Goal: Task Accomplishment & Management: Manage account settings

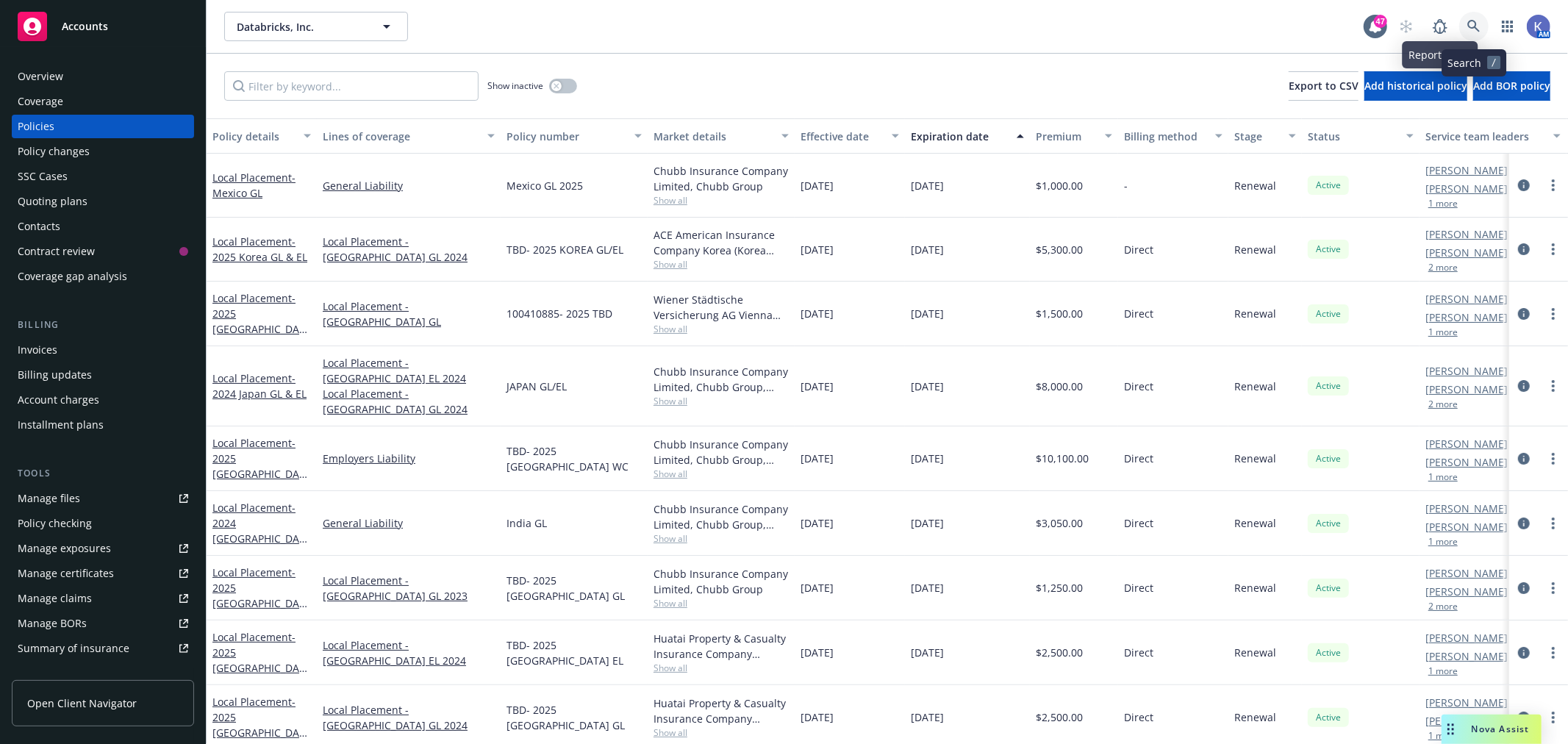
click at [1468, 27] on icon at bounding box center [1474, 27] width 13 height 13
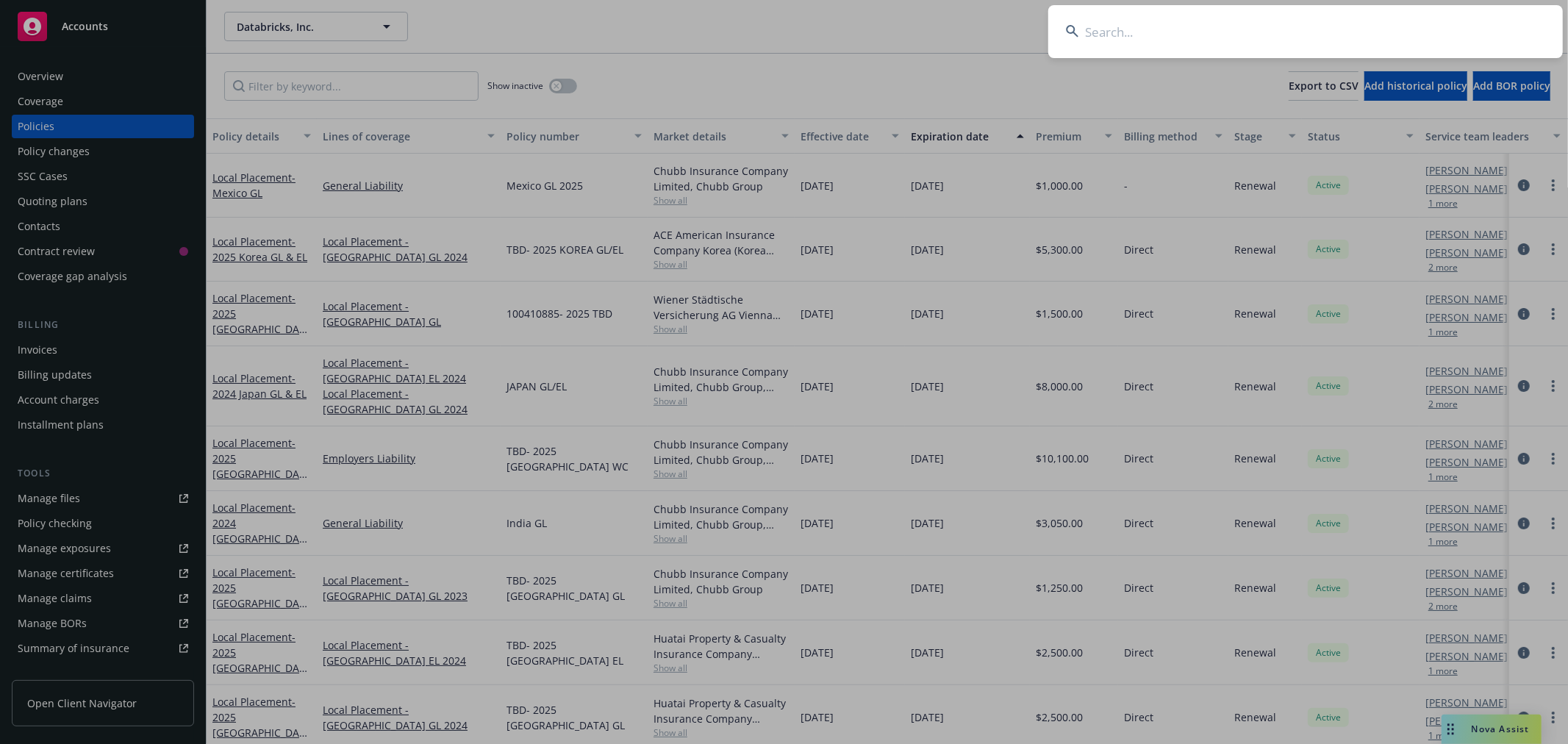
click at [1386, 33] on input at bounding box center [1305, 32] width 515 height 53
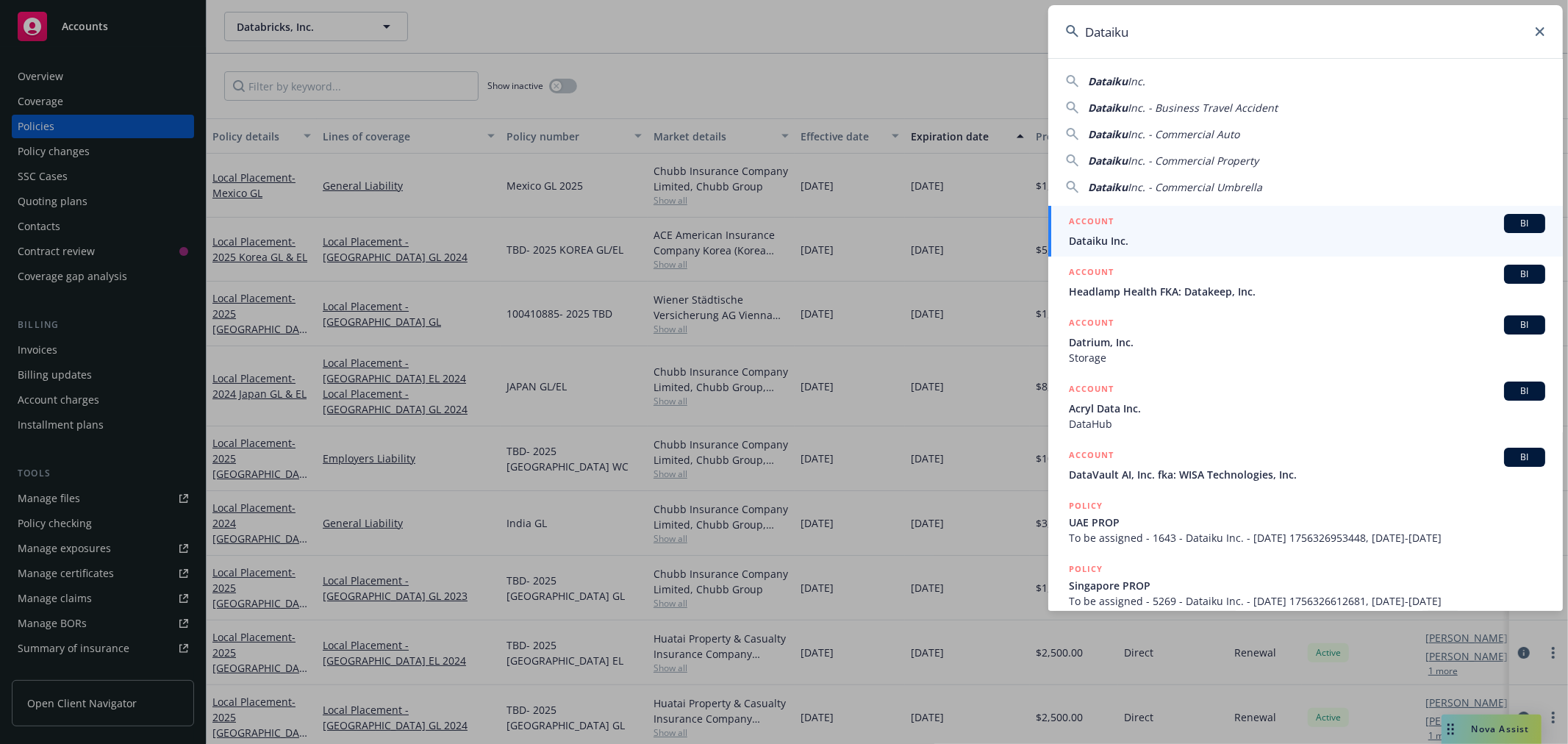
type input "Dataiku"
click at [1085, 239] on span "Dataiku Inc." at bounding box center [1307, 241] width 477 height 16
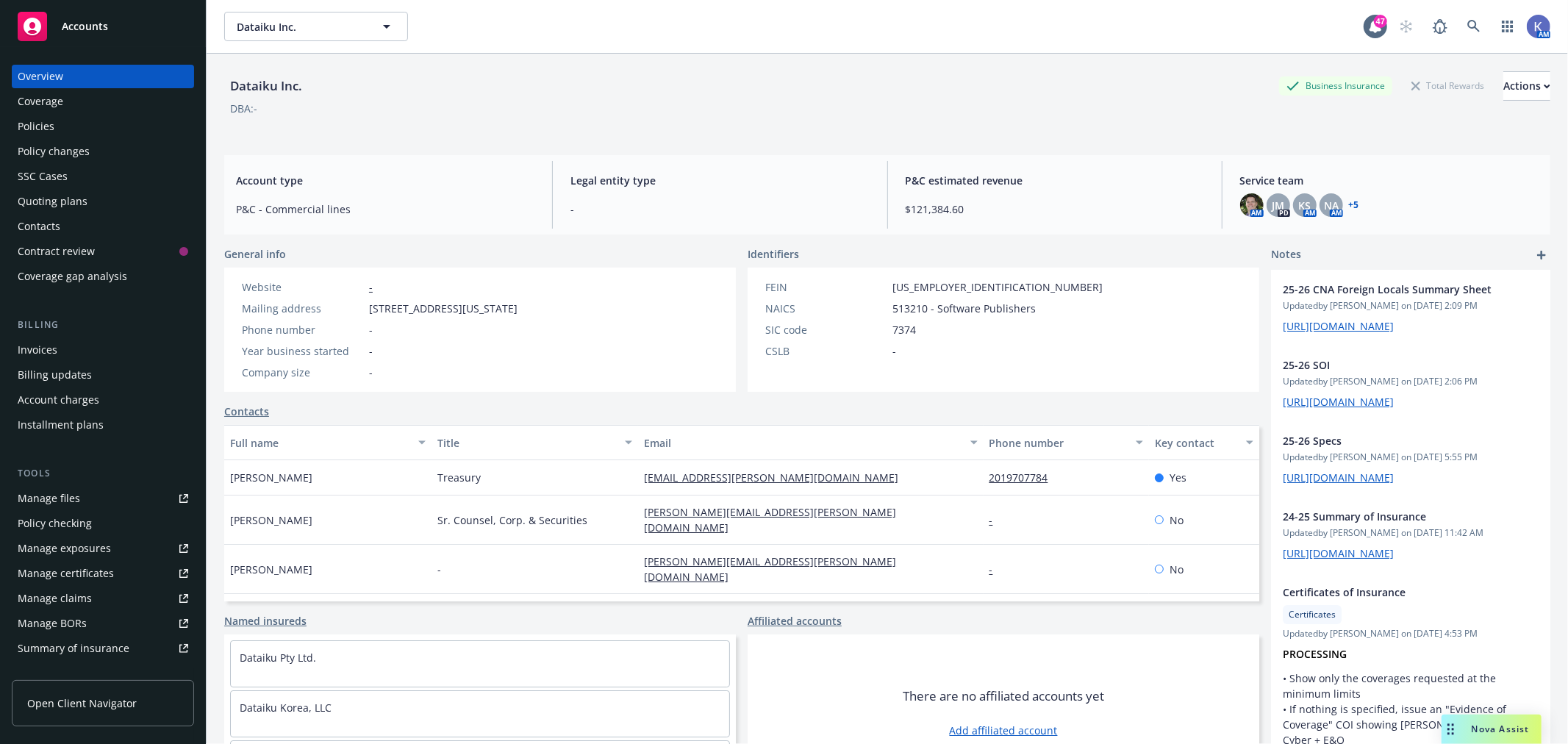
click at [76, 124] on div "Policies" at bounding box center [103, 127] width 170 height 24
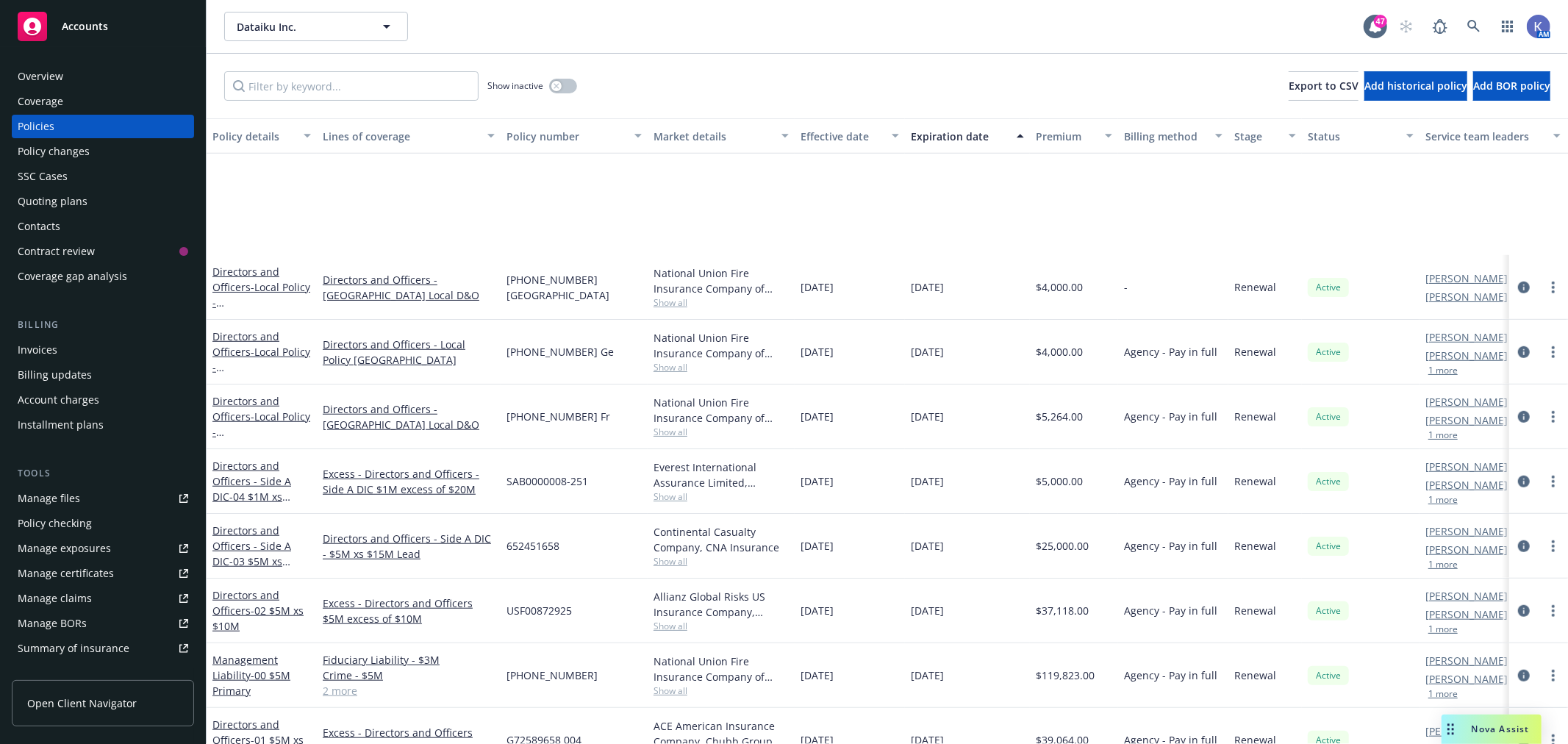
scroll to position [1062, 0]
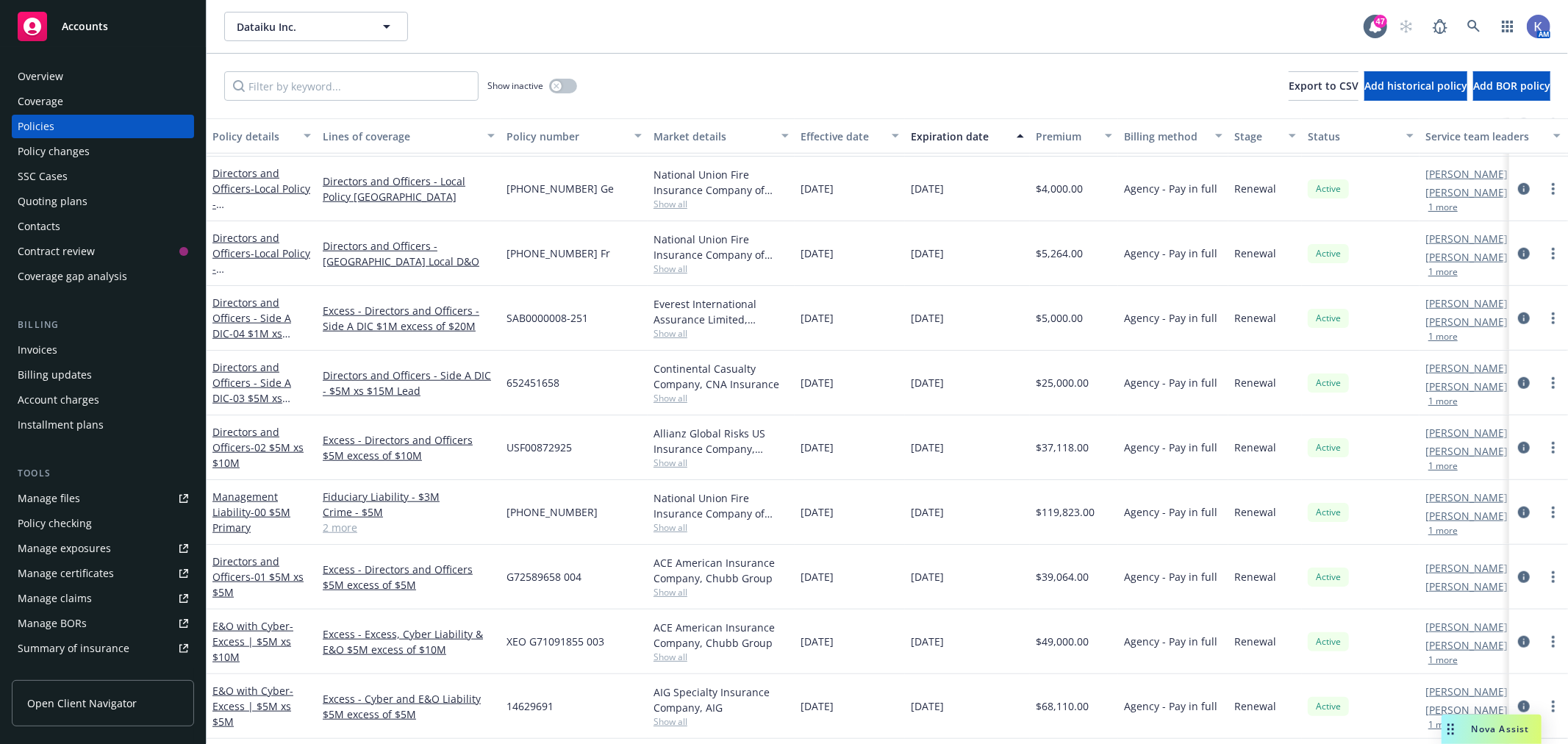
click at [333, 526] on link "2 more" at bounding box center [409, 527] width 172 height 16
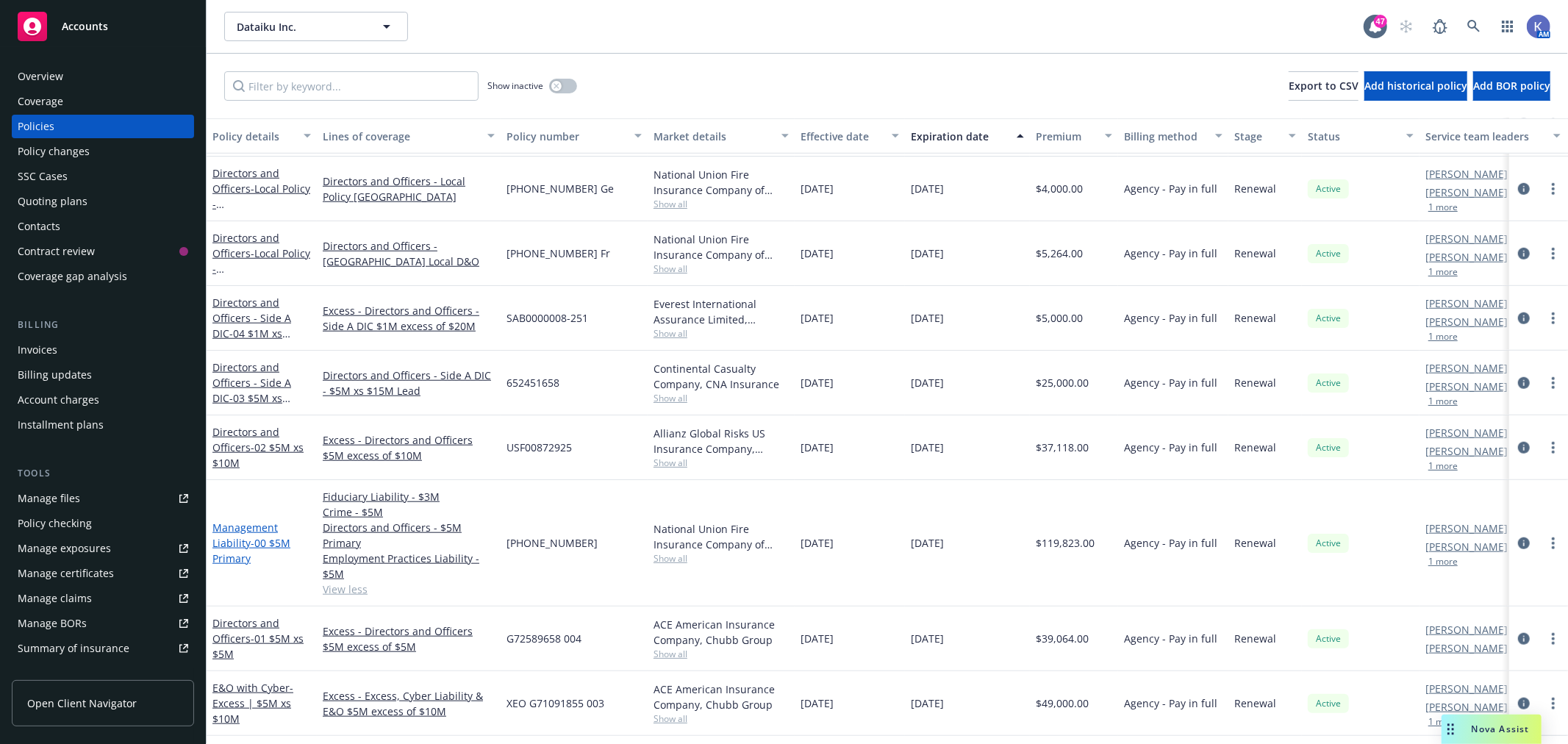
click at [235, 533] on link "Management Liability - 00 $5M Primary" at bounding box center [251, 543] width 78 height 45
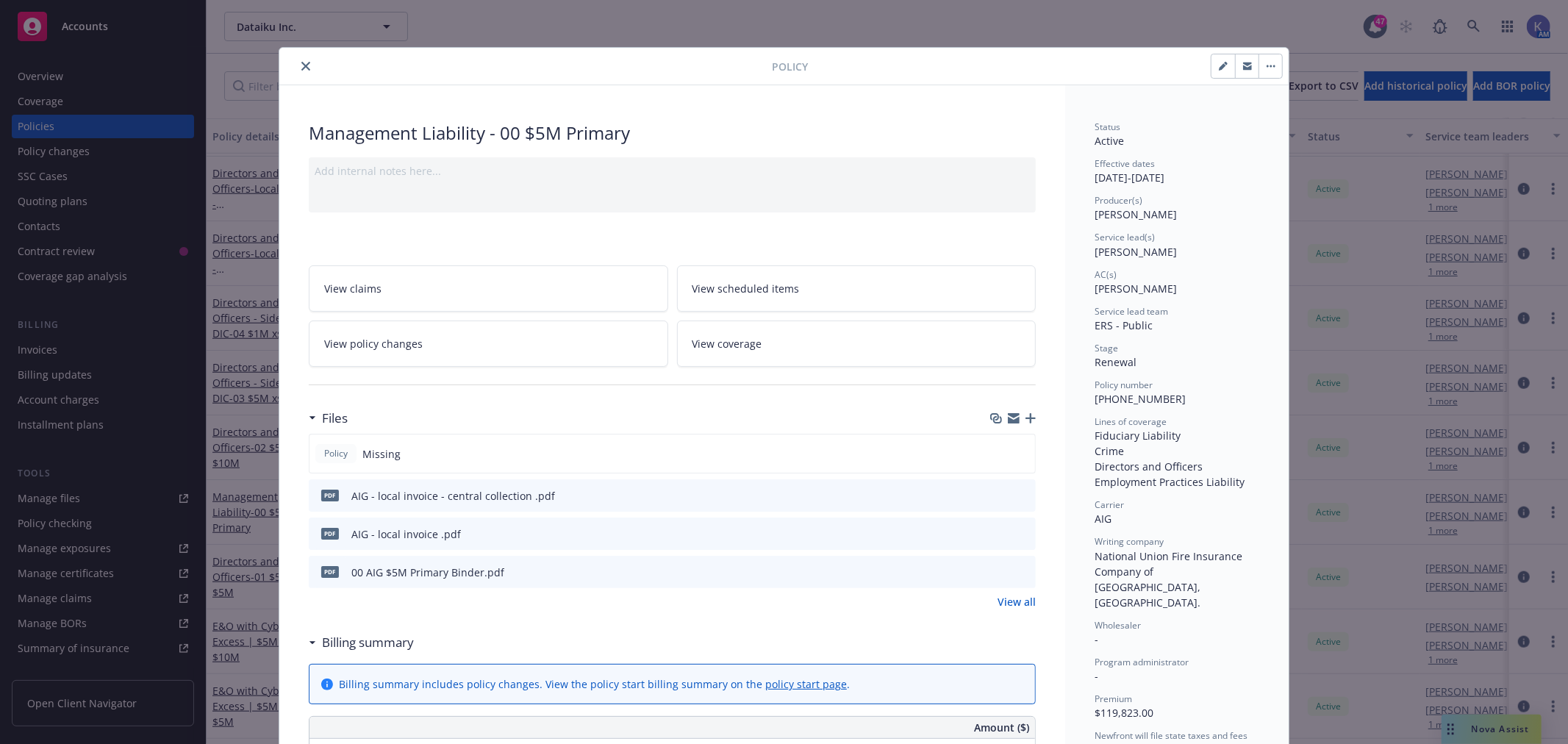
click at [1026, 418] on icon "button" at bounding box center [1031, 418] width 10 height 10
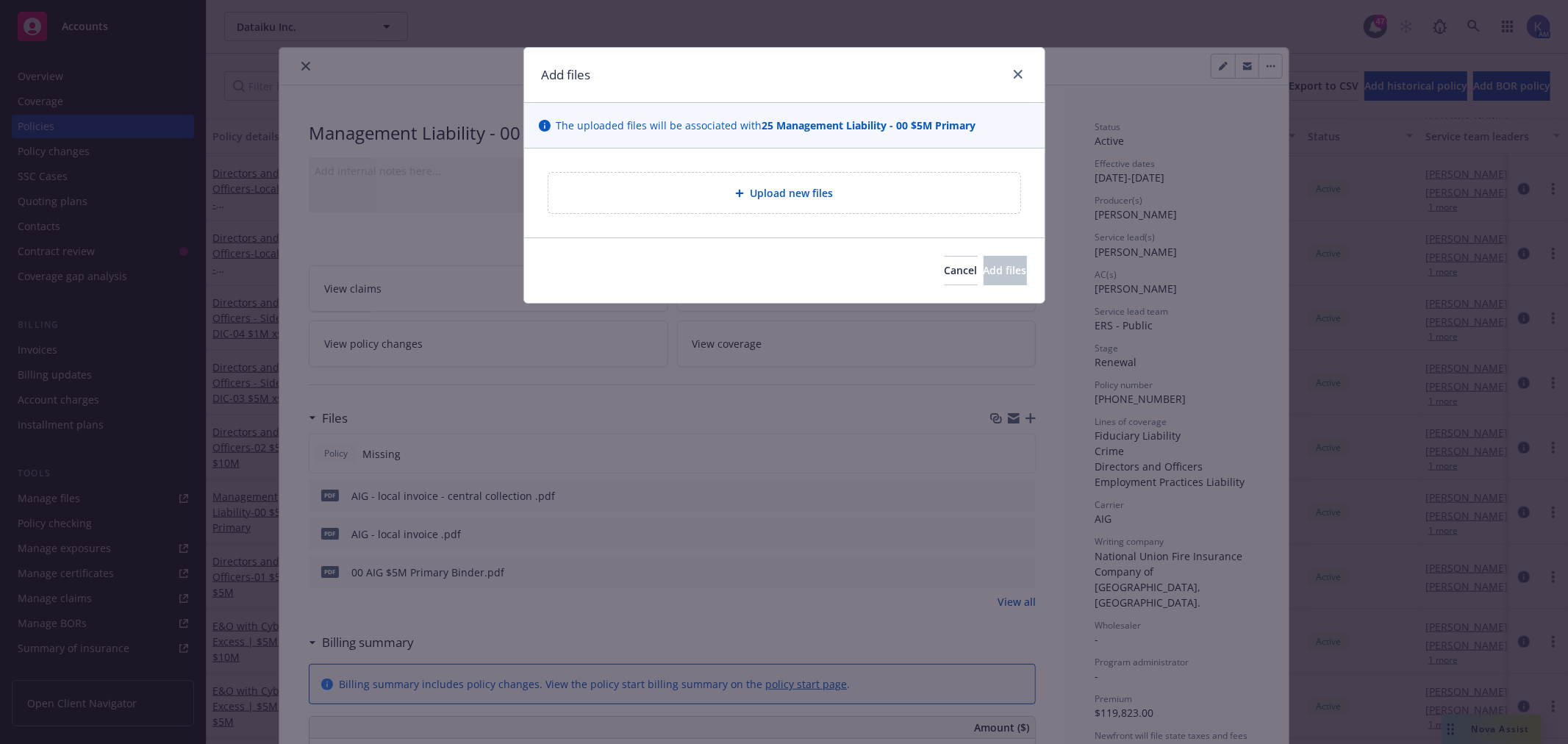
type textarea "x"
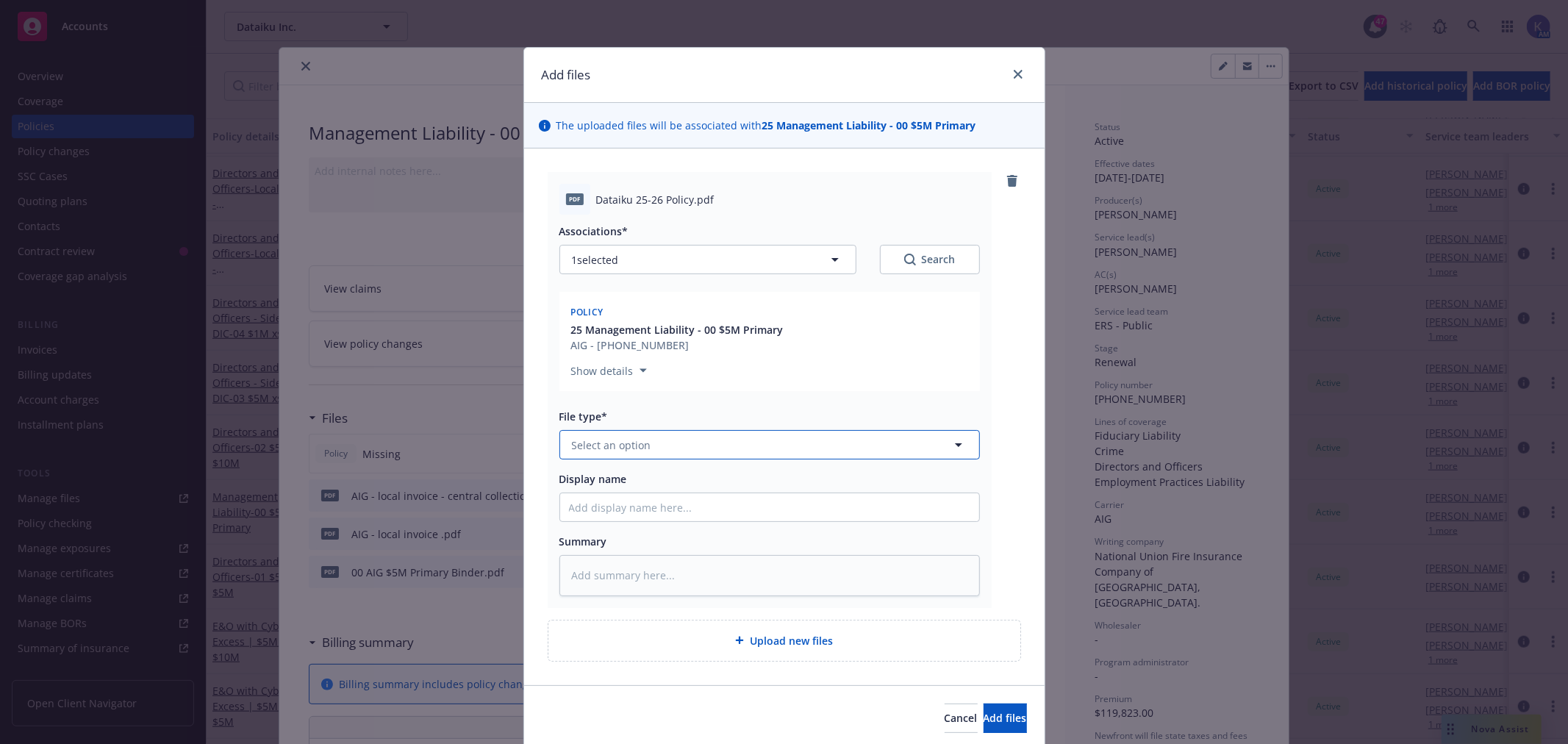
click at [591, 442] on span "Select an option" at bounding box center [612, 445] width 79 height 16
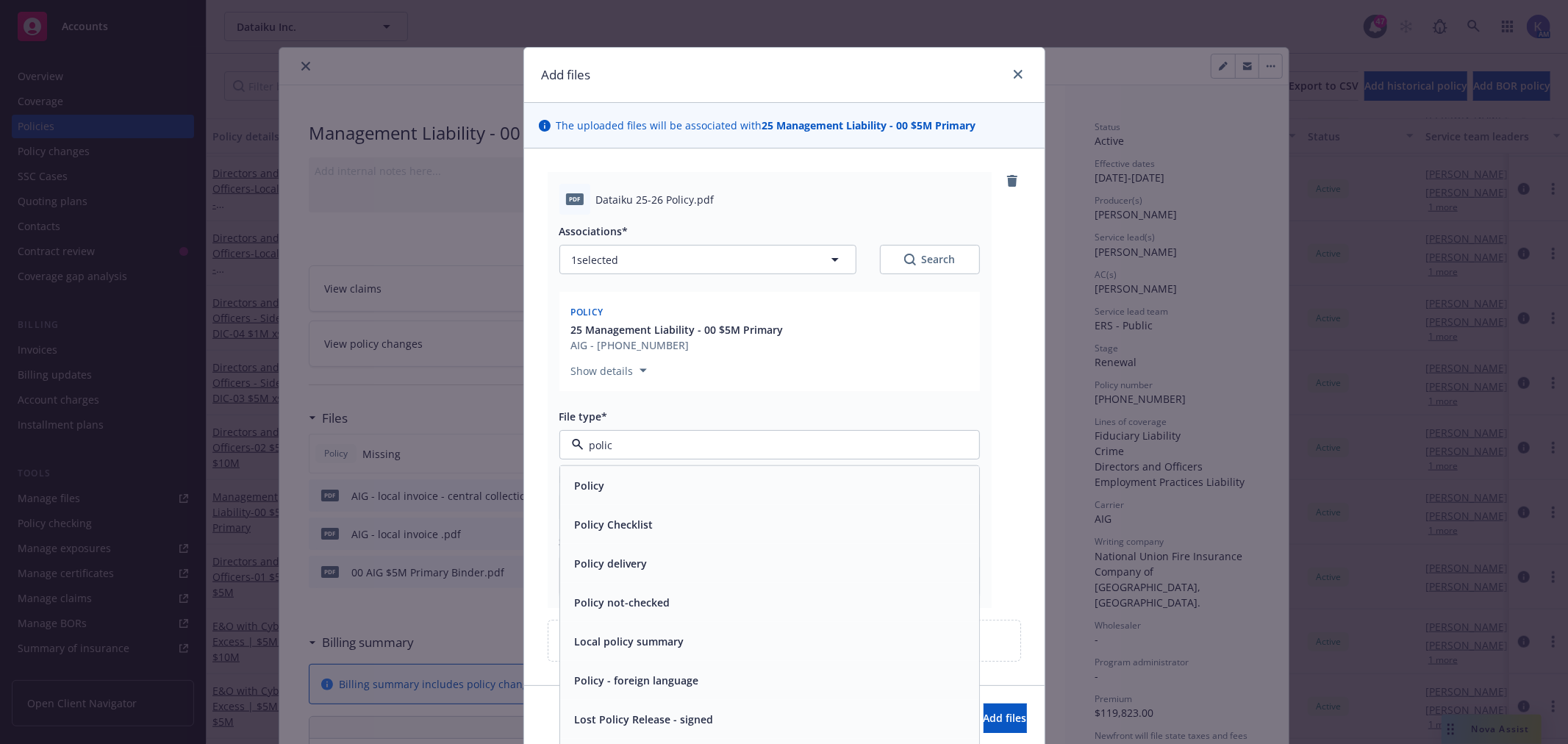
type input "policy"
click at [575, 482] on span "Policy" at bounding box center [590, 486] width 30 height 16
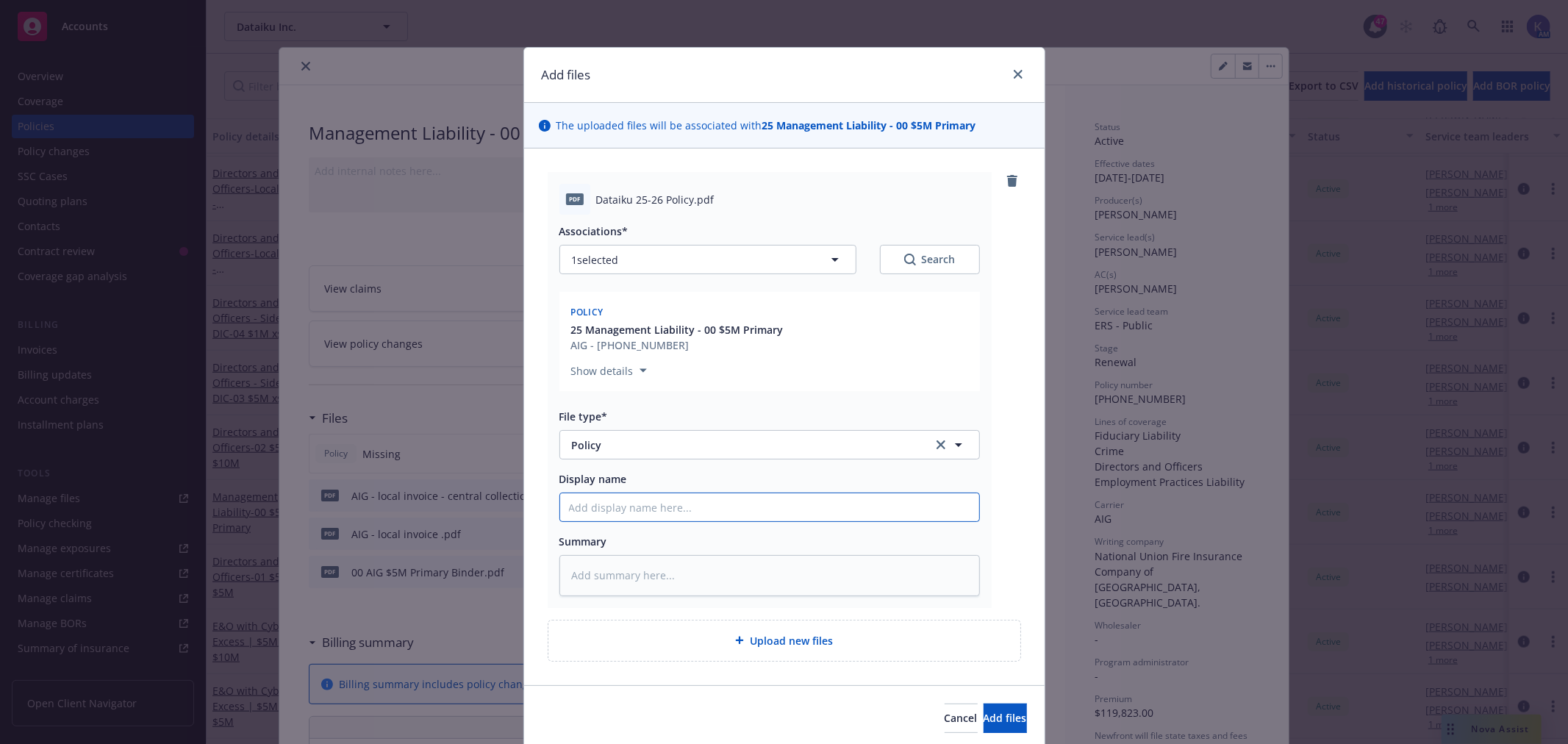
click at [628, 509] on input "Display name" at bounding box center [770, 507] width 419 height 28
type textarea "x"
type input "0"
type textarea "x"
type input "00"
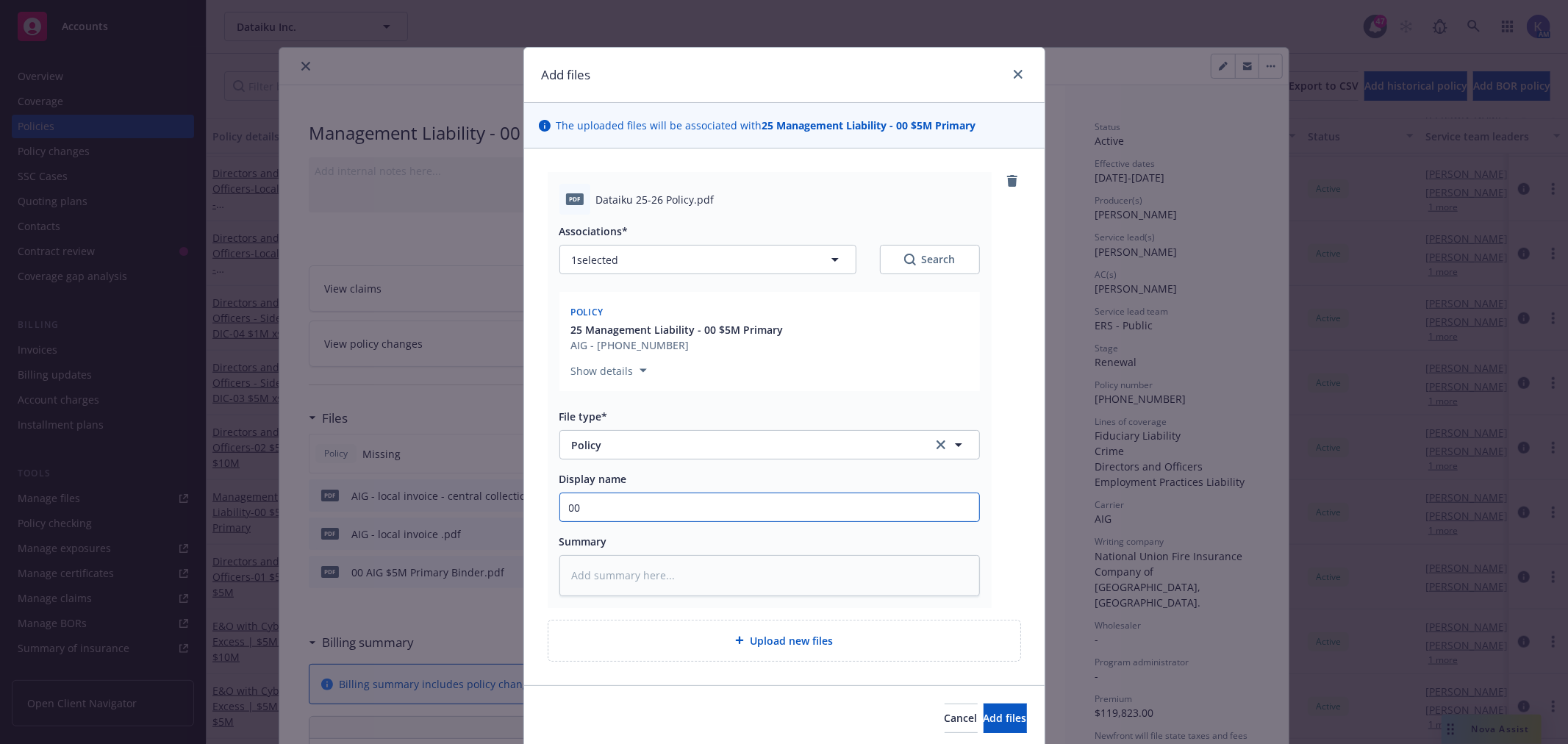
type textarea "x"
type input "00"
type textarea "x"
type input "00 2"
type textarea "x"
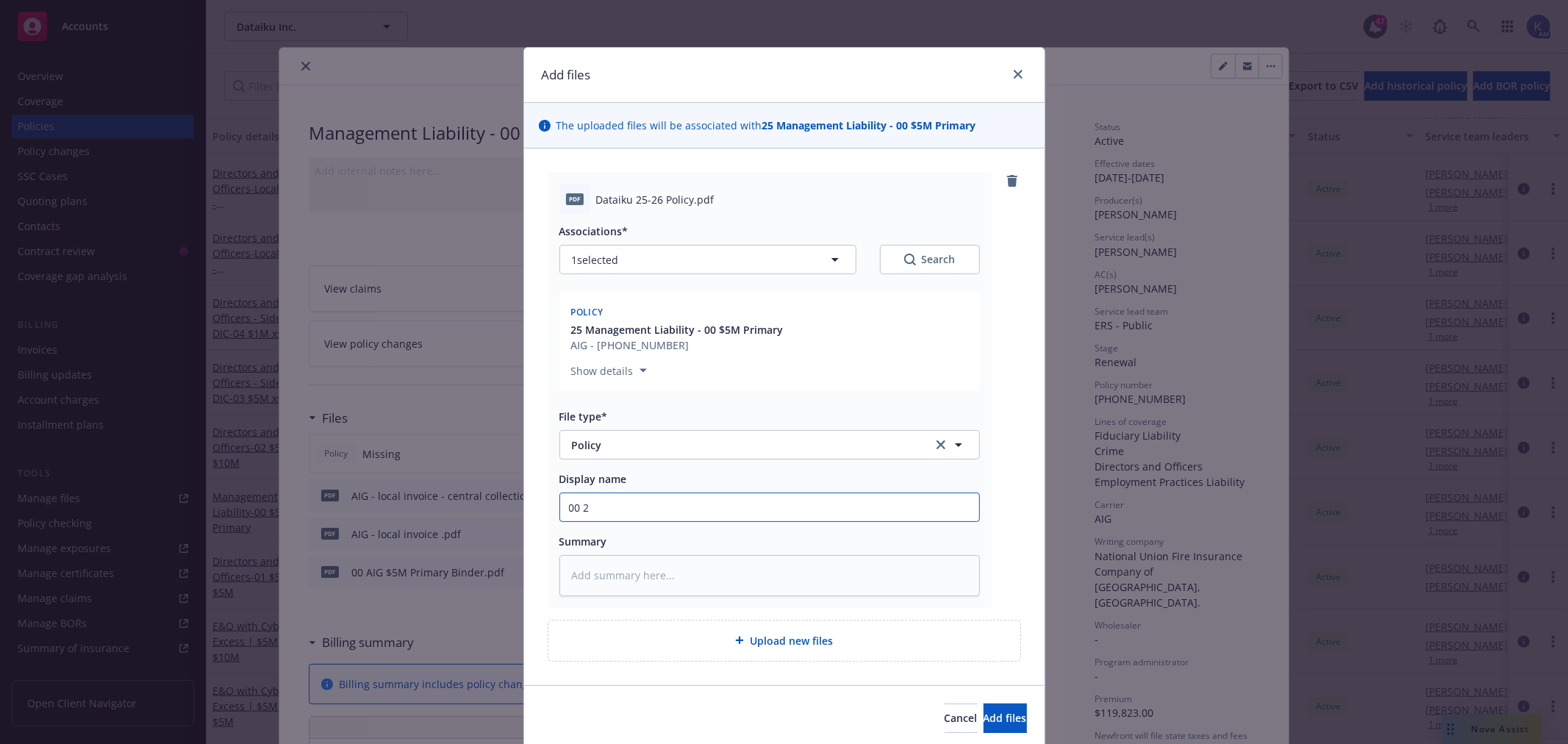
type input "00 20"
type textarea "x"
type input "00 202"
type textarea "x"
type input "00 2025"
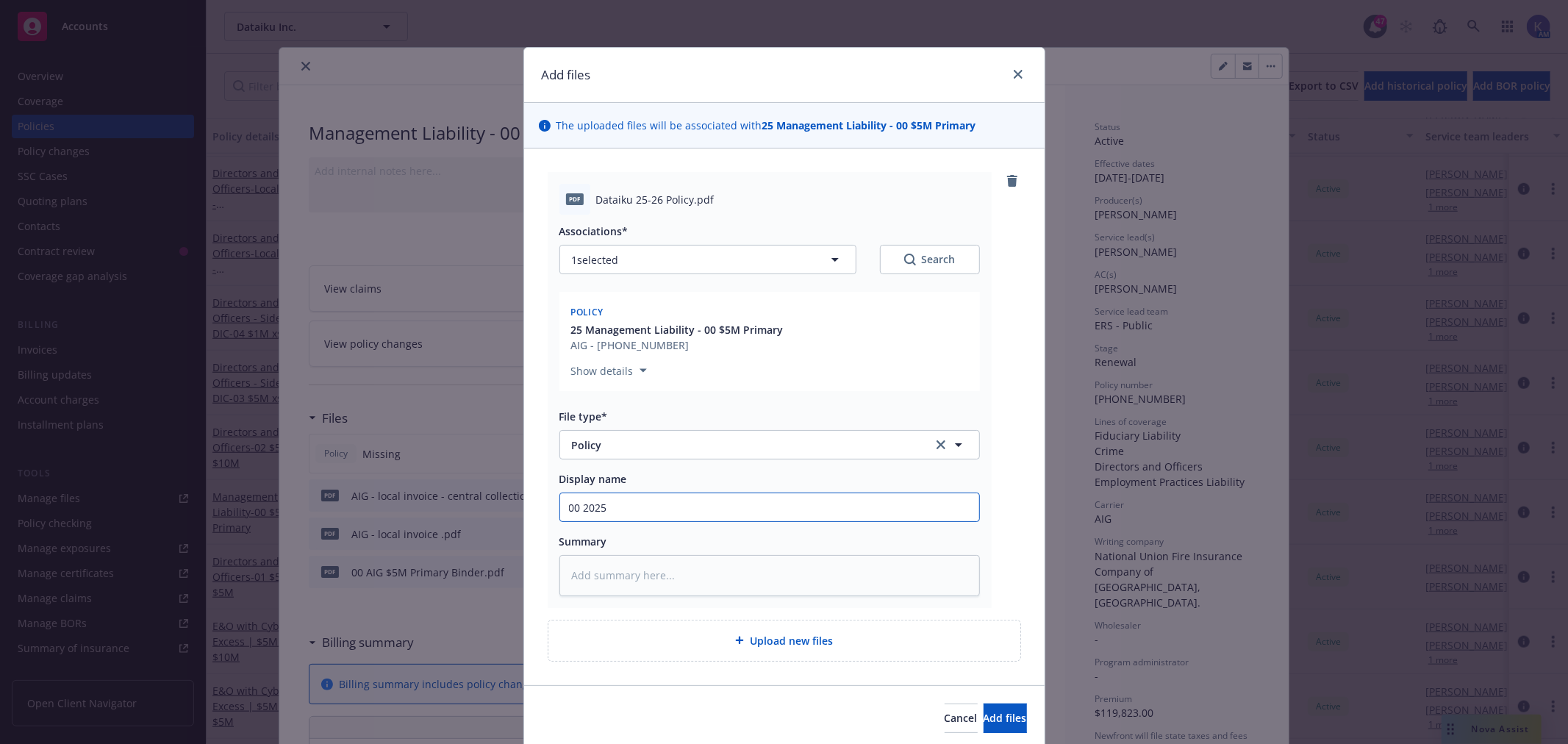
type textarea "x"
type input "00 2025"
paste input "Dataiku"
type textarea "x"
type input "00 2025 Dataiku"
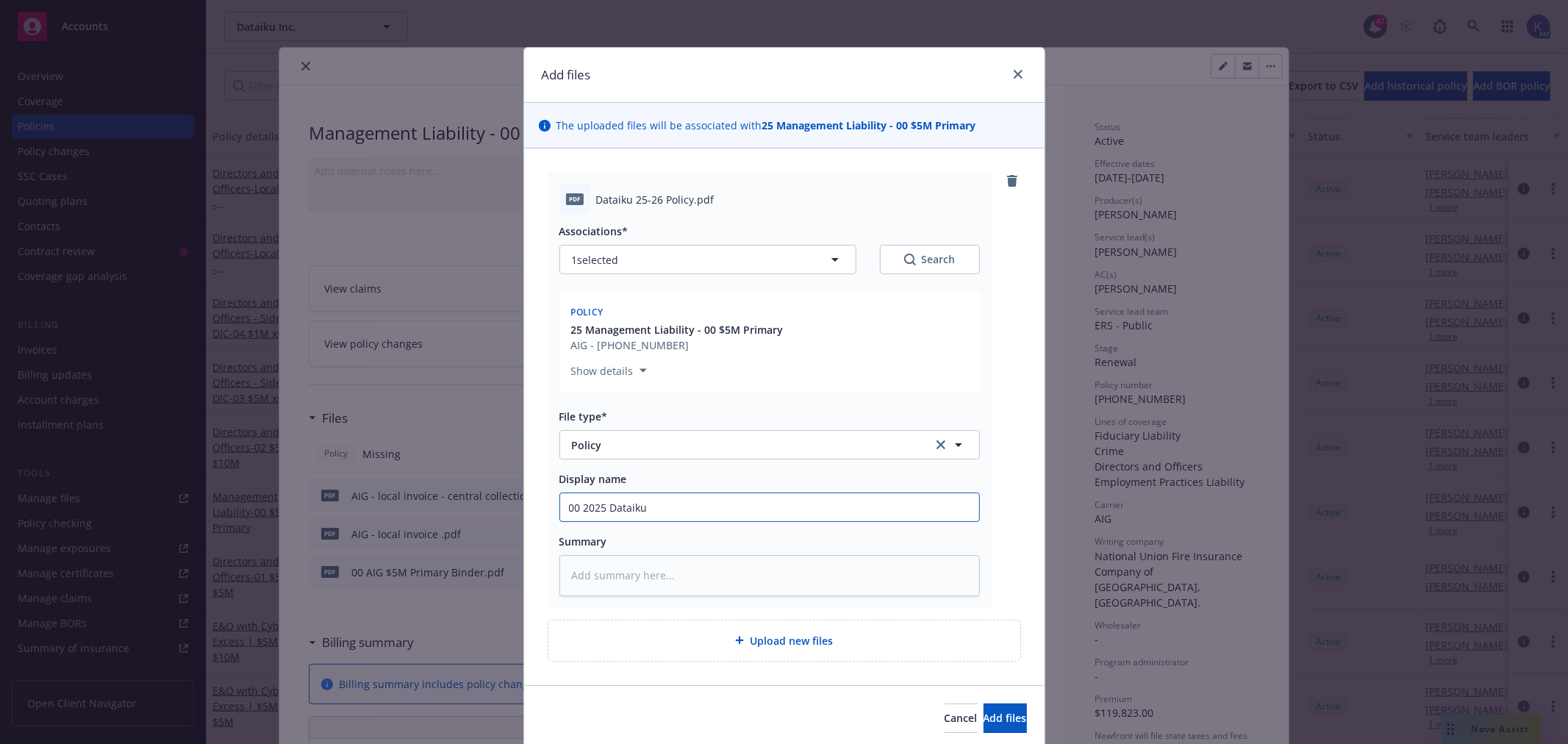
type textarea "x"
type input "00 2025 Dataiku -"
type textarea "x"
type input "00 2025 Dataiku - L"
type textarea "x"
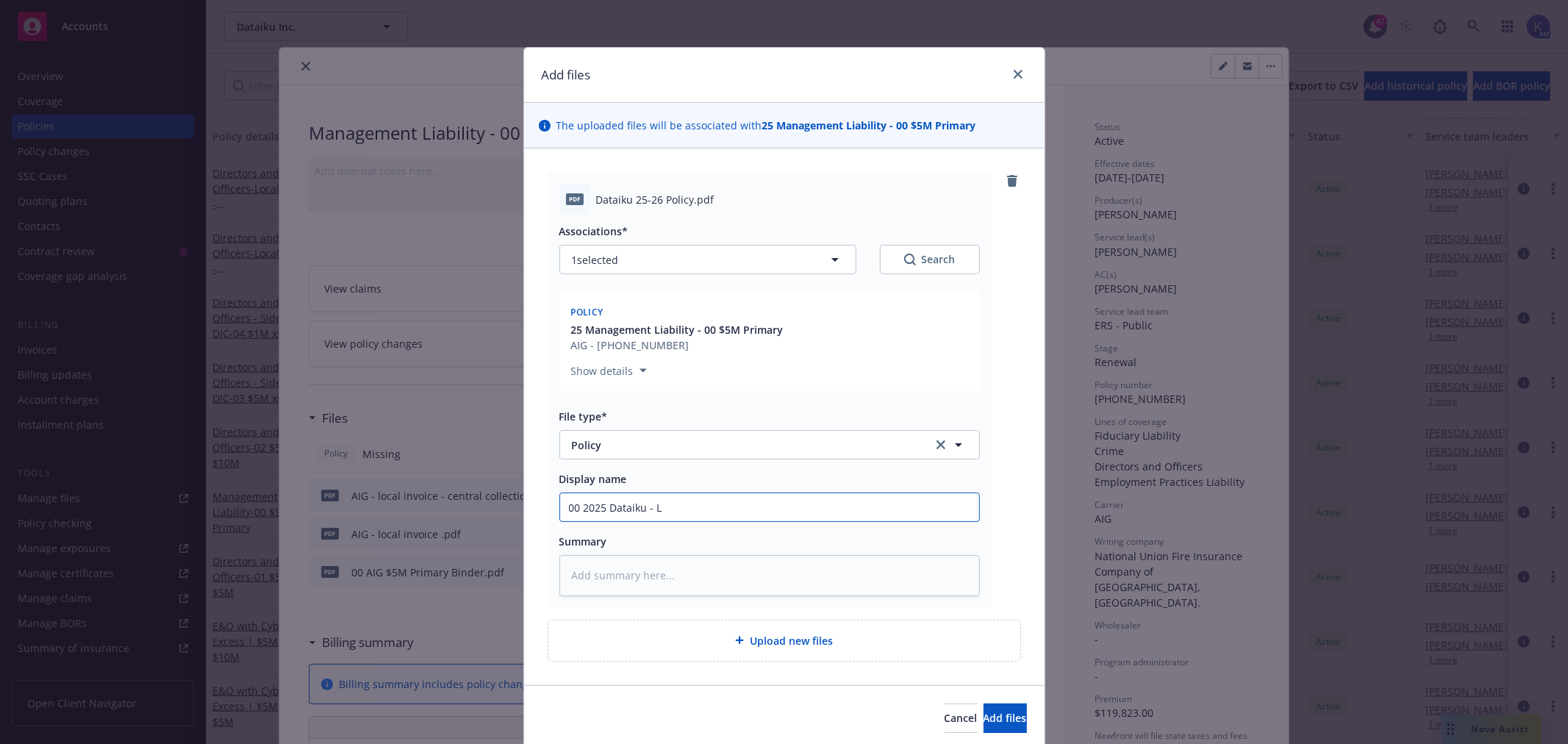
type input "00 2025 Dataiku - LM"
type textarea "x"
type input "00 2025 Dataiku - L"
type textarea "x"
type input "00 2025 Dataiku -"
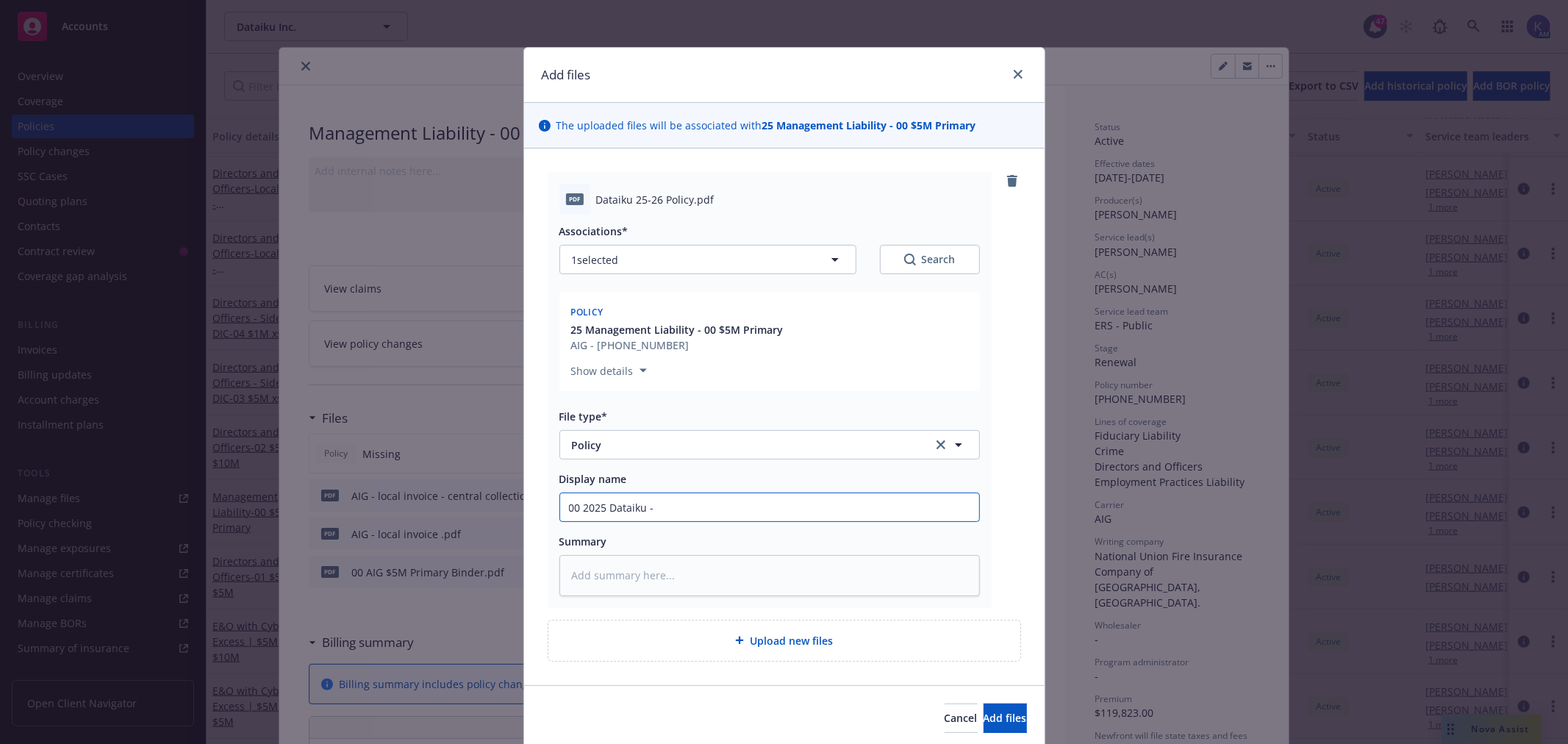
type textarea "x"
type input "00 2025 Dataiku - M"
type textarea "x"
type input "00 2025 Dataiku - ML"
type textarea "x"
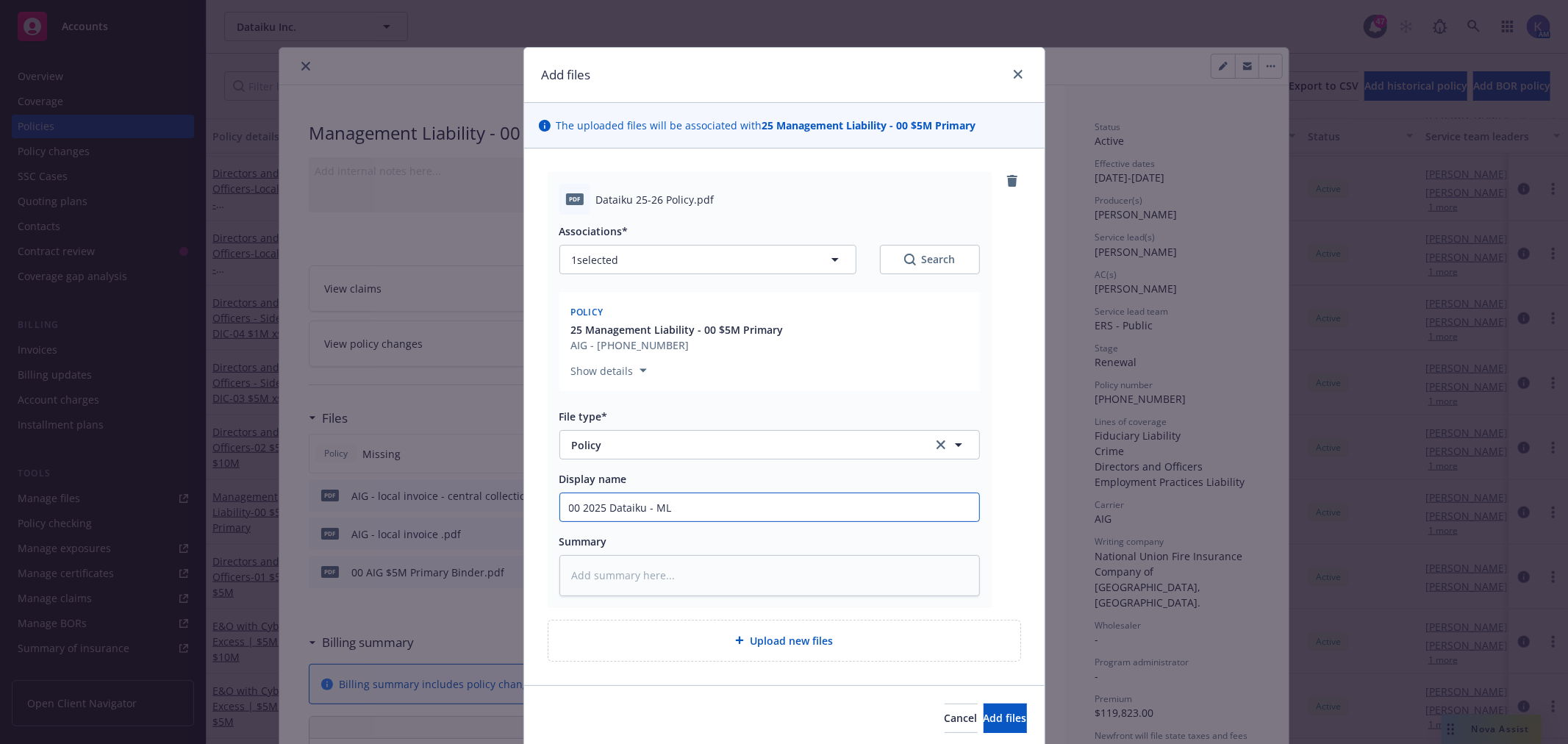
type input "00 2025 Dataiku - ML"
type textarea "x"
type input "00 2025 Dataiku - ML P"
type textarea "x"
type input "00 2025 Dataiku - ML Po"
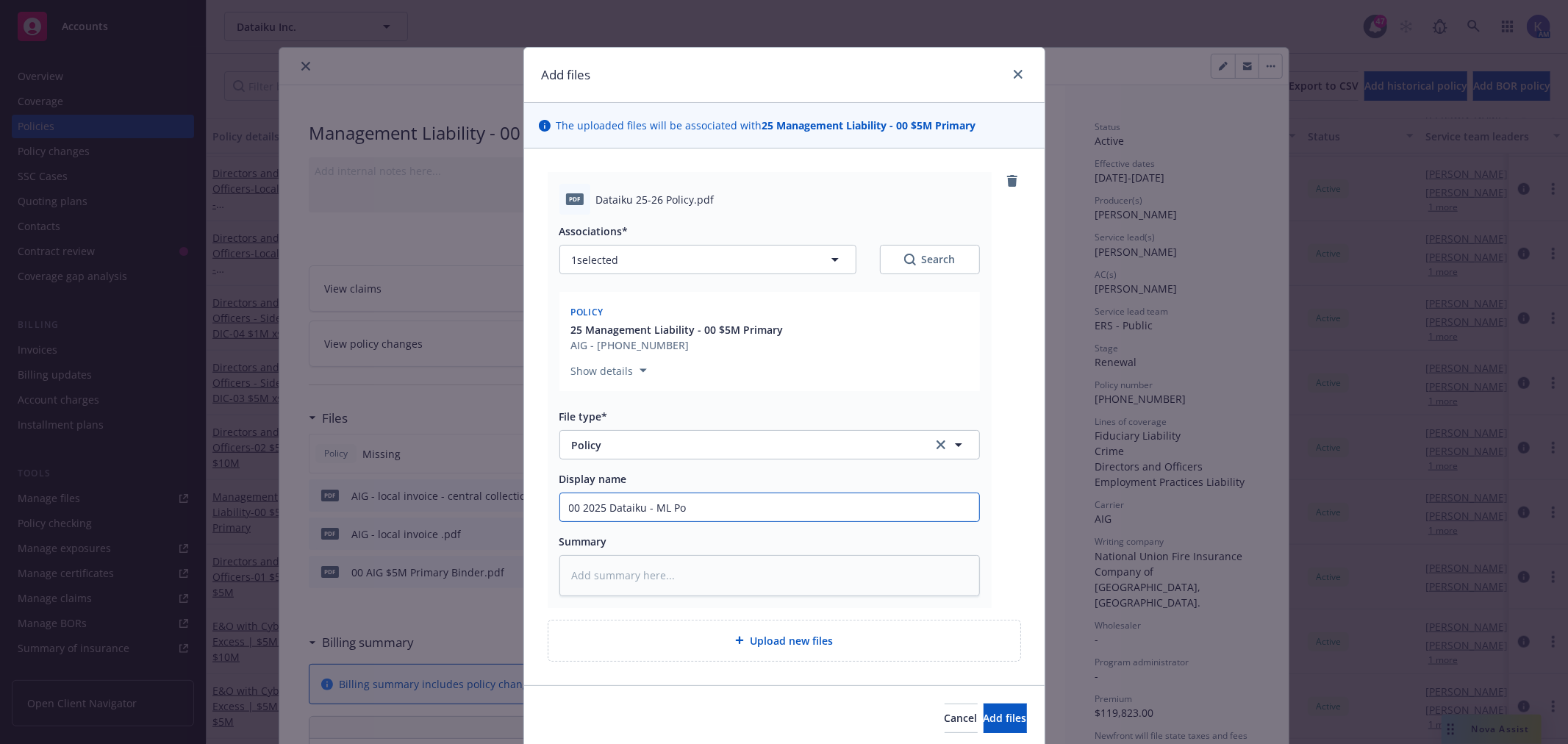
type textarea "x"
type input "00 2025 Dataiku - ML Pol"
type textarea "x"
type input "00 2025 Dataiku - [PERSON_NAME]"
type textarea "x"
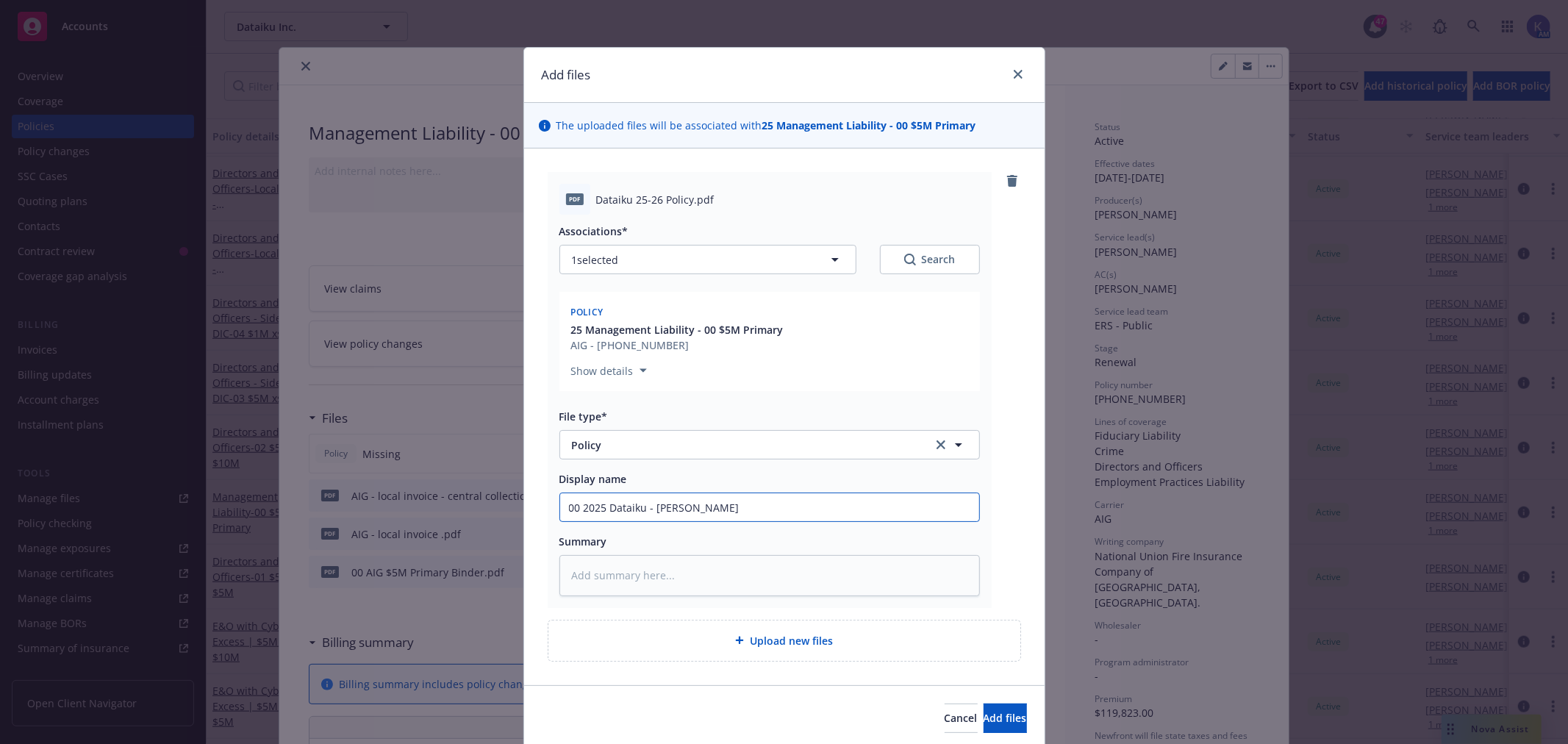
type input "00 2025 Dataiku - ML Policy"
type textarea "x"
type input "00 2025 Dataiku - ML Policy"
type textarea "x"
type input "00 2025 Dataiku - ML Policy -"
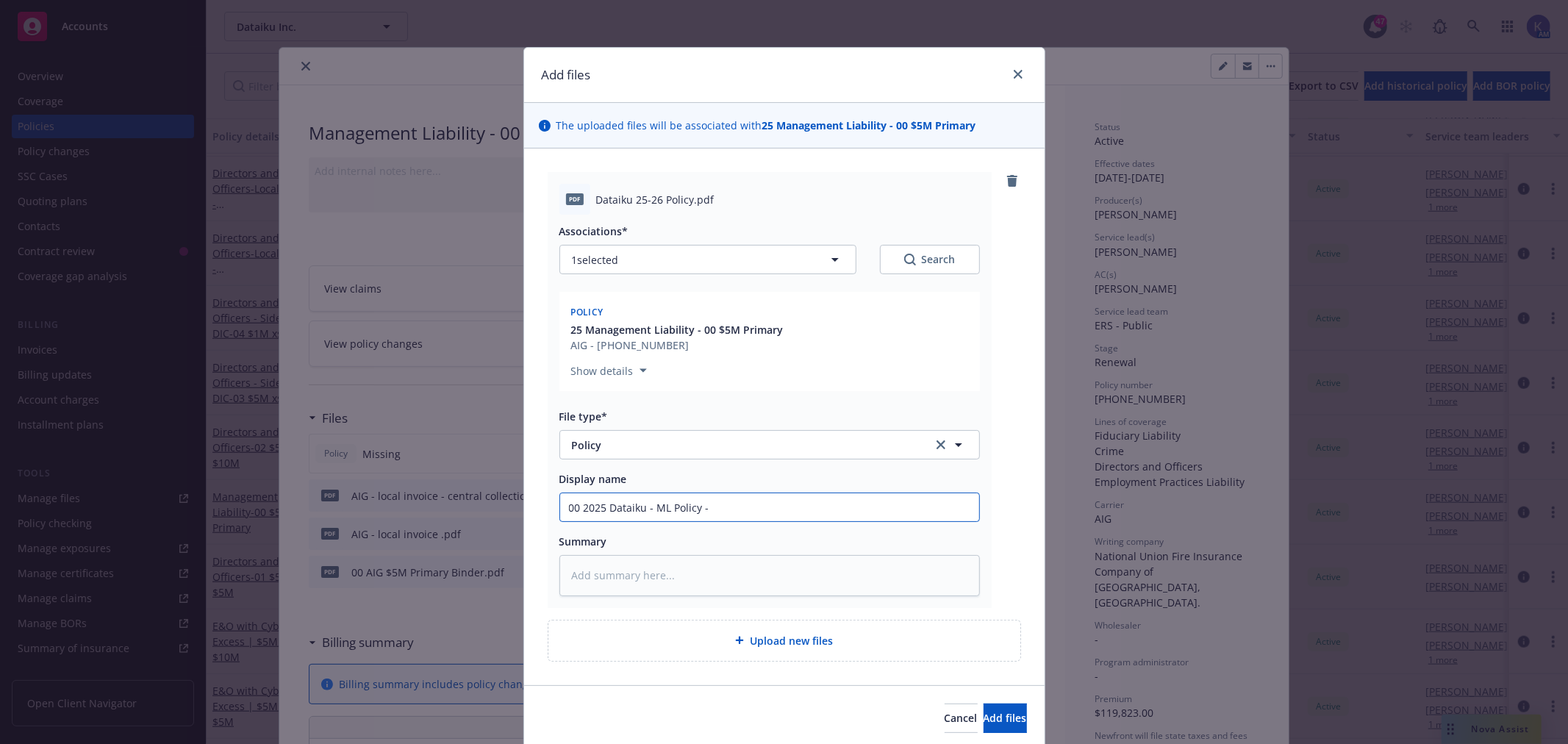
type textarea "x"
type input "00 2025 Dataiku - ML Policy -"
type textarea "x"
type input "00 2025 Dataiku - ML Policy - A"
type textarea "x"
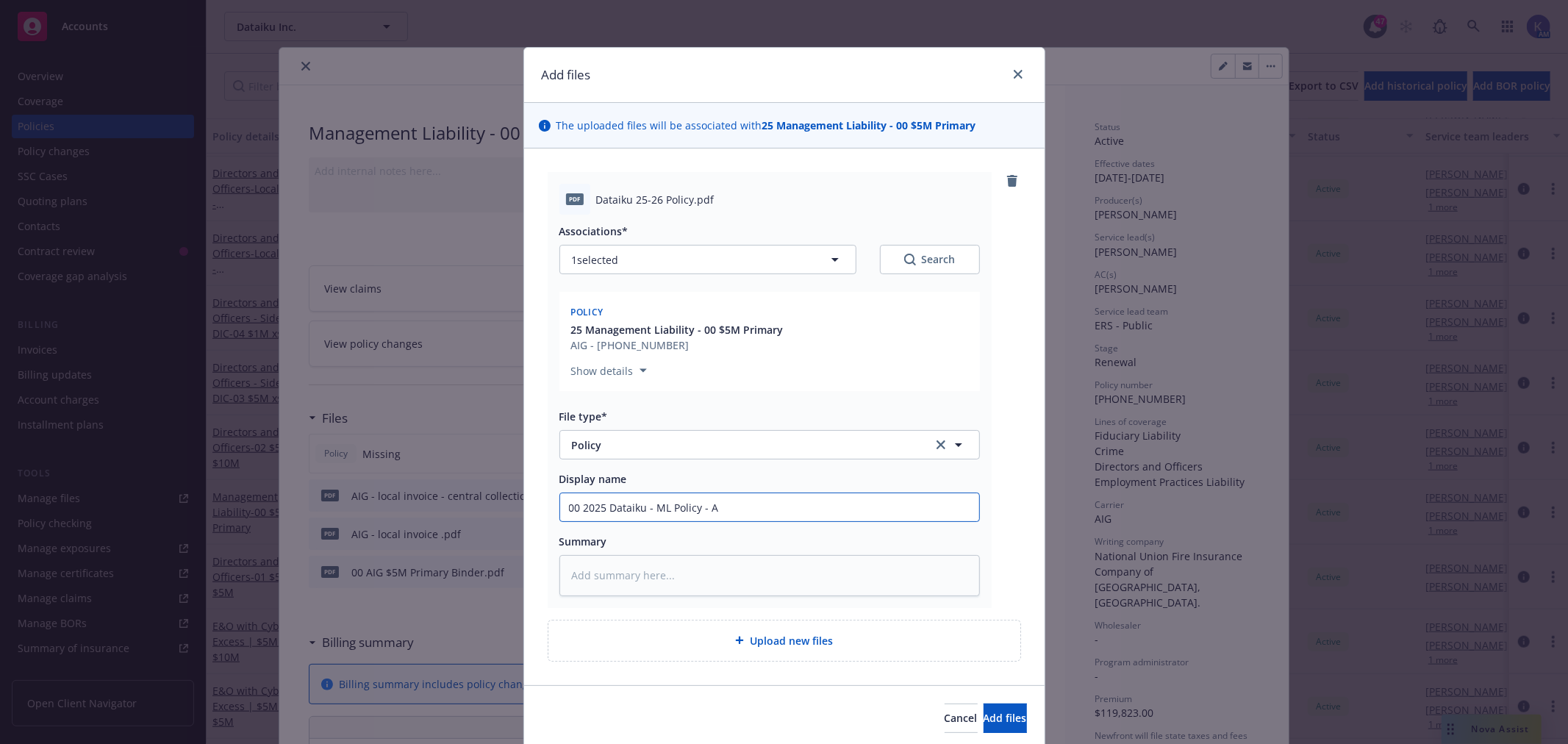
type input "00 2025 Dataiku - ML Policy - AI"
type textarea "x"
type input "00 2025 Dataiku - ML Policy - AIG"
click at [984, 714] on span "Add files" at bounding box center [1005, 717] width 44 height 14
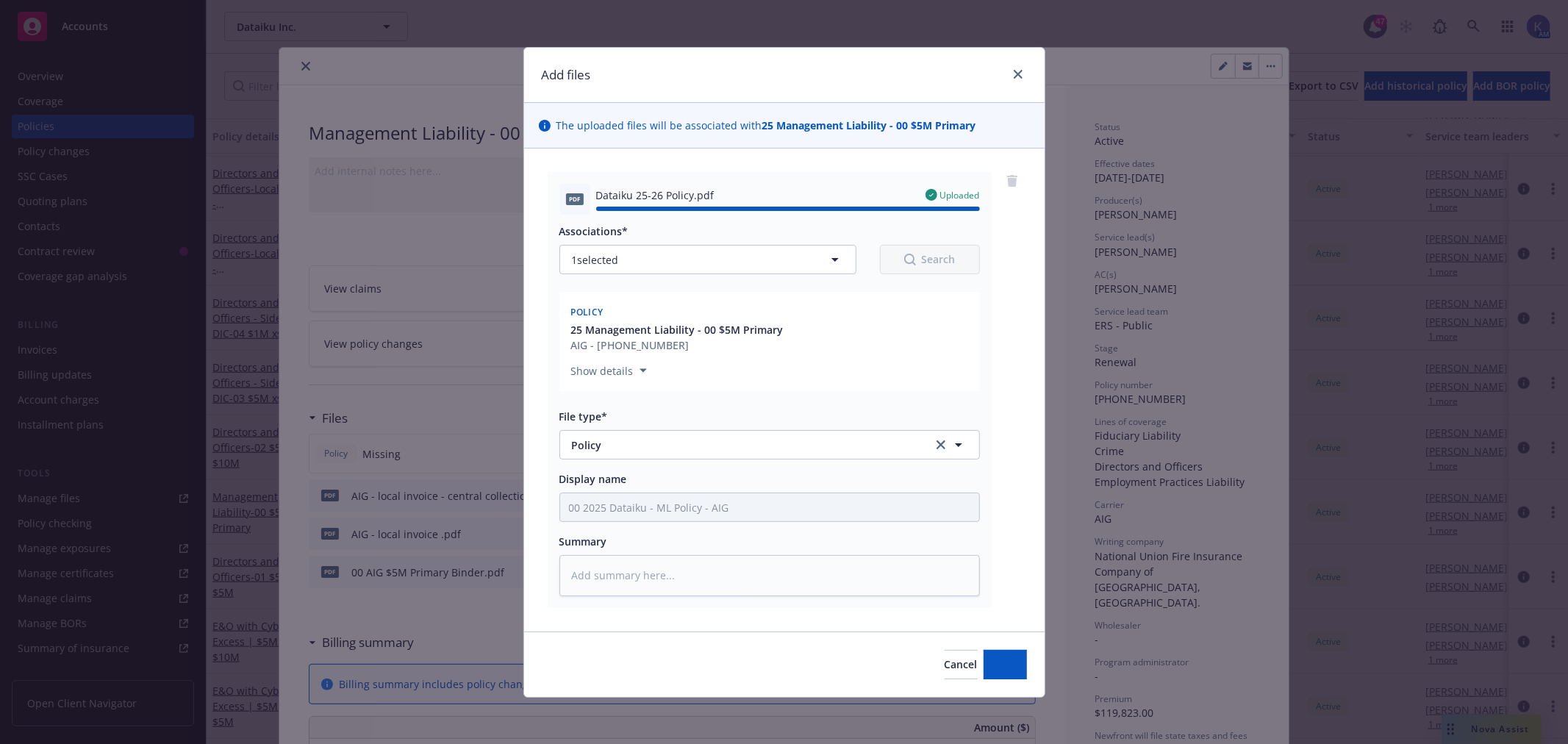
type textarea "x"
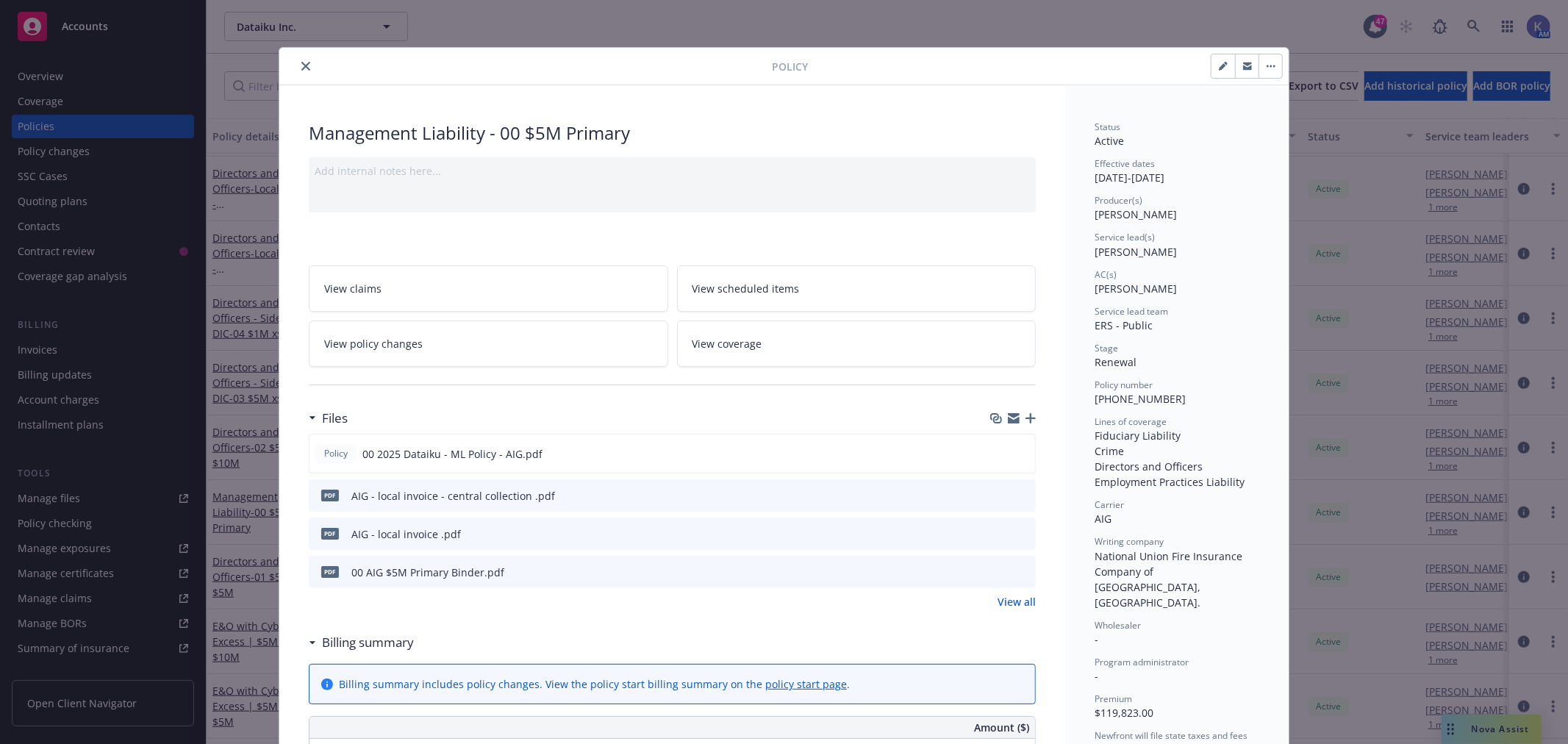
click at [301, 68] on icon "close" at bounding box center [306, 66] width 9 height 9
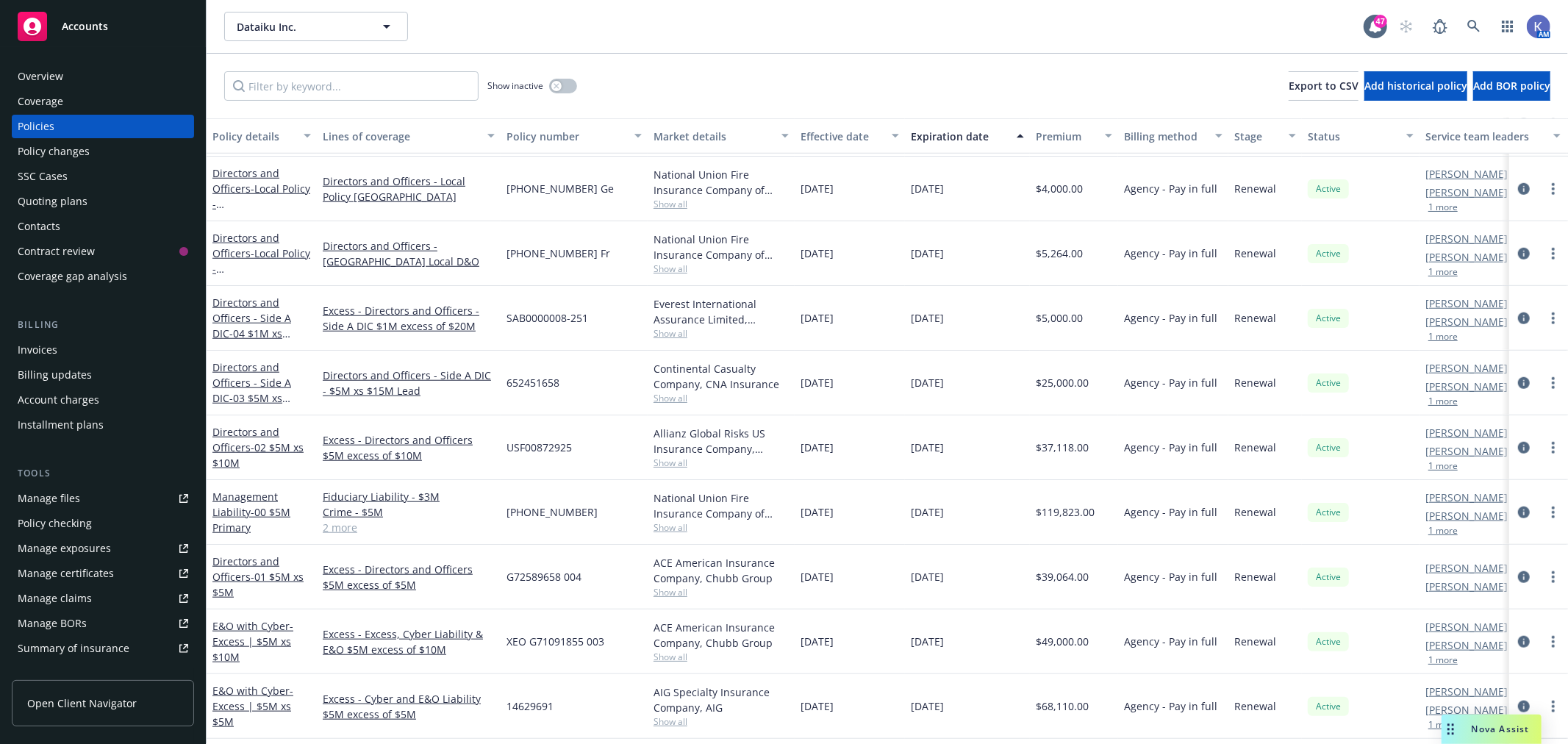
click at [799, 73] on div "Show inactive Export to CSV Add historical policy Add BOR policy" at bounding box center [887, 85] width 1361 height 64
click at [734, 68] on div "Show inactive Export to CSV Add historical policy Add BOR policy" at bounding box center [887, 85] width 1361 height 64
click at [790, 70] on div "Show inactive Export to CSV Add historical policy Add BOR policy" at bounding box center [887, 85] width 1361 height 64
click at [913, 70] on div "Show inactive Export to CSV Add historical policy Add BOR policy" at bounding box center [887, 85] width 1361 height 64
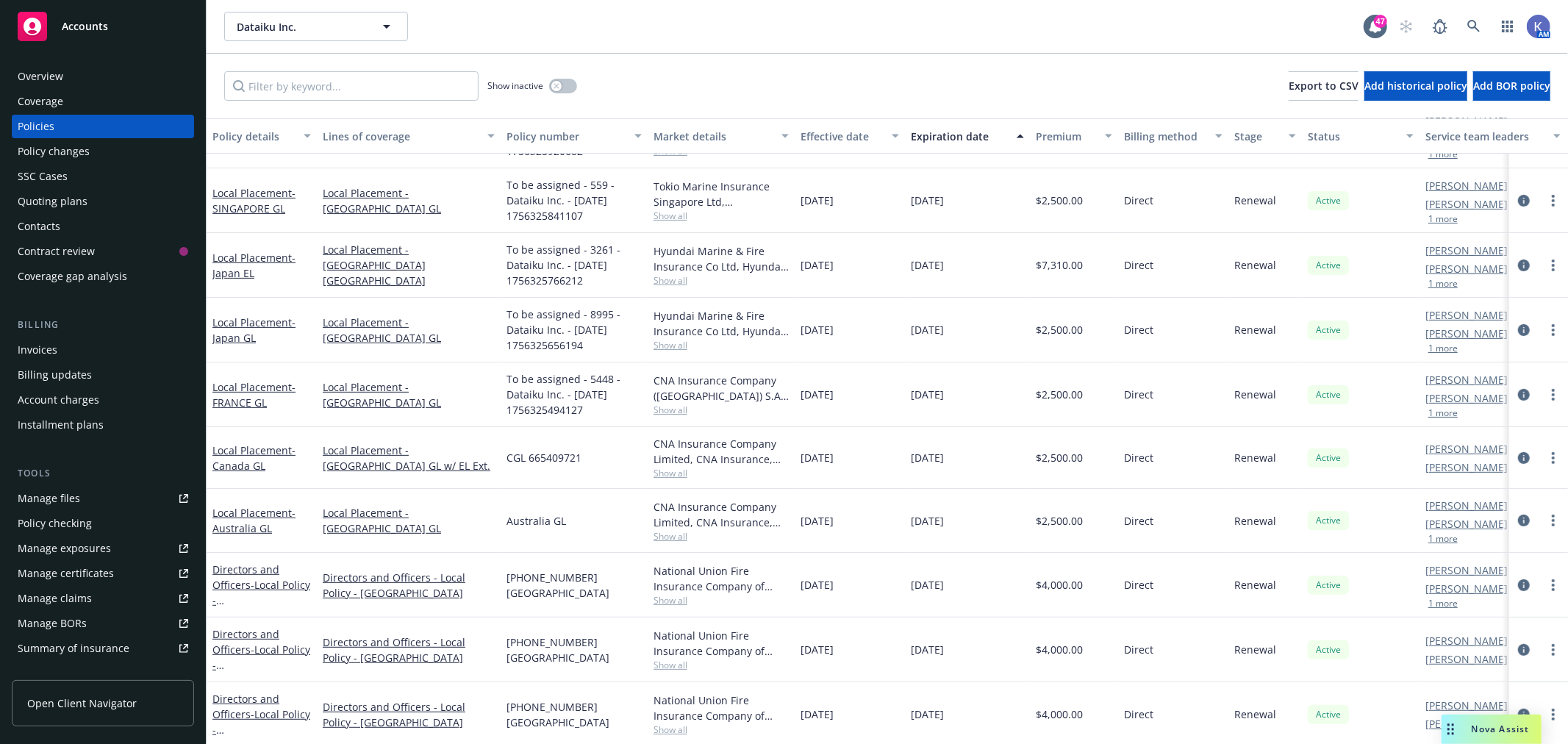
scroll to position [326, 0]
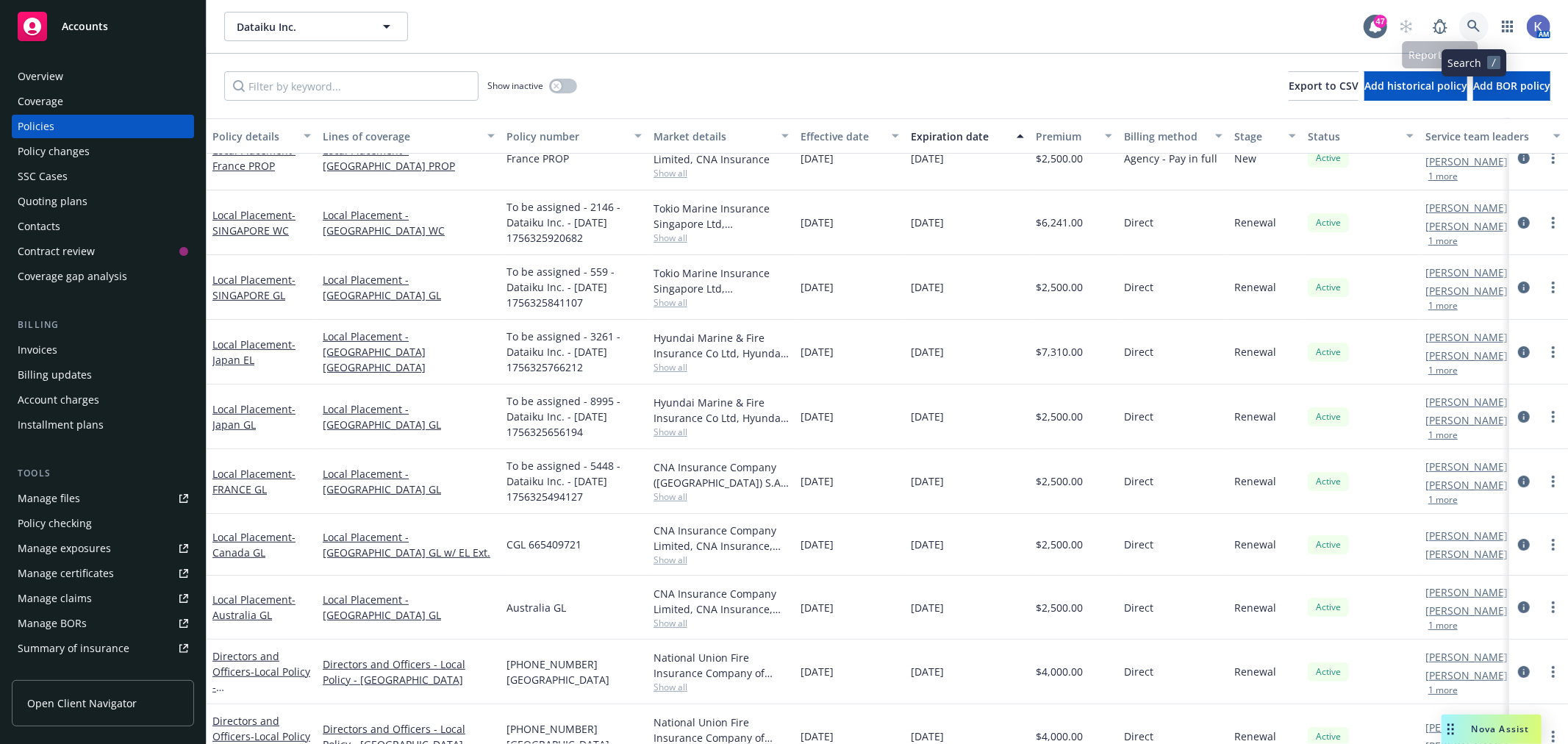
click at [1472, 27] on icon at bounding box center [1473, 26] width 13 height 13
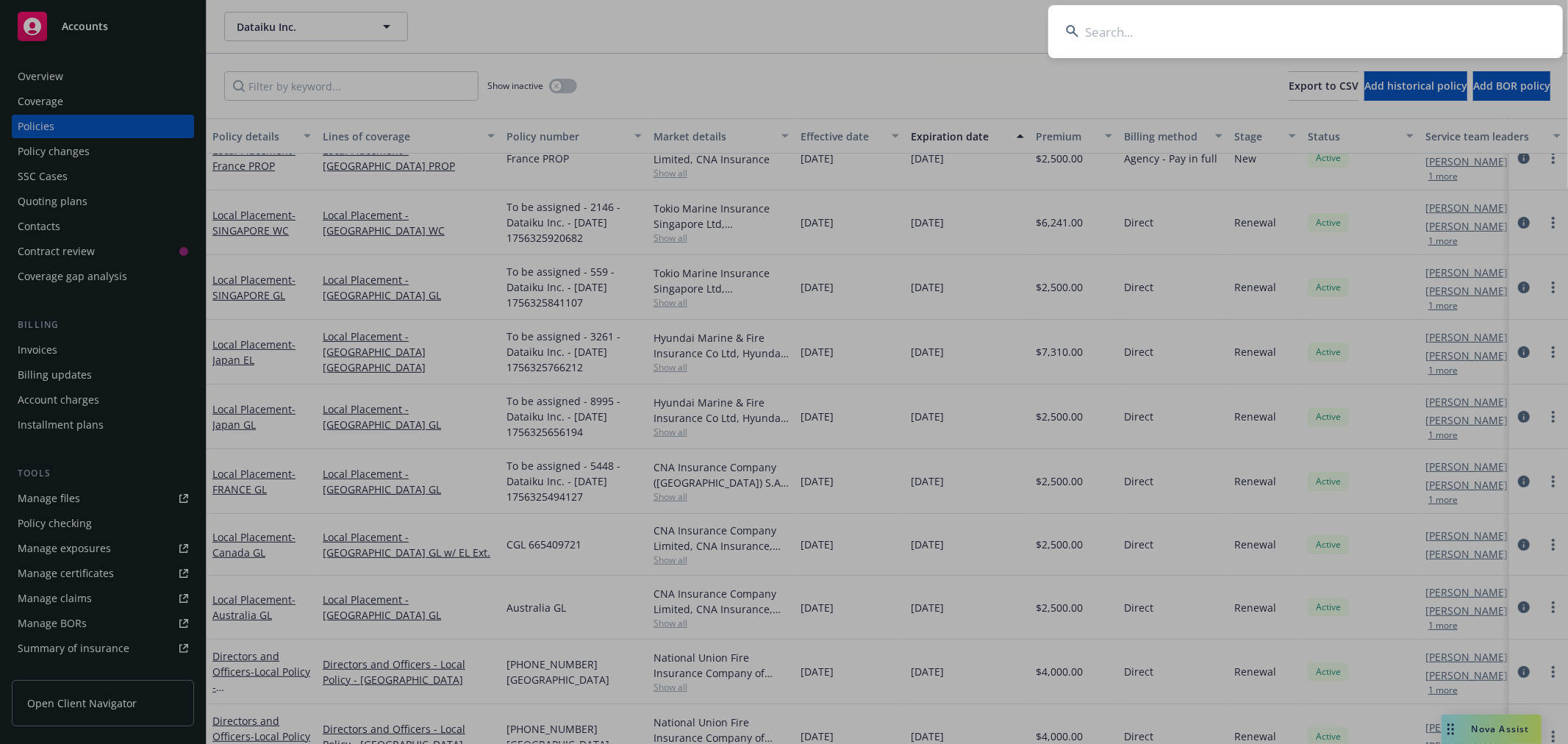
click at [1339, 35] on input at bounding box center [1305, 32] width 515 height 53
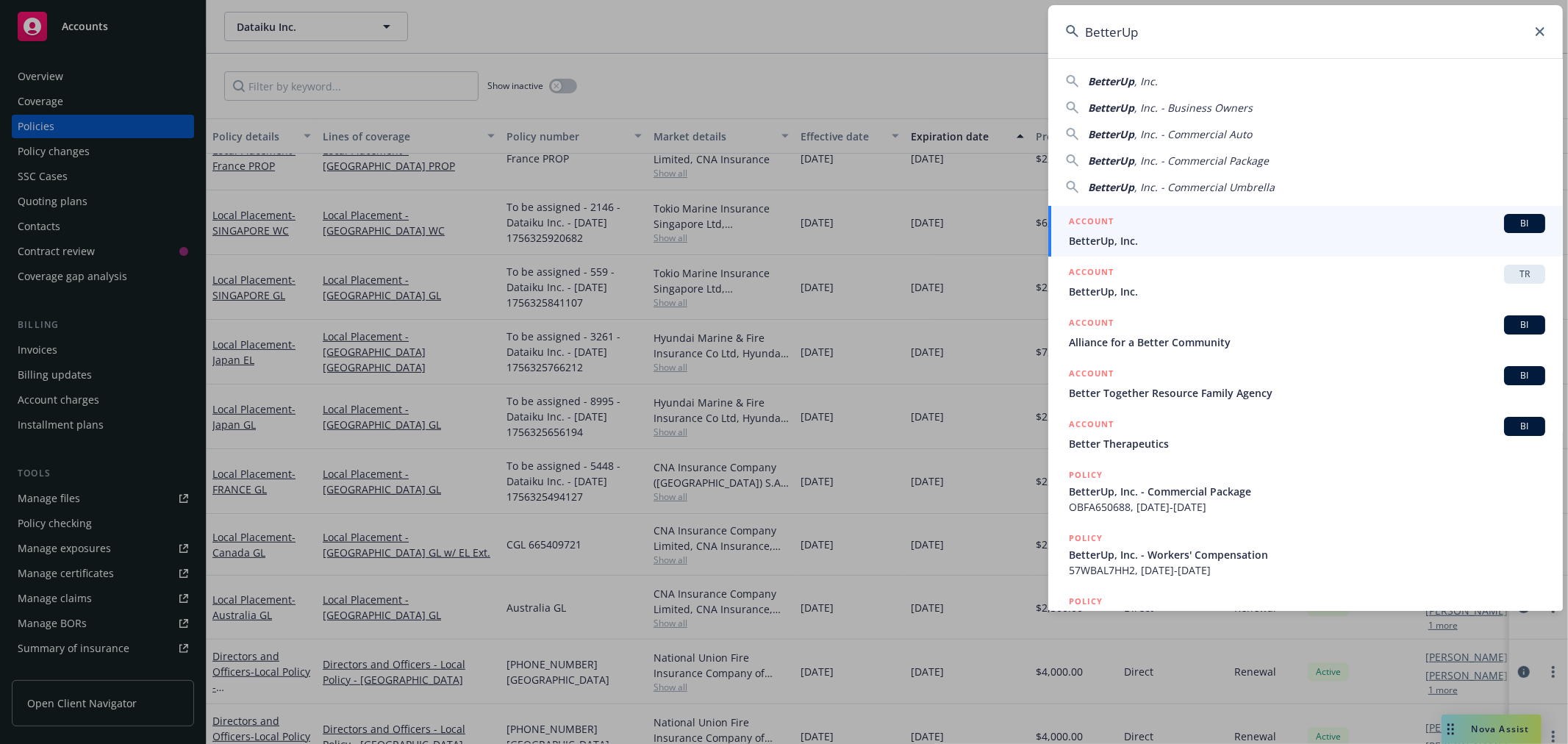
type input "BetterUp"
click at [1133, 241] on span "BetterUp, Inc." at bounding box center [1307, 241] width 477 height 16
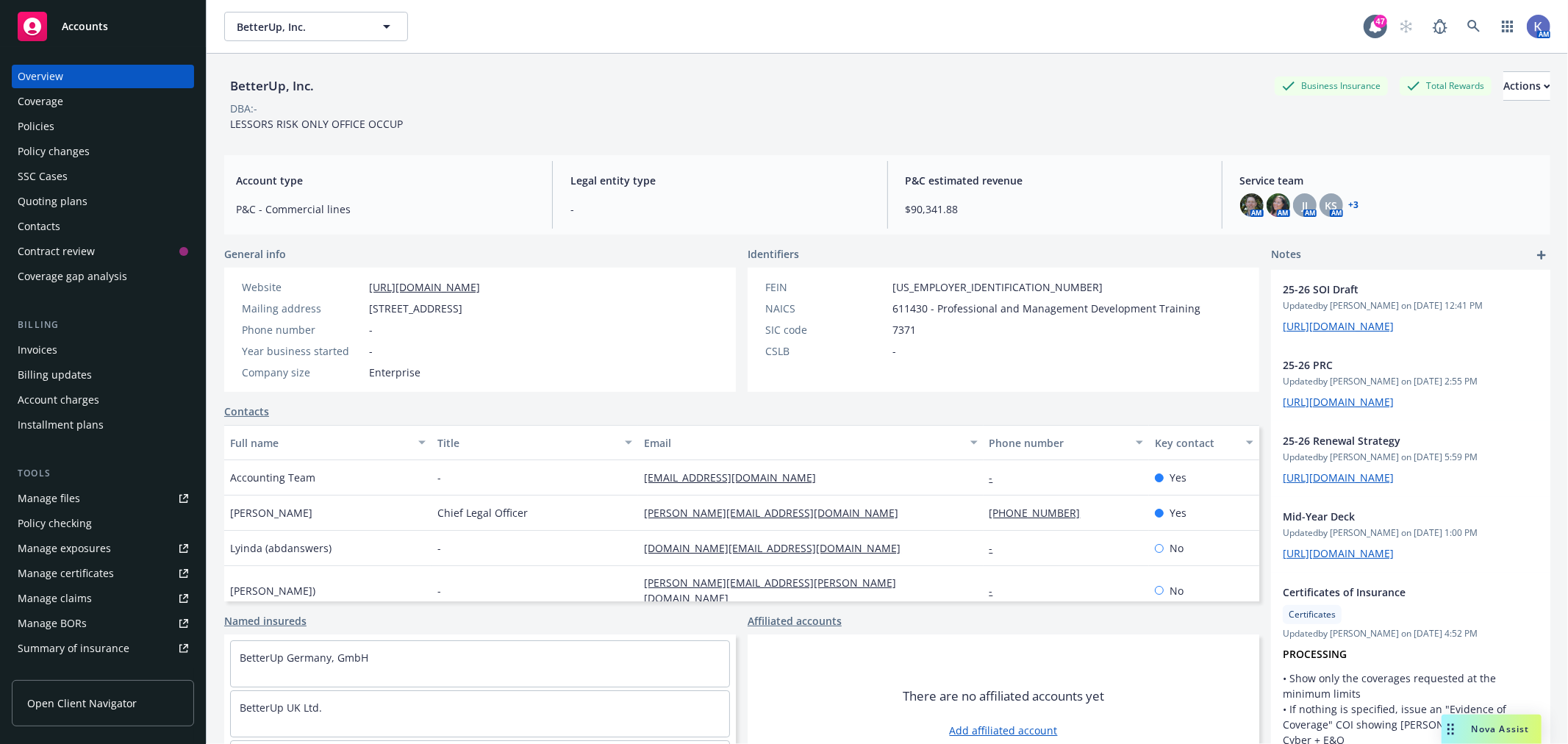
click at [74, 118] on div "Policies" at bounding box center [103, 127] width 170 height 24
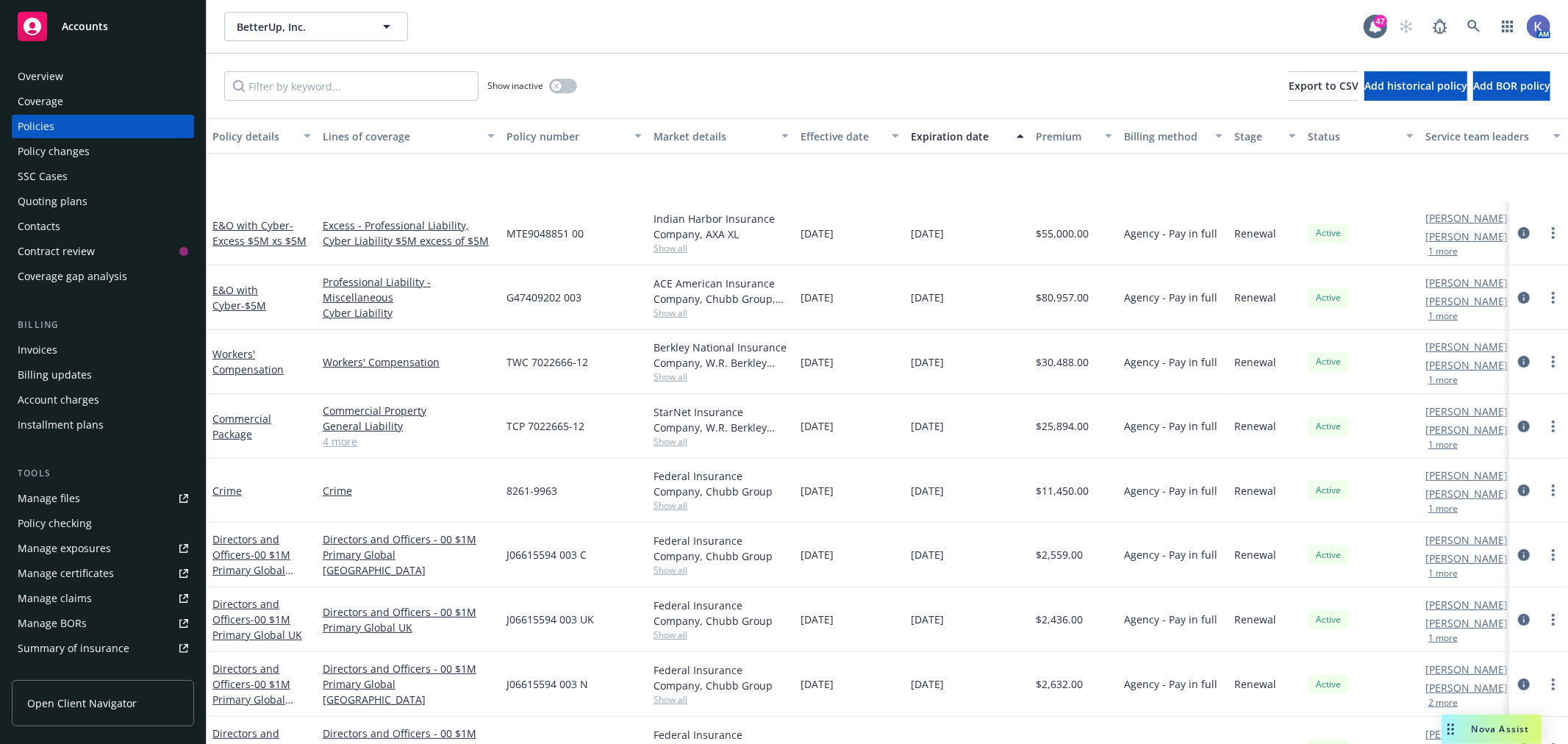
scroll to position [408, 0]
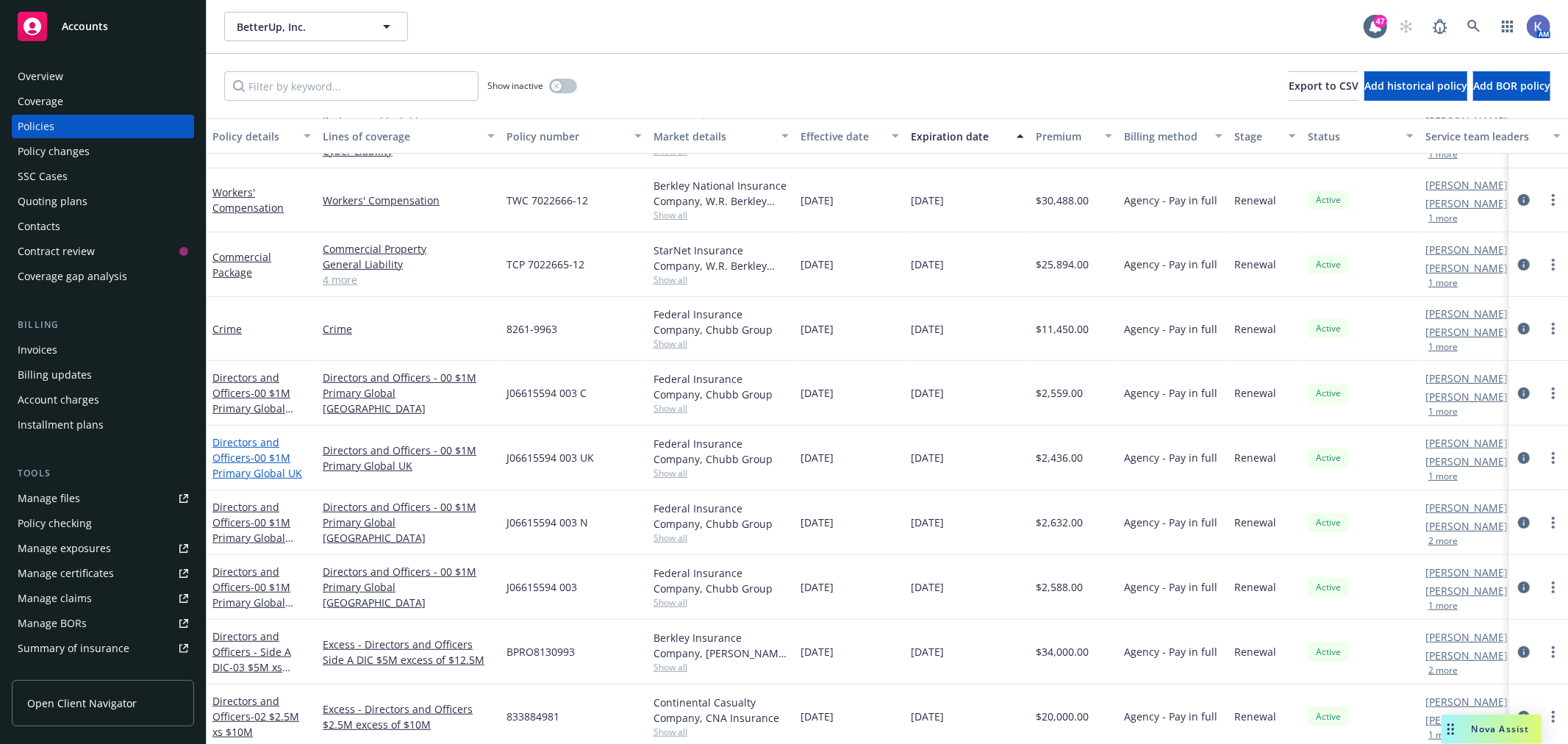
click at [270, 471] on span "- 00 $1M Primary Global UK" at bounding box center [257, 466] width 90 height 30
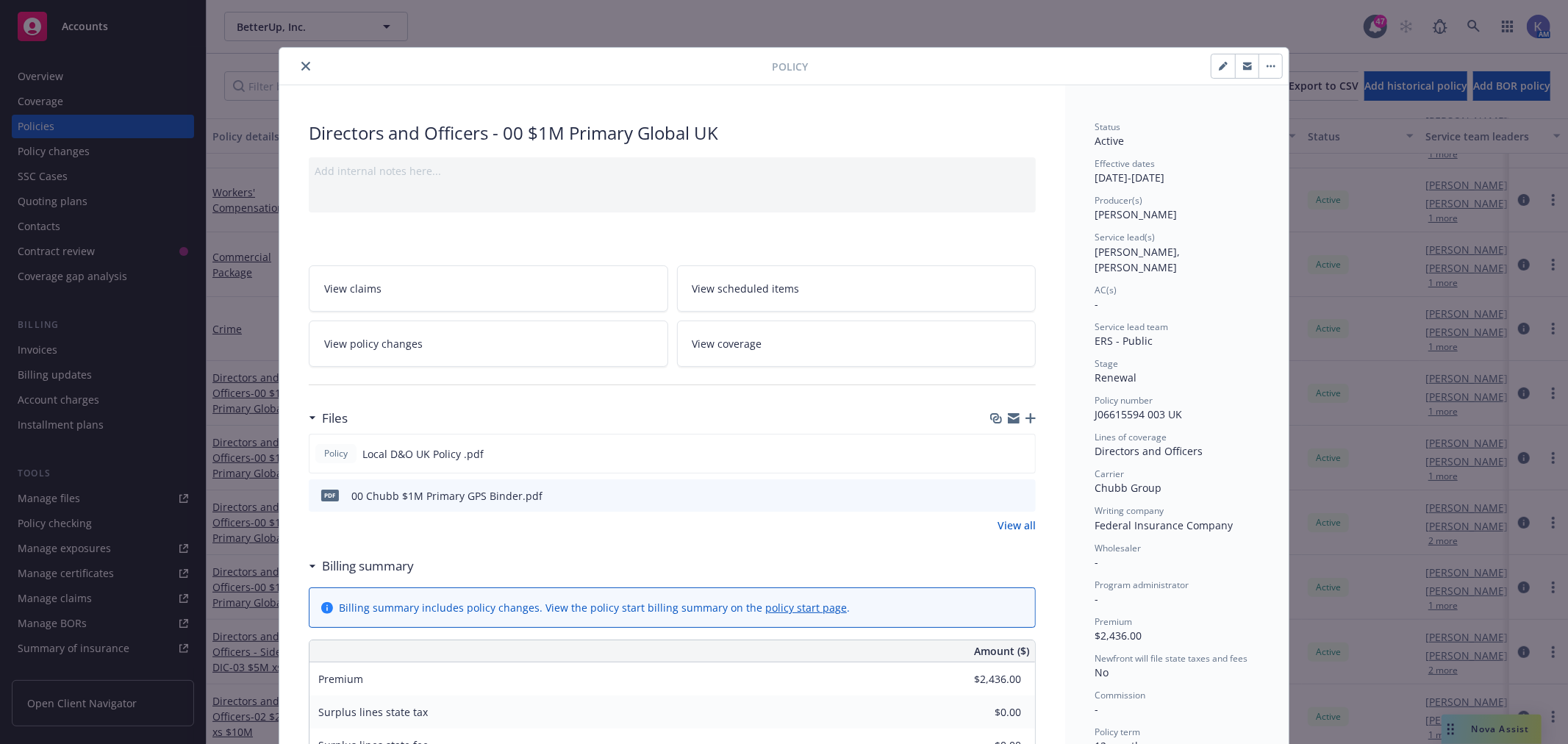
click at [1025, 420] on icon "button" at bounding box center [1031, 418] width 10 height 10
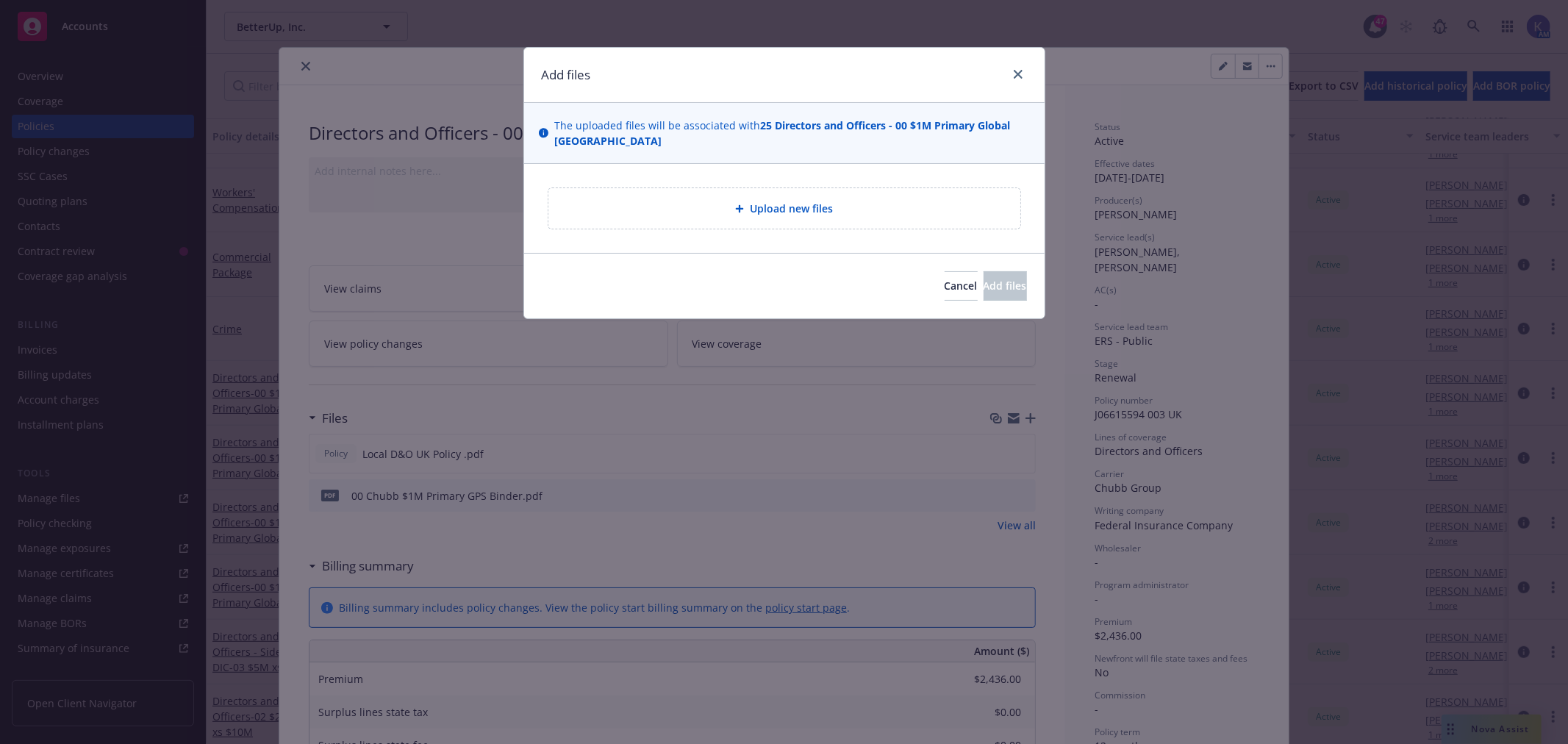
type textarea "x"
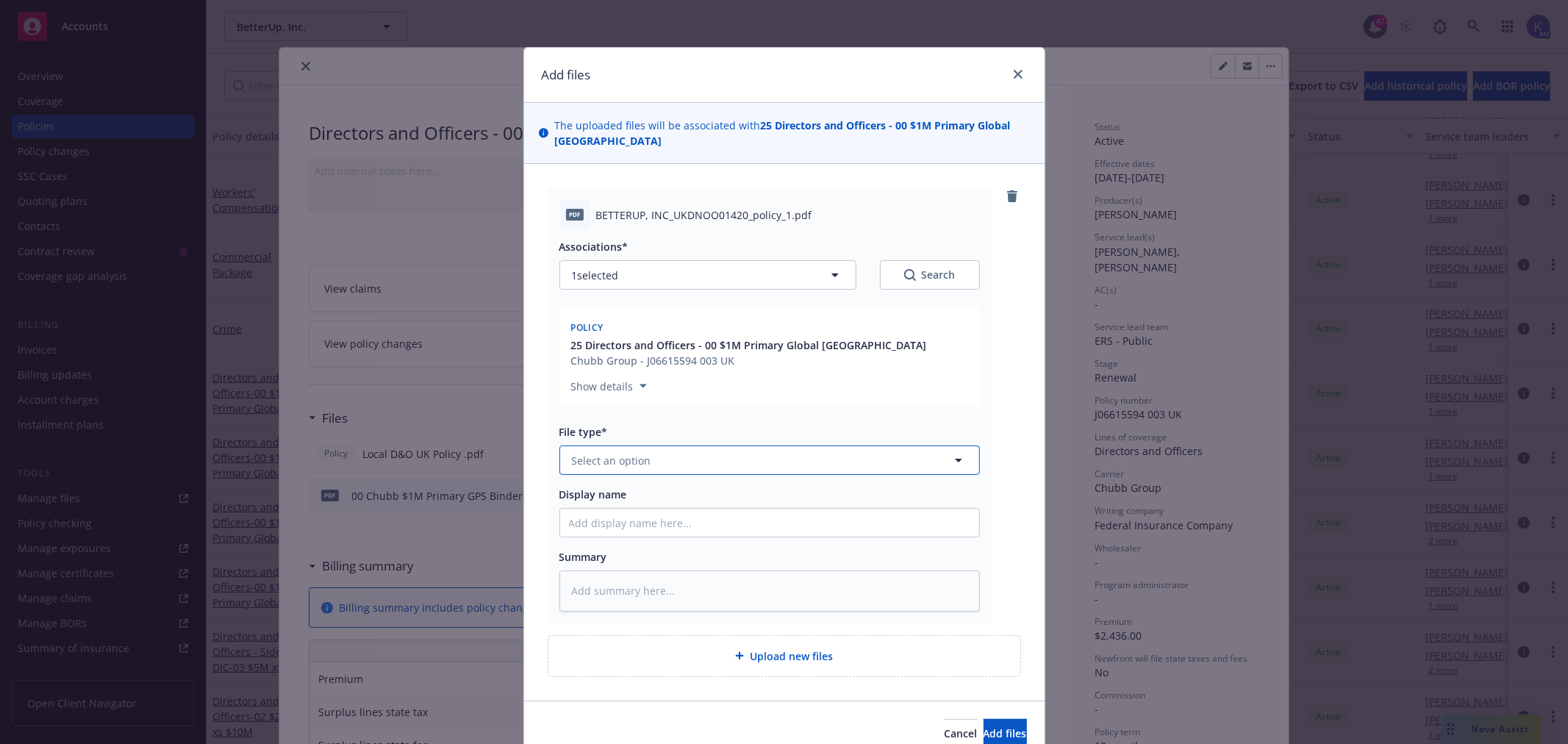
click at [642, 449] on button "Select an option" at bounding box center [770, 460] width 421 height 30
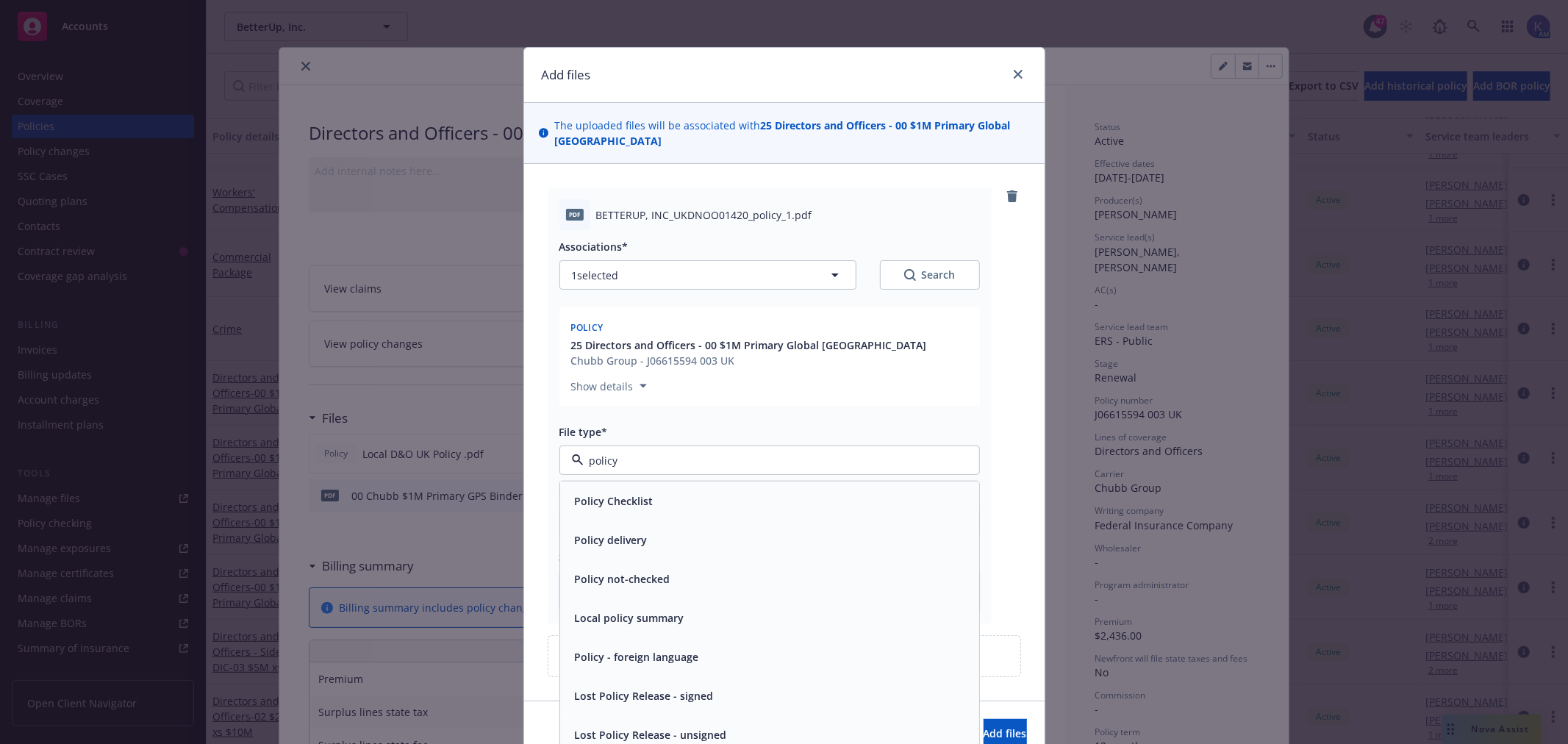
type input "policy"
click at [607, 490] on div "Policy" at bounding box center [770, 500] width 401 height 21
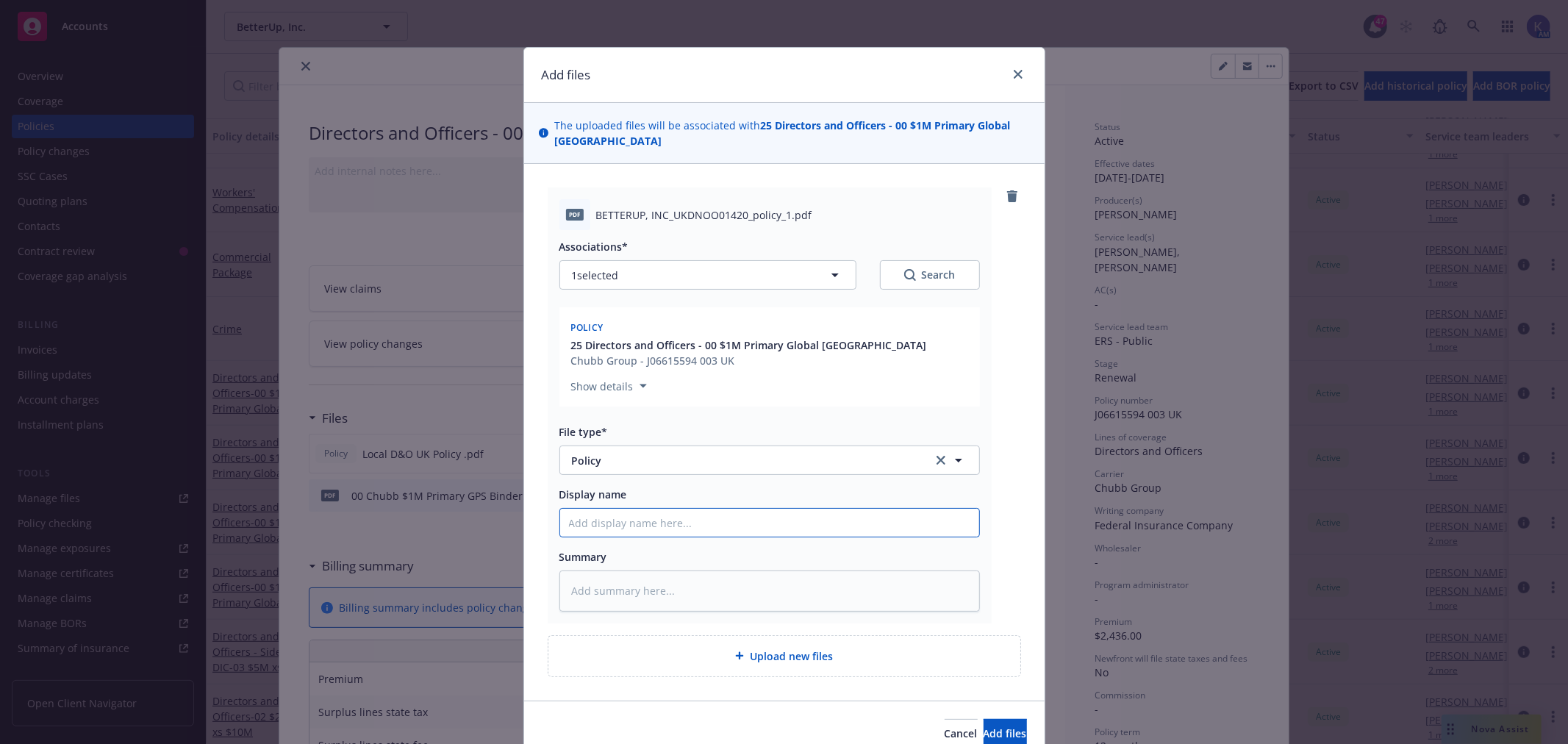
click at [614, 513] on input "Display name" at bounding box center [770, 523] width 419 height 28
type textarea "x"
type input "U"
type textarea "x"
type input "UK"
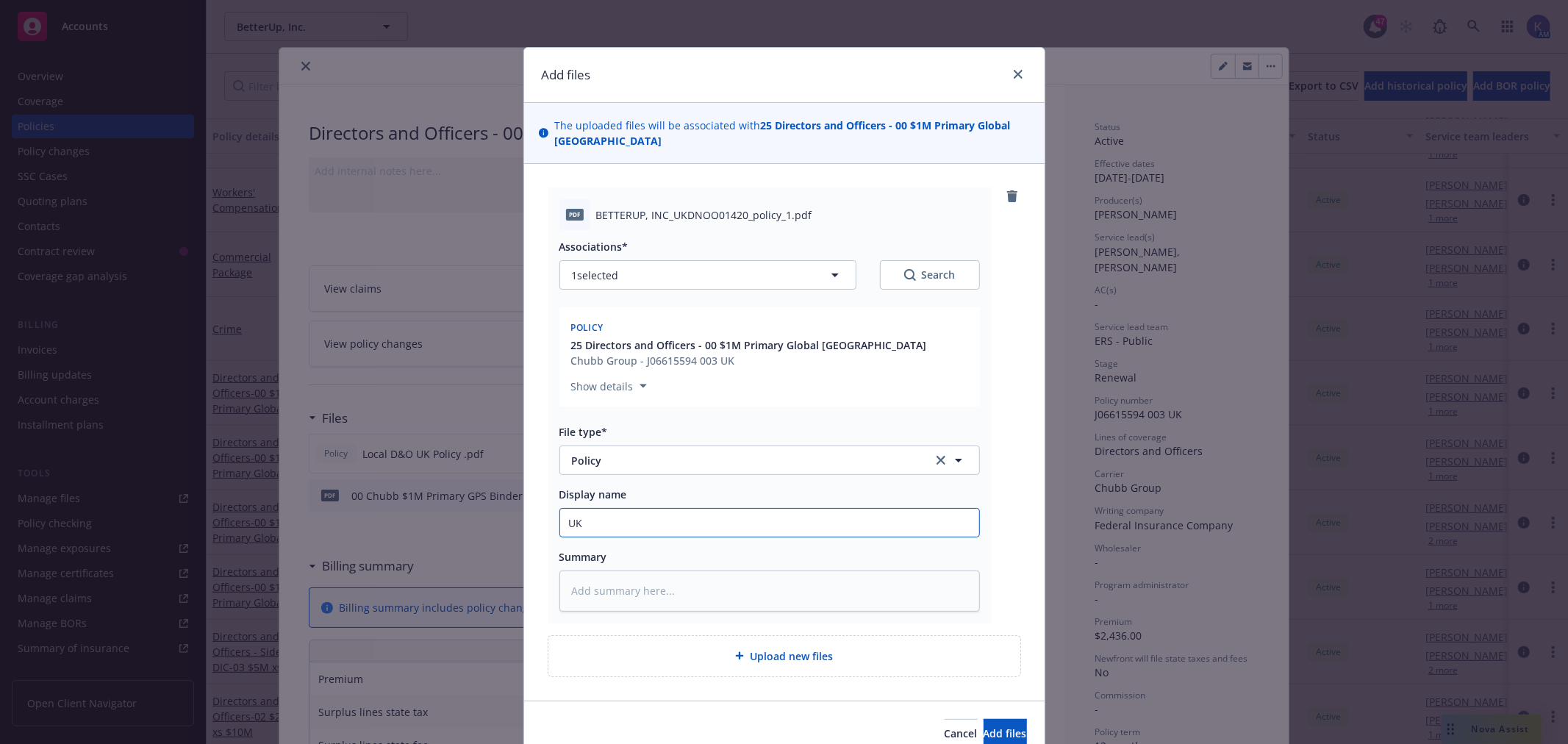
type textarea "x"
type input "UK"
type textarea "x"
type input "UK -"
type textarea "x"
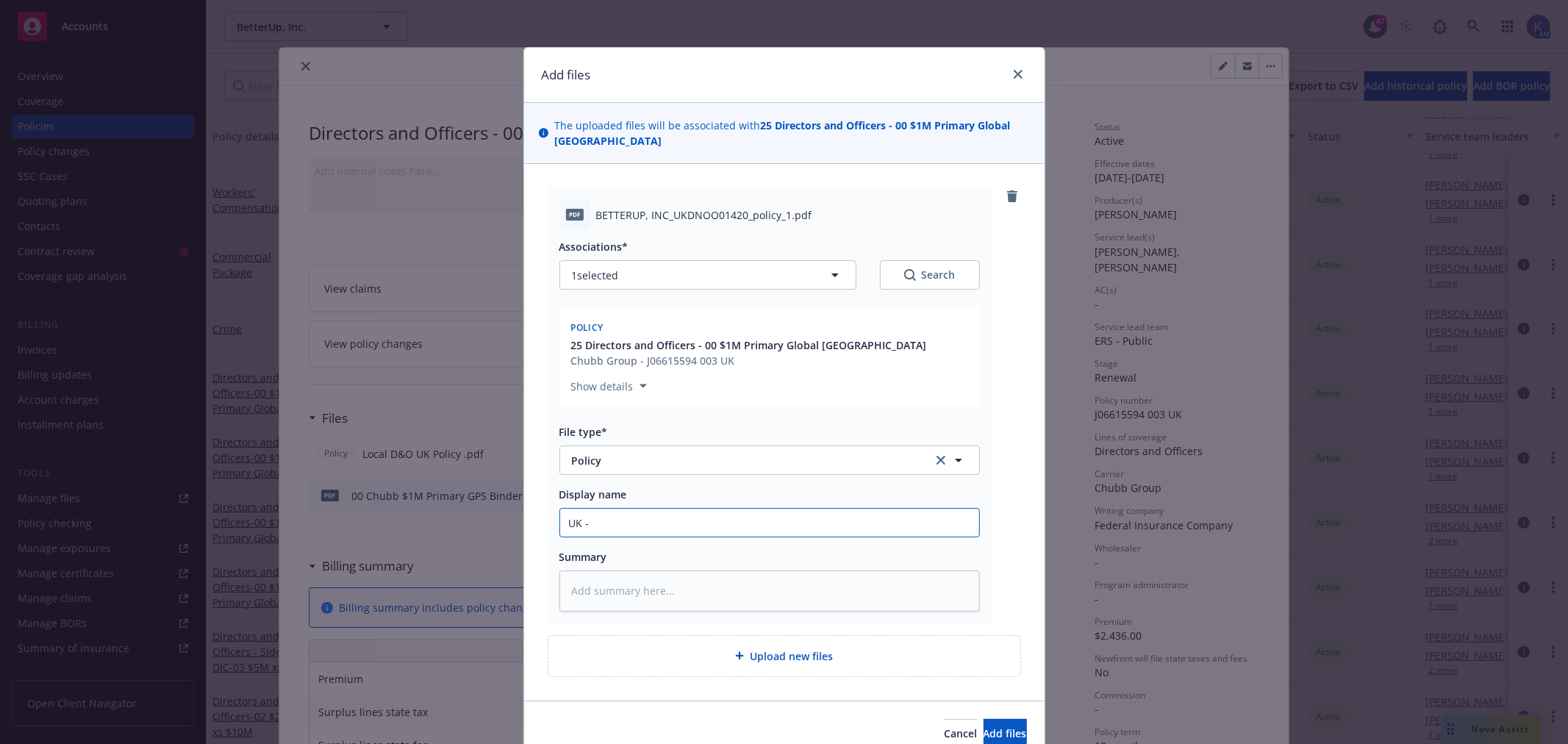
type input "UK -"
type textarea "x"
type input "UK - P"
type textarea "x"
type input "UK - Po"
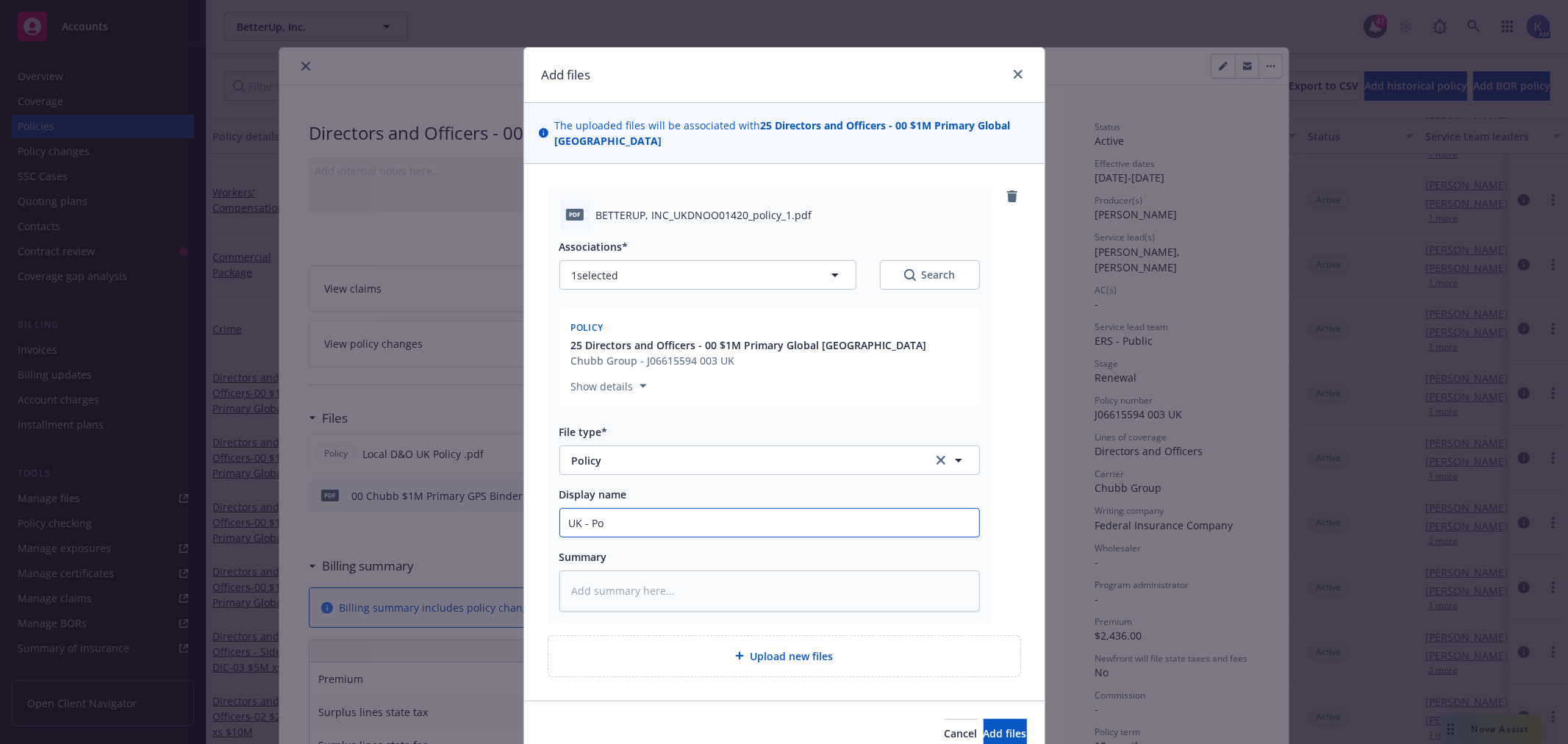
type textarea "x"
type input "UK - Pol"
type textarea "x"
type input "UK - Poli"
type textarea "x"
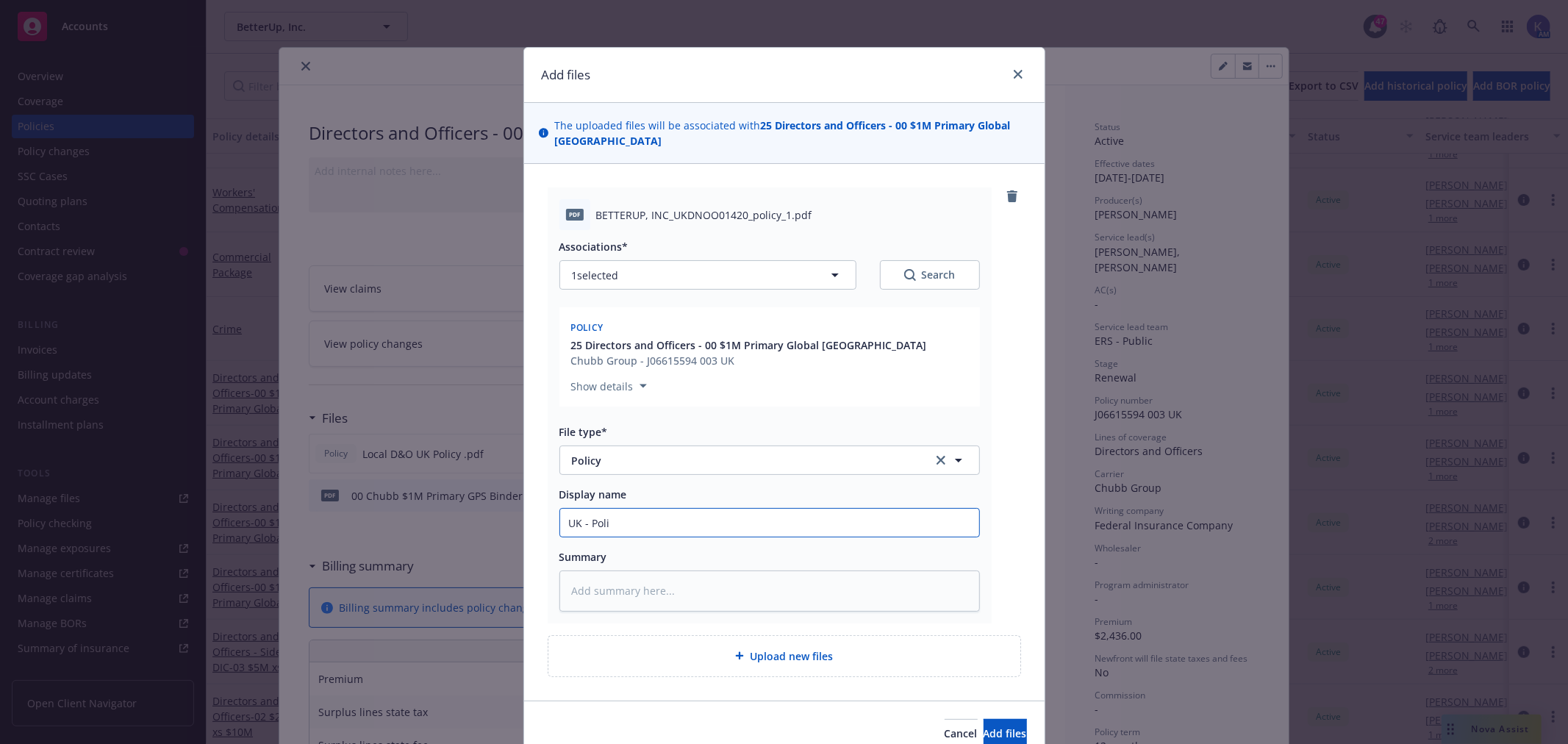
type input "UK - Polic"
type textarea "x"
type input "UK - Policy"
type textarea "x"
type input "UK - Policy W"
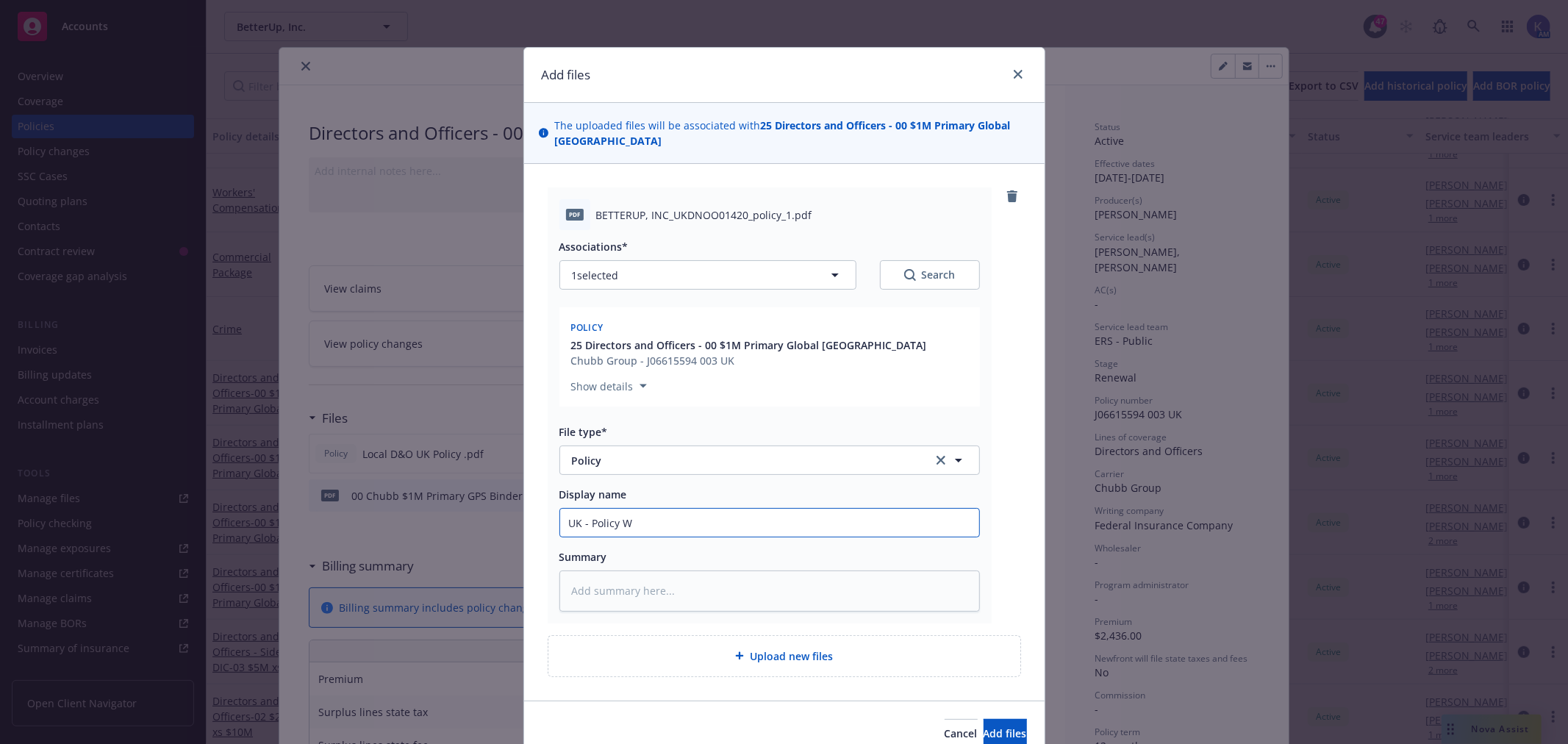
type textarea "x"
type input "UK - Policy Wo"
type textarea "x"
type input "UK - Policy Wor"
type textarea "x"
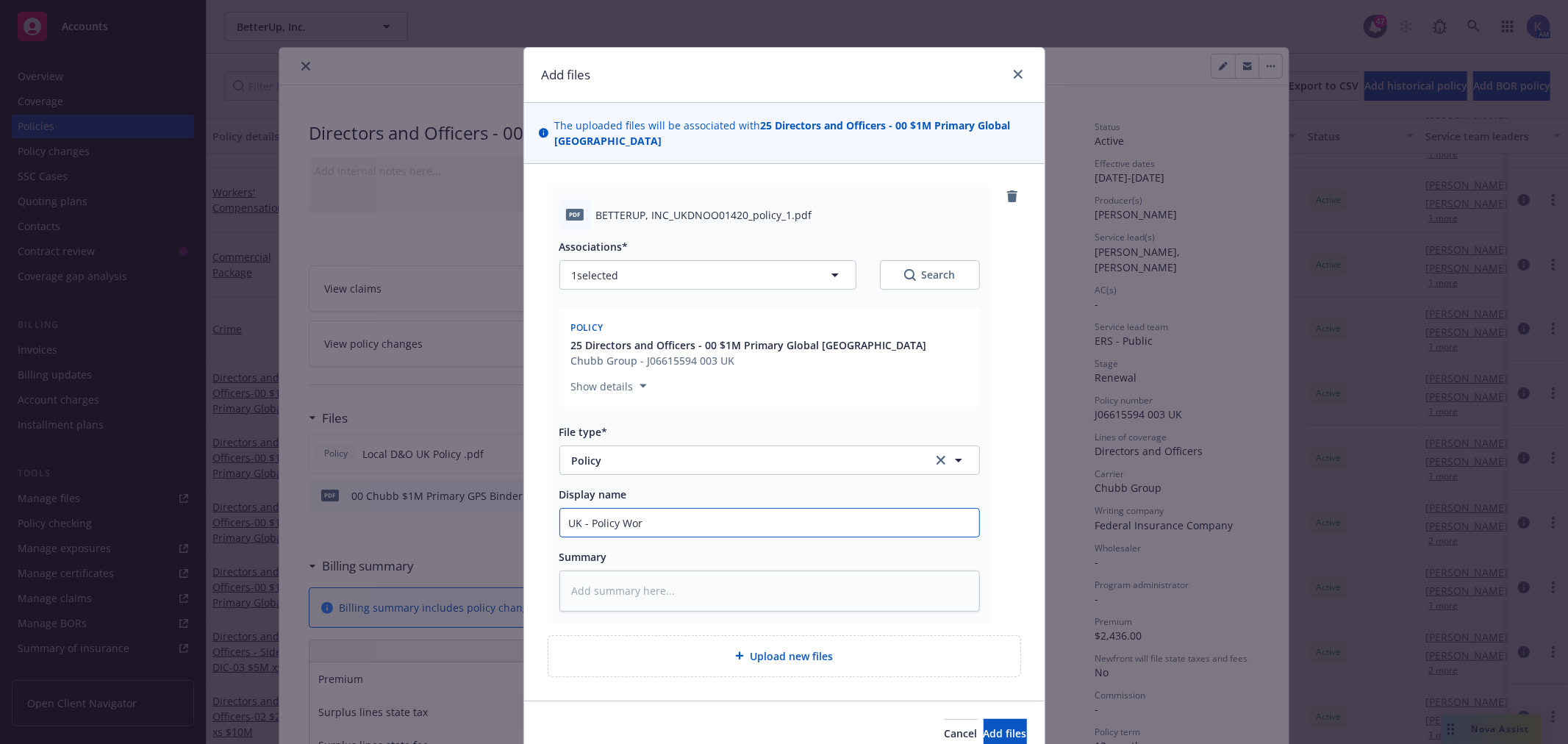
type input "UK - Policy Word"
type textarea "x"
type input "UK - Policy Wordi"
type textarea "x"
type input "UK - Policy Wordin"
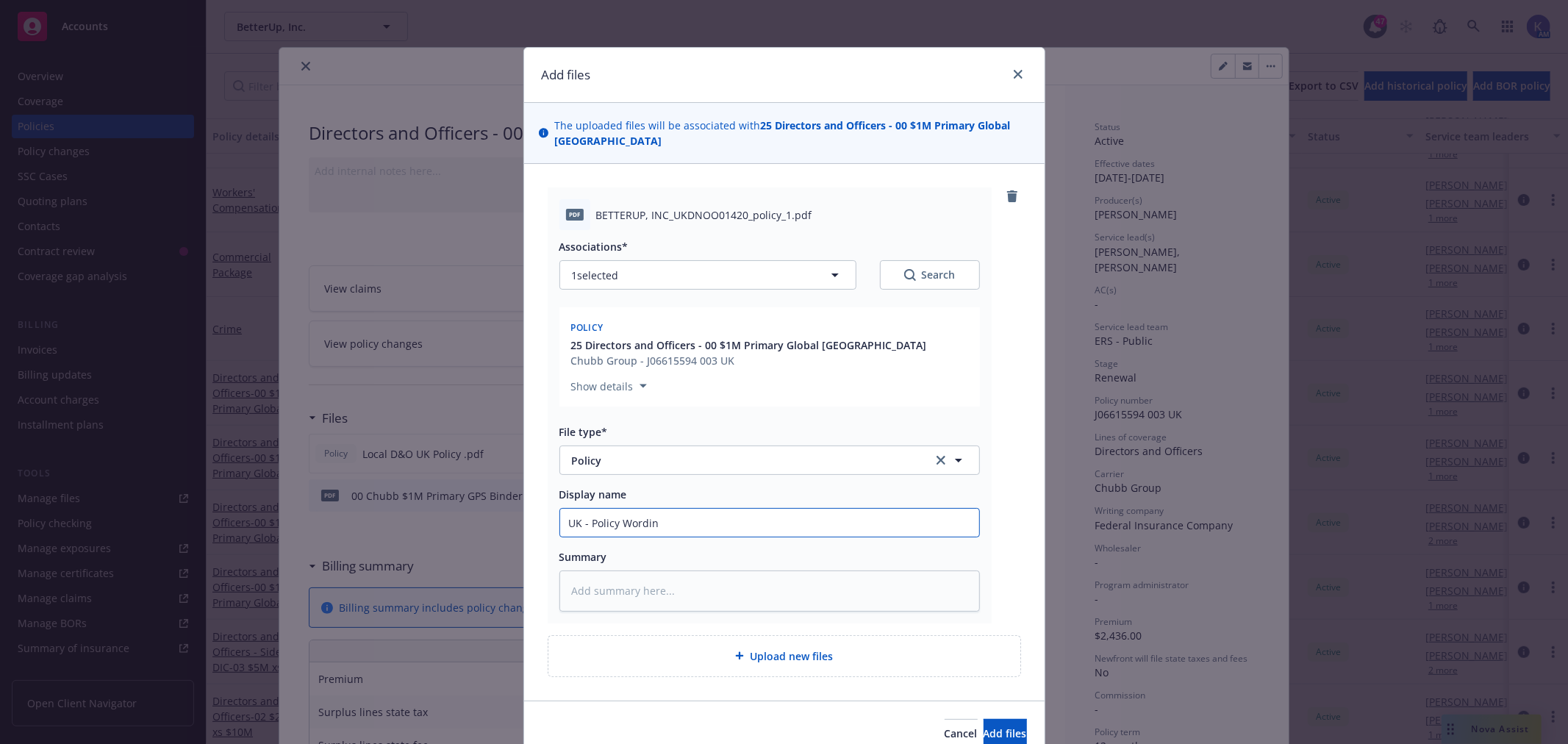
type textarea "x"
type input "UK - Policy Wording"
type textarea "x"
type input "UK - Policy Wording"
click at [560, 509] on input "UK - Policy Wording" at bounding box center [770, 523] width 419 height 28
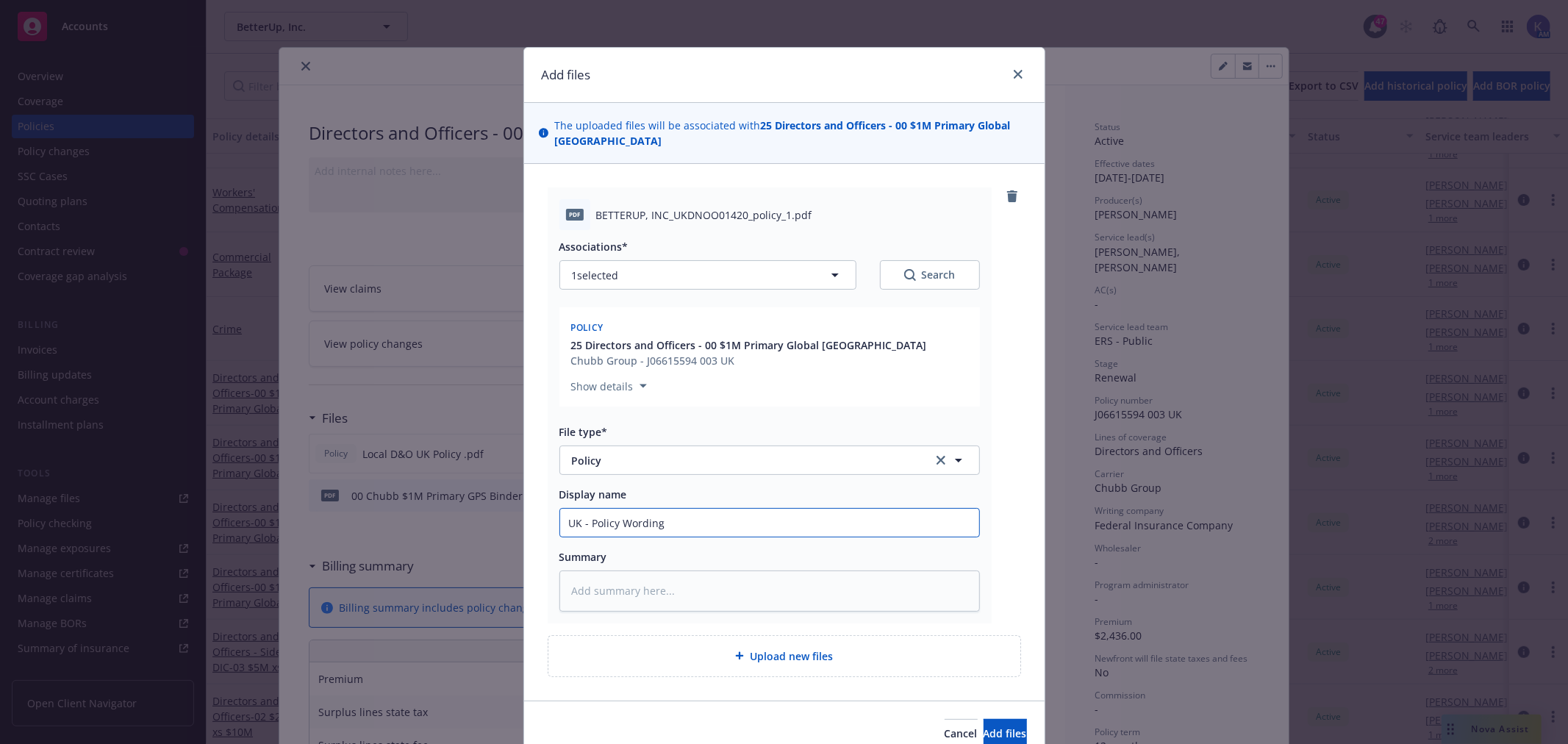
click at [575, 509] on input "UK - Policy Wording" at bounding box center [770, 523] width 419 height 28
type textarea "x"
type input "UK - Policy Wording"
type textarea "x"
type input "UK L - Policy Wording"
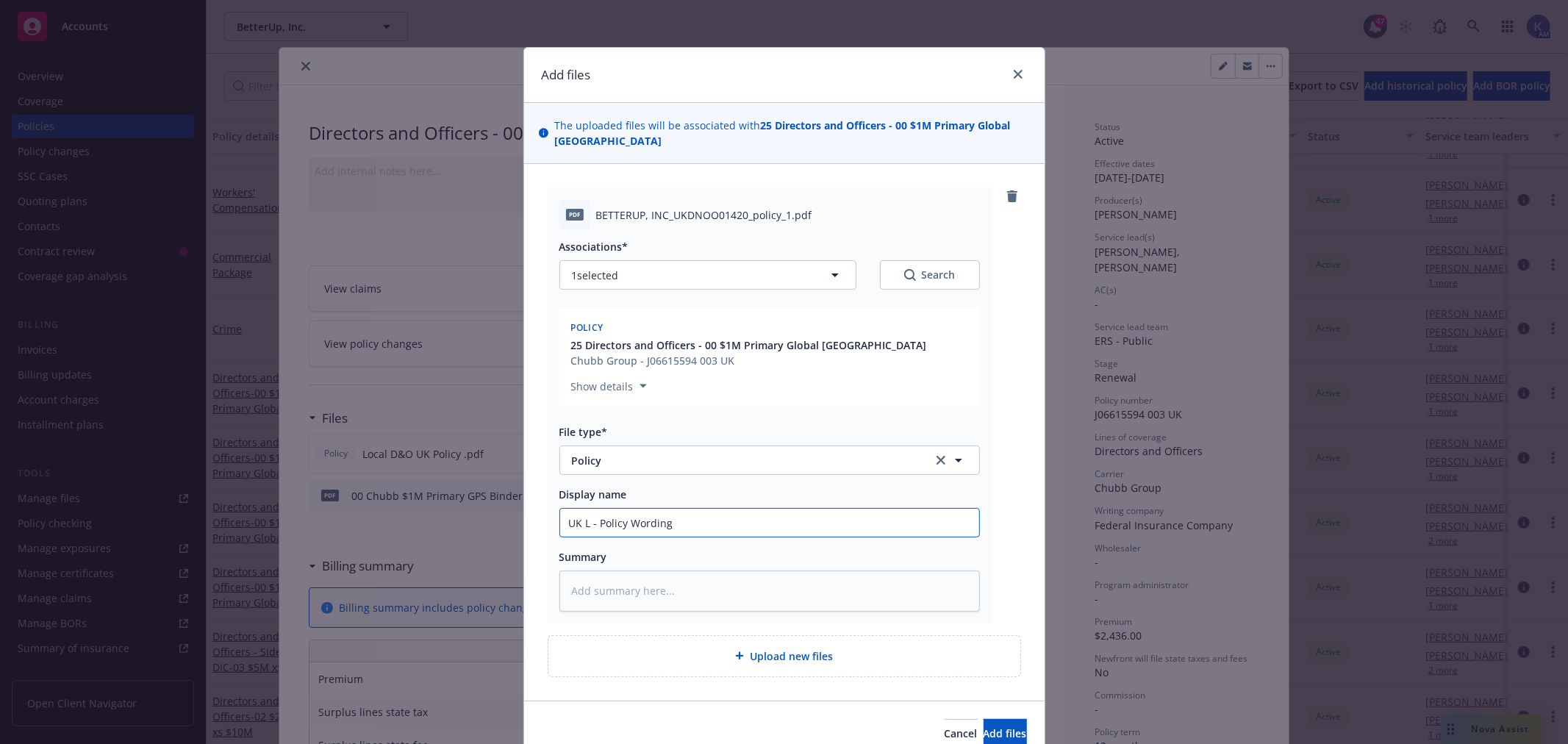
type textarea "x"
type input "UK LAP - Policy Wording"
type textarea "x"
type input "UK LAP - Policy Wording"
click at [561, 509] on input "UK LAP - Policy Wording" at bounding box center [770, 523] width 419 height 28
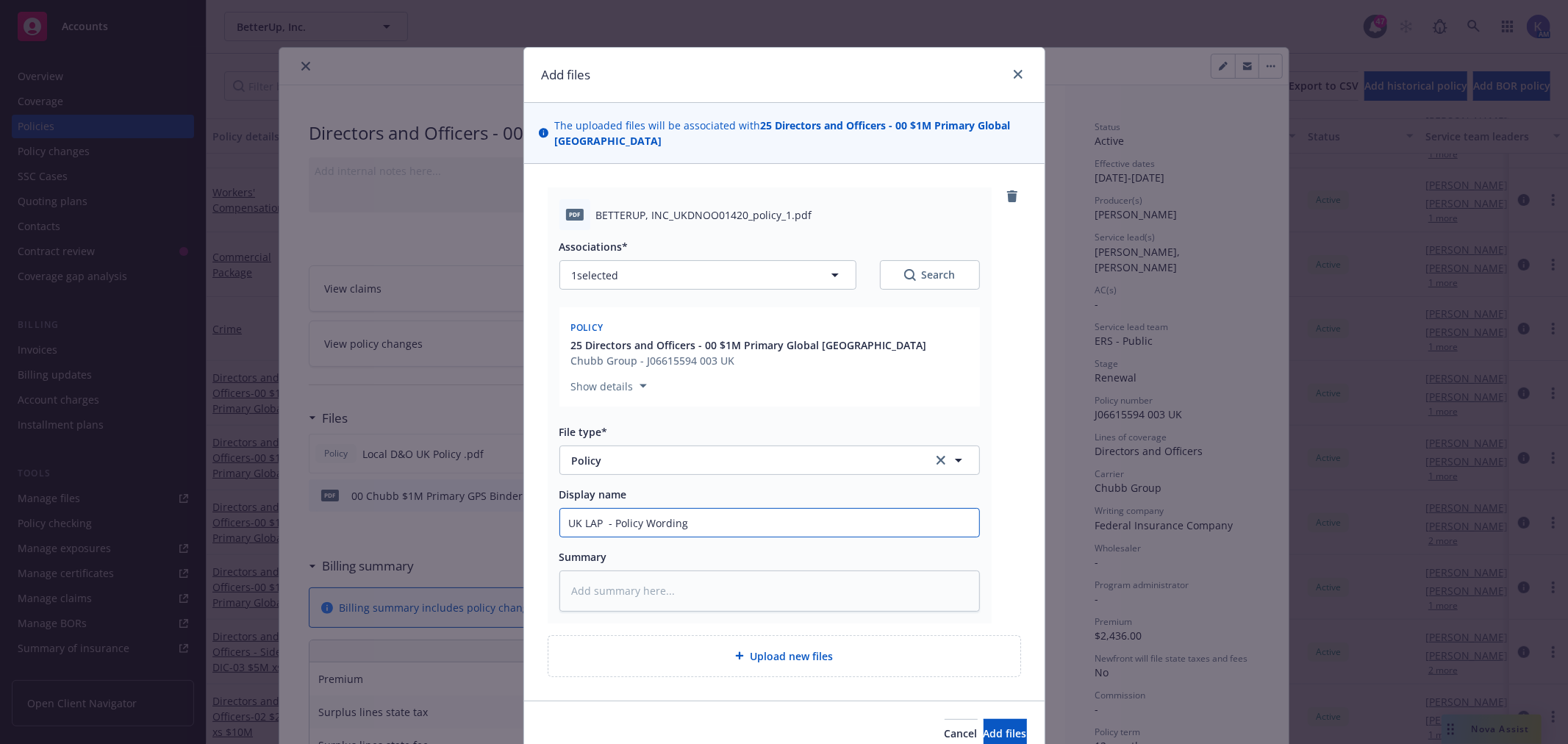
type textarea "x"
type input "2UK LAP - Policy Wording"
type textarea "x"
type input "20UK LAP - Policy Wording"
type textarea "x"
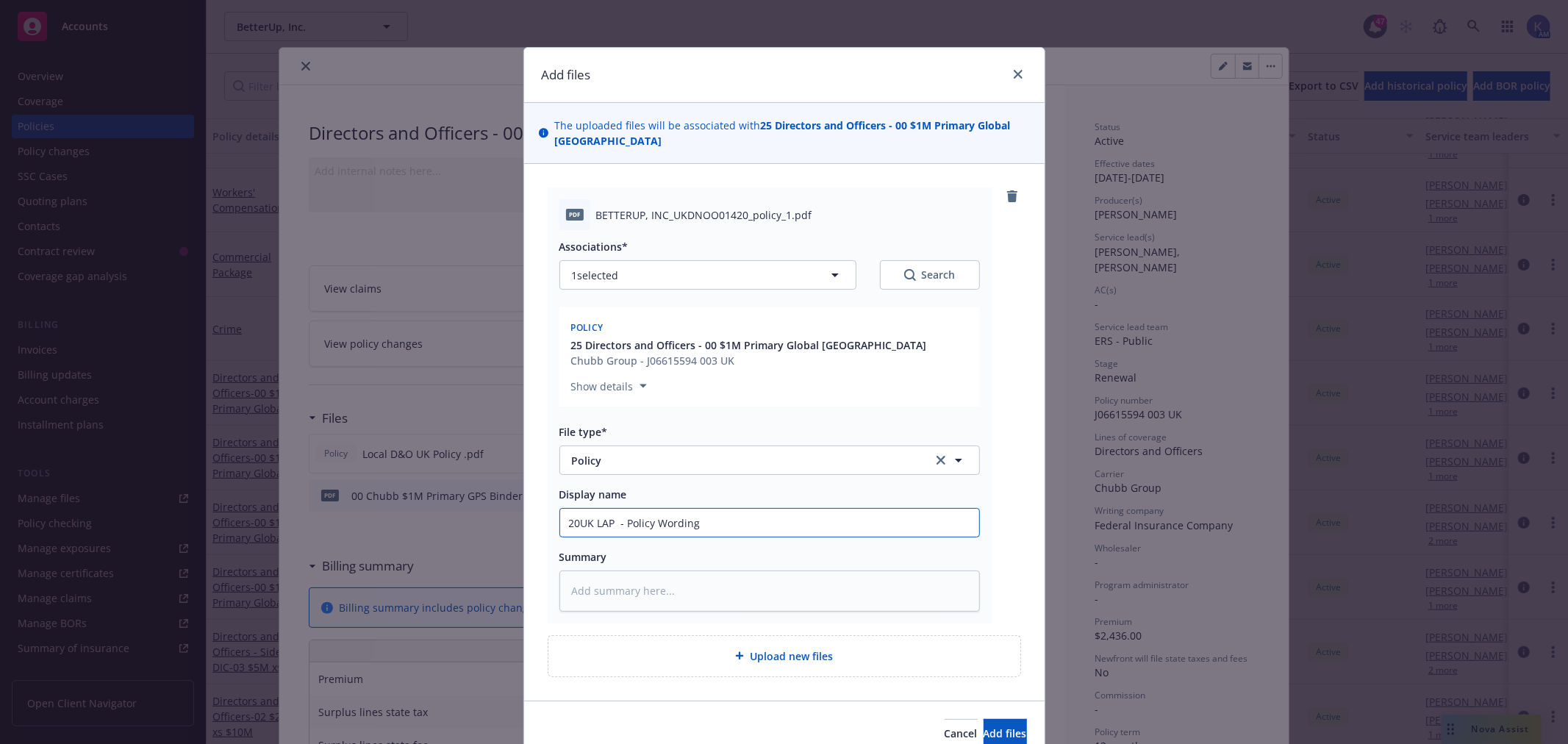
type input "202UK LAP - Policy Wording"
type textarea "x"
type input "2025UK LAP - Policy Wording"
type textarea "x"
type input "2025-UK LAP - Policy Wording"
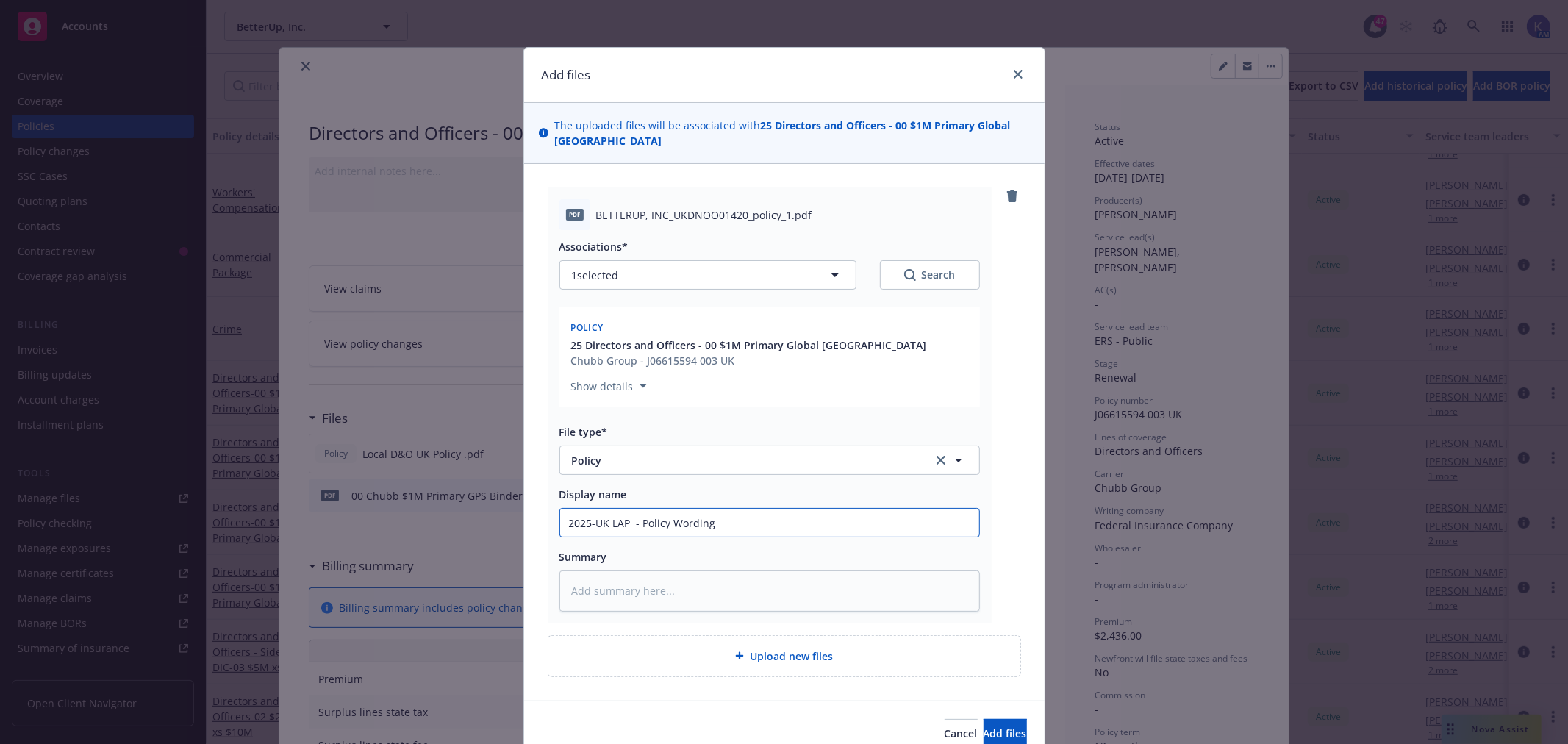
type textarea "x"
type input "2025-2UK LAP - Policy Wording"
type textarea "x"
type input "2025-20UK LAP - Policy Wording"
type textarea "x"
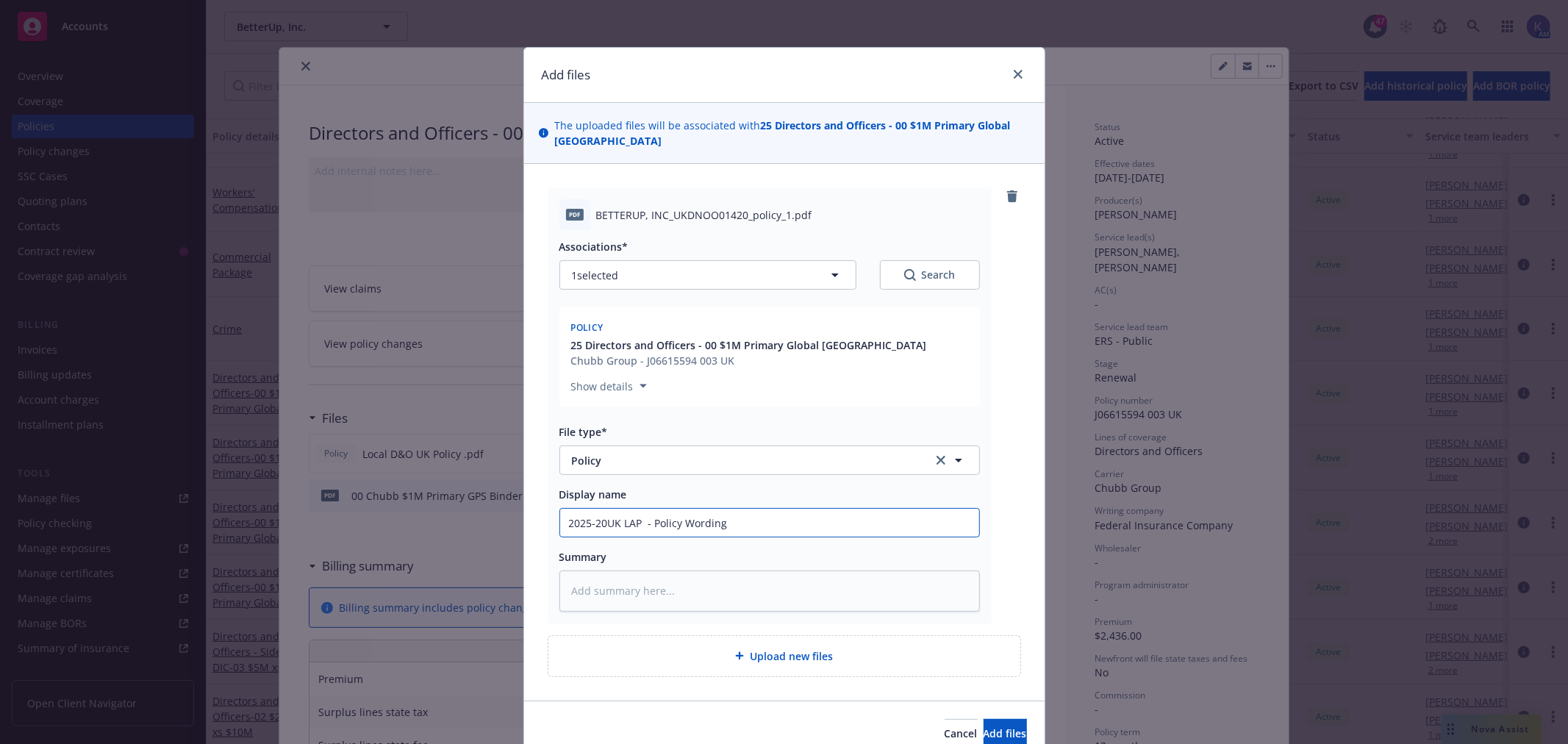
type input "2025-202UK LAP - Policy Wording"
type textarea "x"
type input "2025-2026UK LAP - Policy Wording"
type textarea "x"
click at [657, 509] on input "[DATE]-[DATE] UK LAP - Policy Wording" at bounding box center [770, 523] width 419 height 28
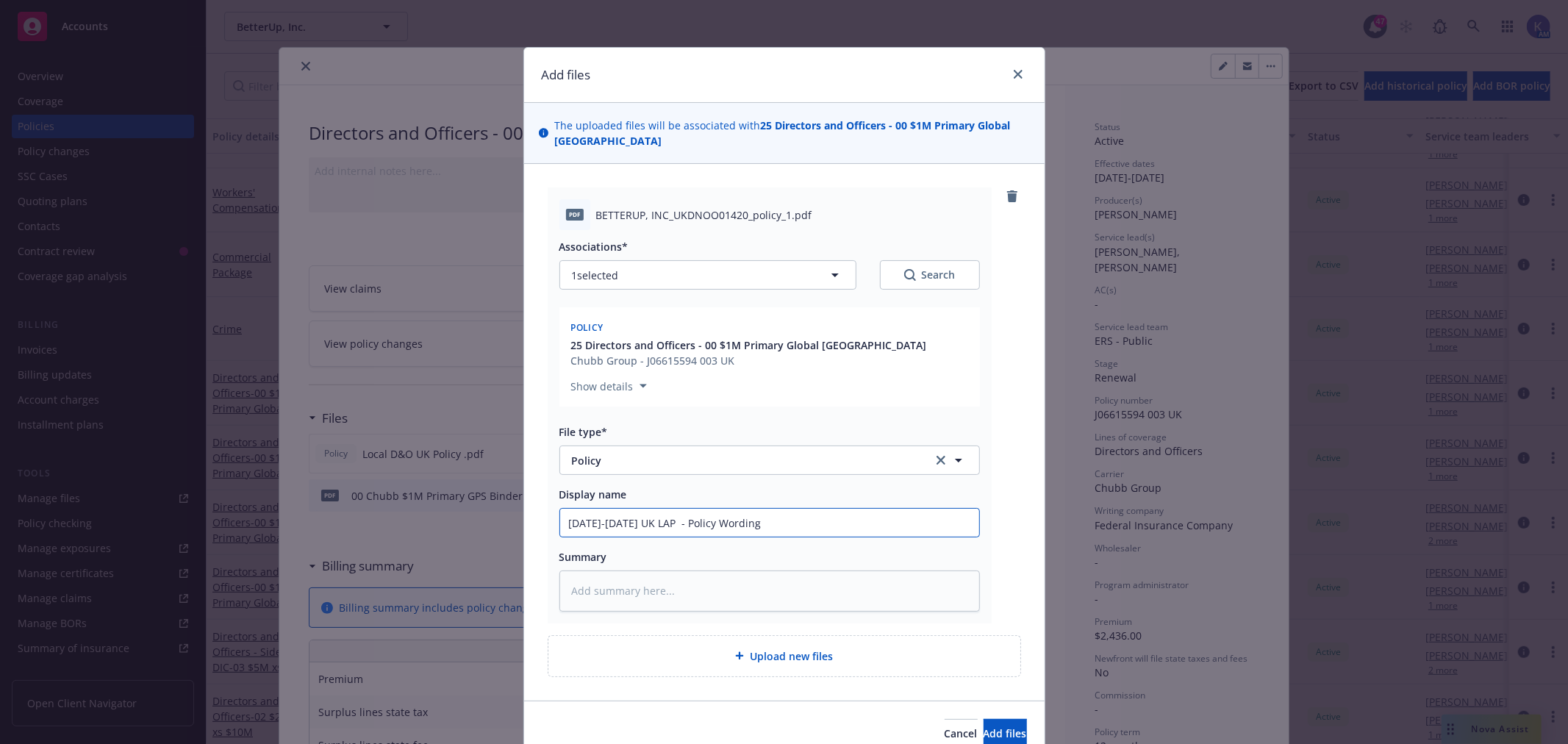
click at [657, 509] on input "[DATE]-[DATE] UK LAP - Policy Wording" at bounding box center [770, 523] width 419 height 28
type input "[DATE]-[DATE] UK LAP - Policy Wording"
click at [984, 726] on span "Add files" at bounding box center [1005, 733] width 44 height 14
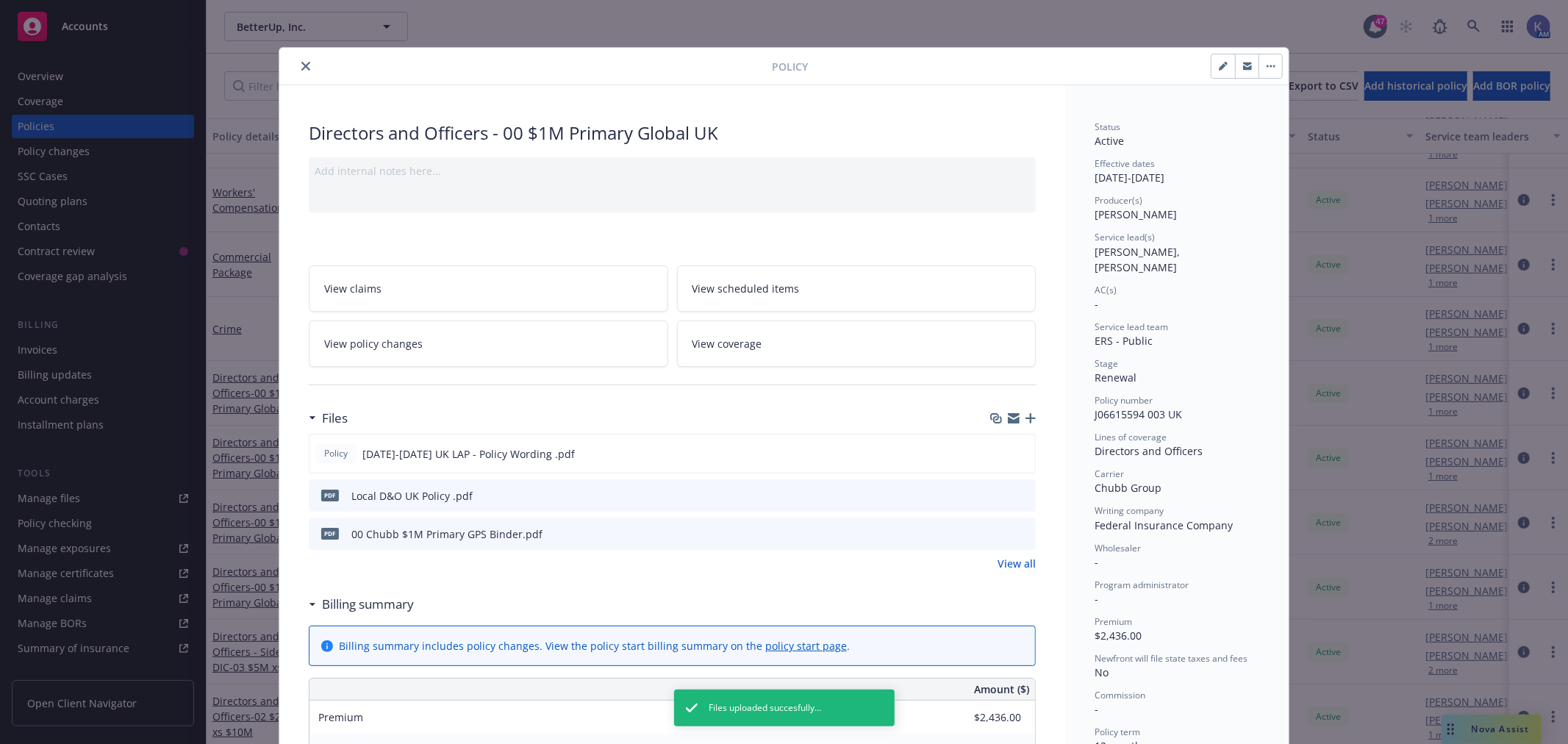
click at [1025, 421] on icon "button" at bounding box center [1031, 418] width 10 height 10
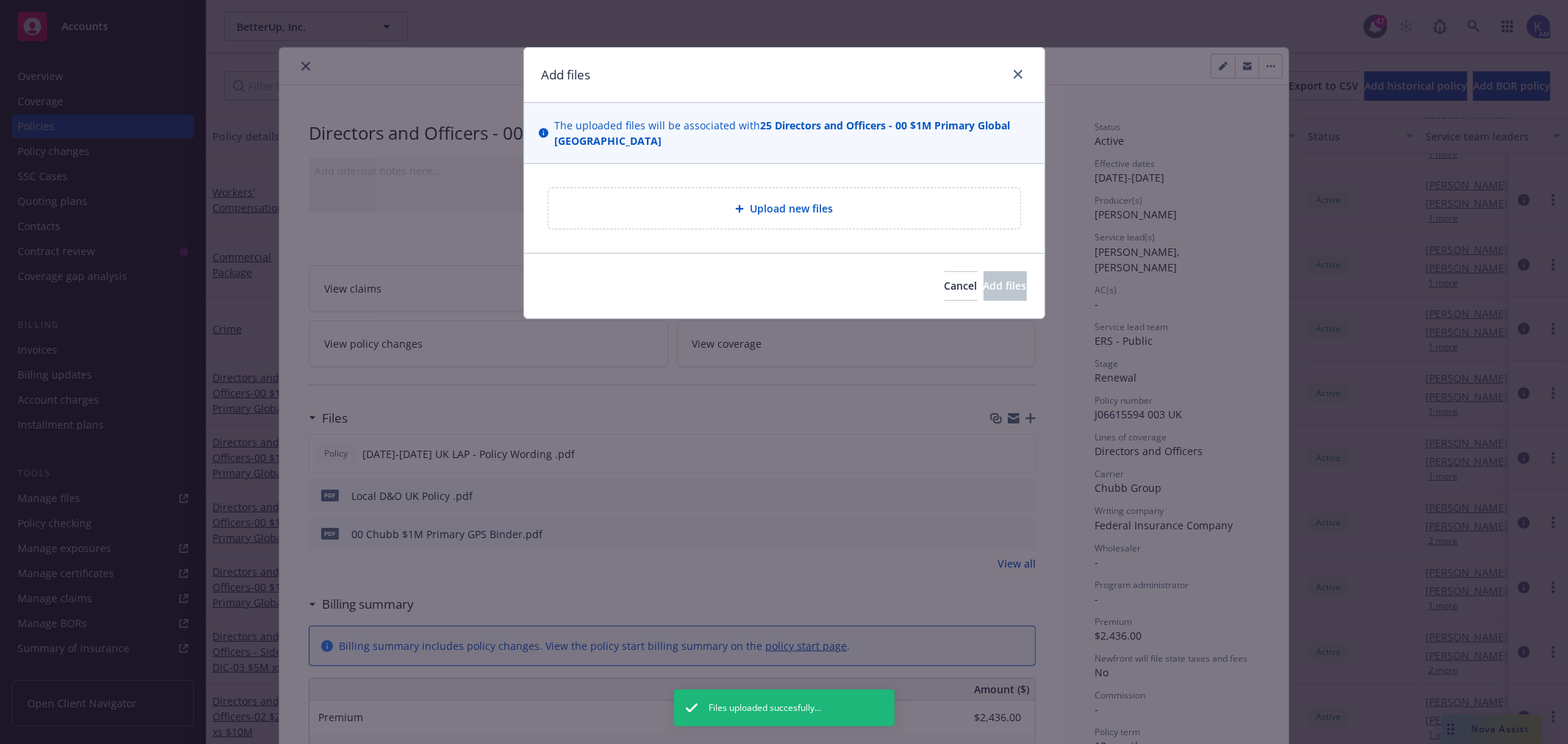
type textarea "x"
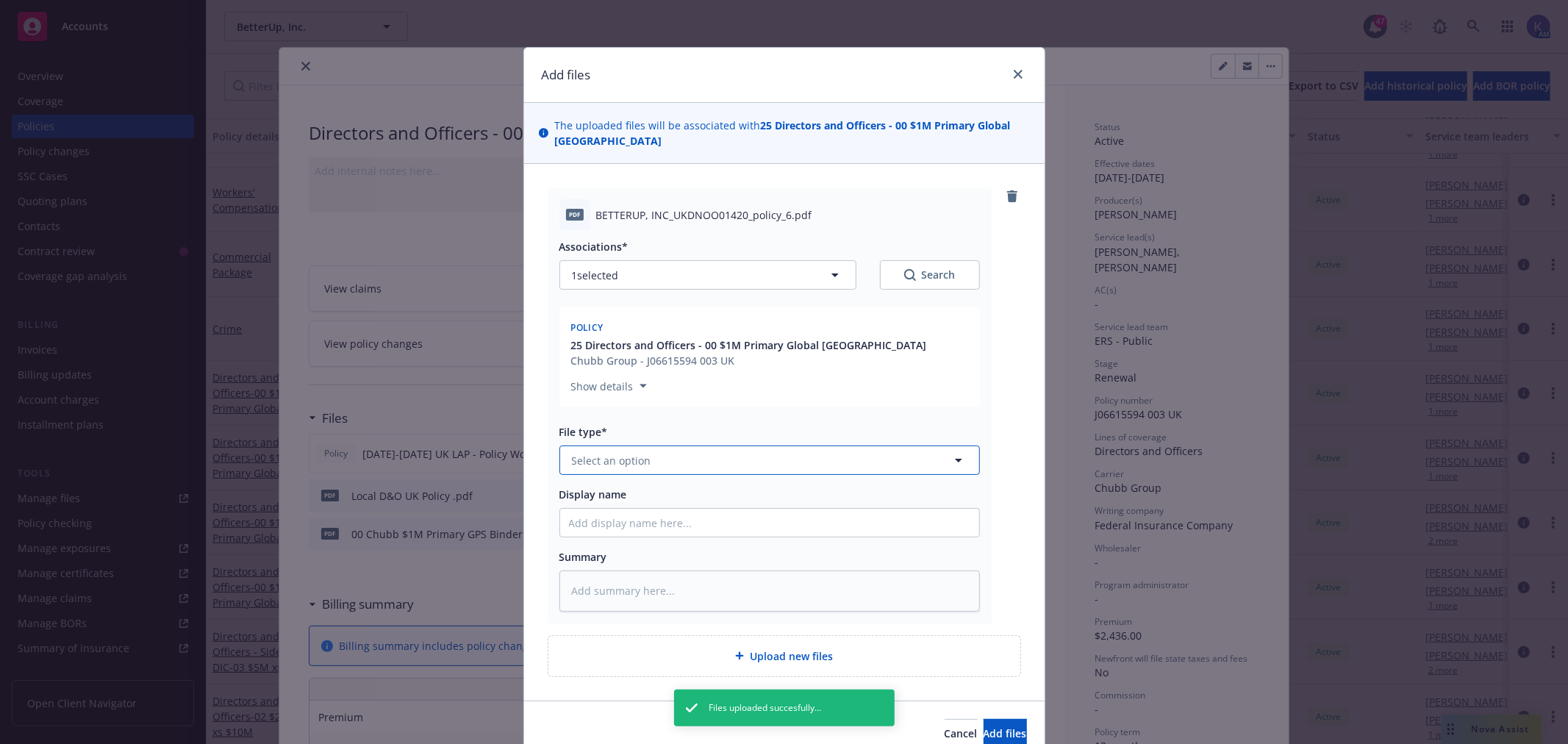
click at [640, 453] on span "Select an option" at bounding box center [612, 460] width 79 height 16
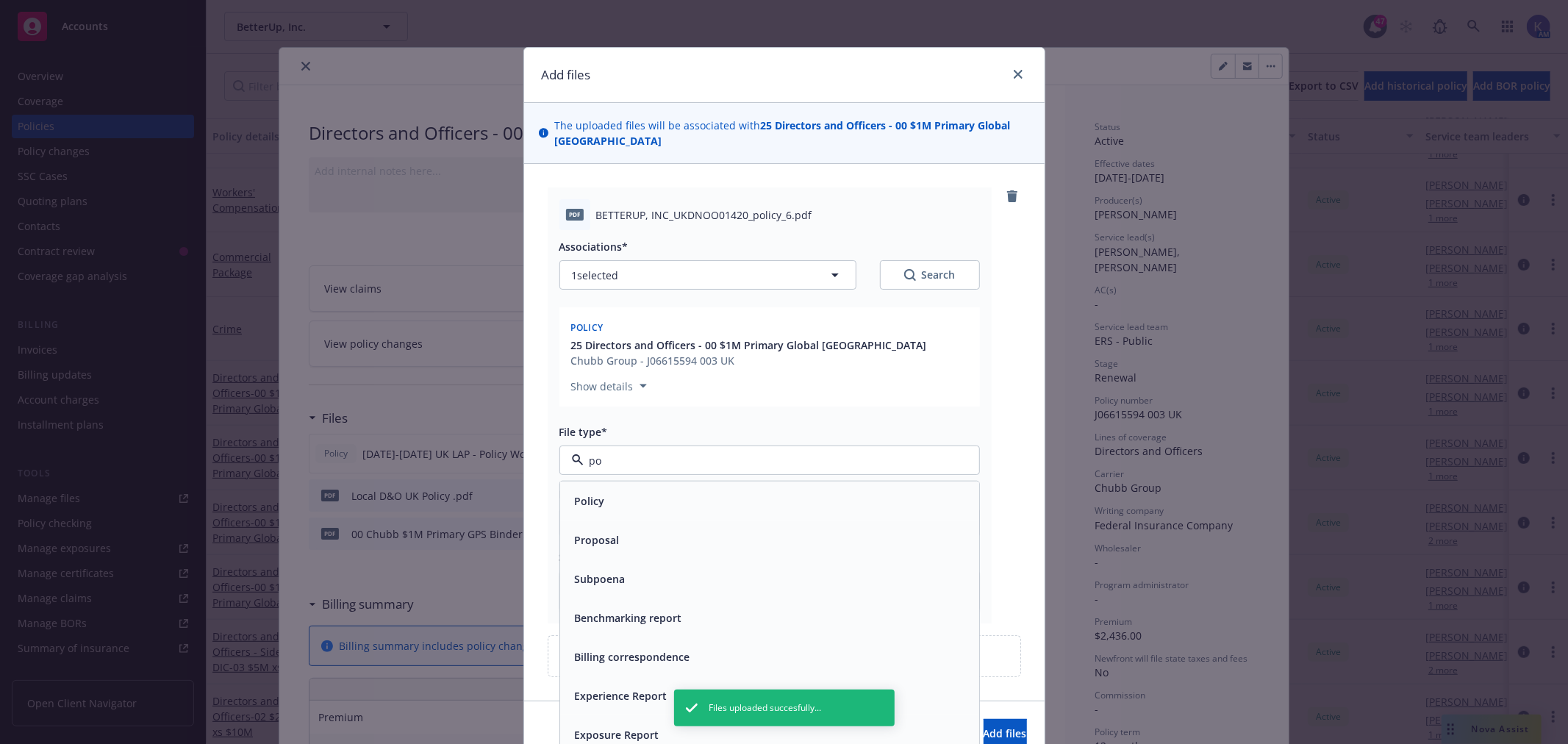
type input "poi"
type textarea "x"
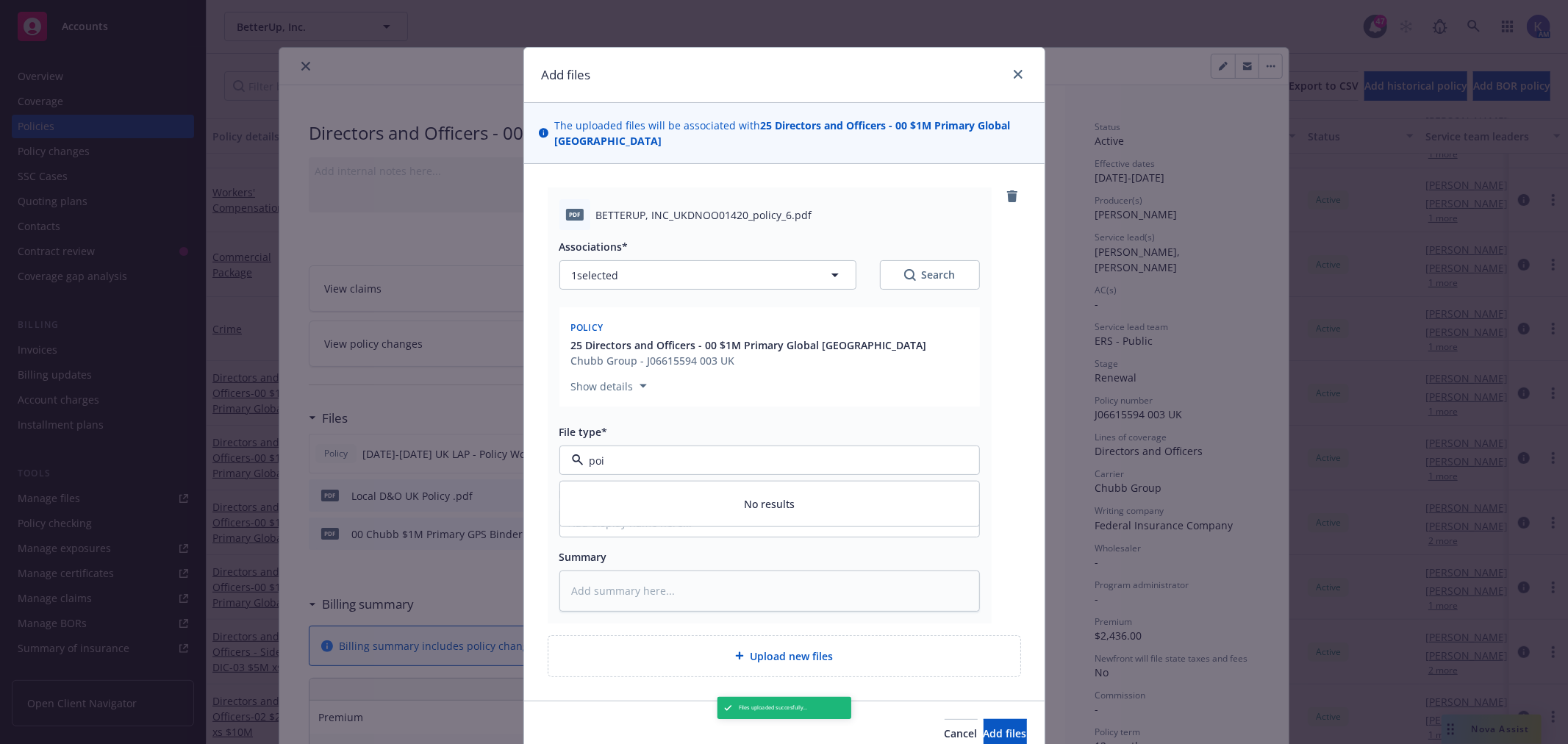
type input "po"
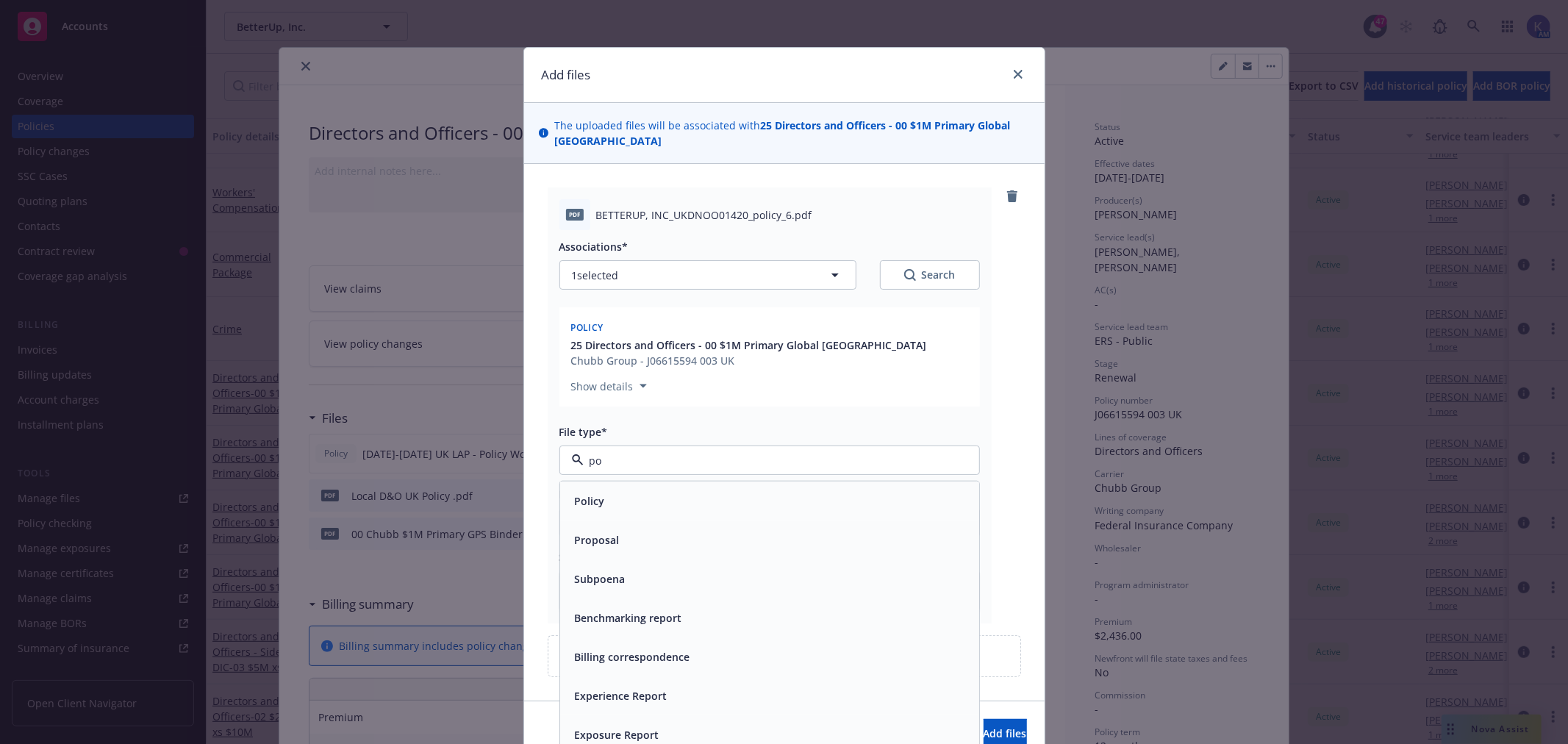
click at [604, 490] on div "Policy" at bounding box center [770, 500] width 401 height 21
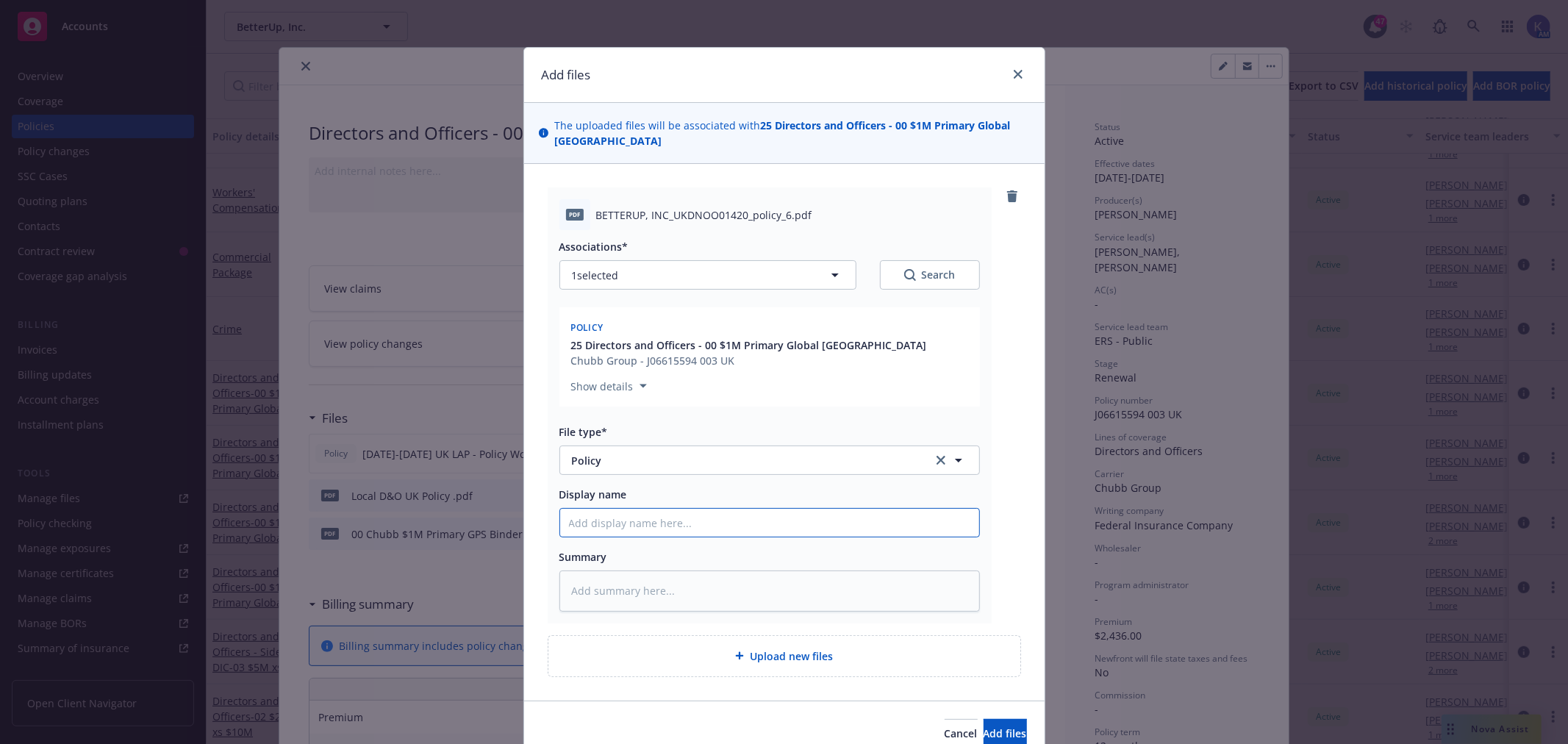
click at [625, 509] on input "Display name" at bounding box center [770, 523] width 419 height 28
paste input "[DATE]-[DATE] UK LAP - Policy Wording"
type textarea "x"
type input "[DATE]-[DATE] UK LAP - Policy Wording"
click at [715, 509] on input "[DATE]-[DATE] UK LAP - Policy Wording" at bounding box center [770, 523] width 419 height 28
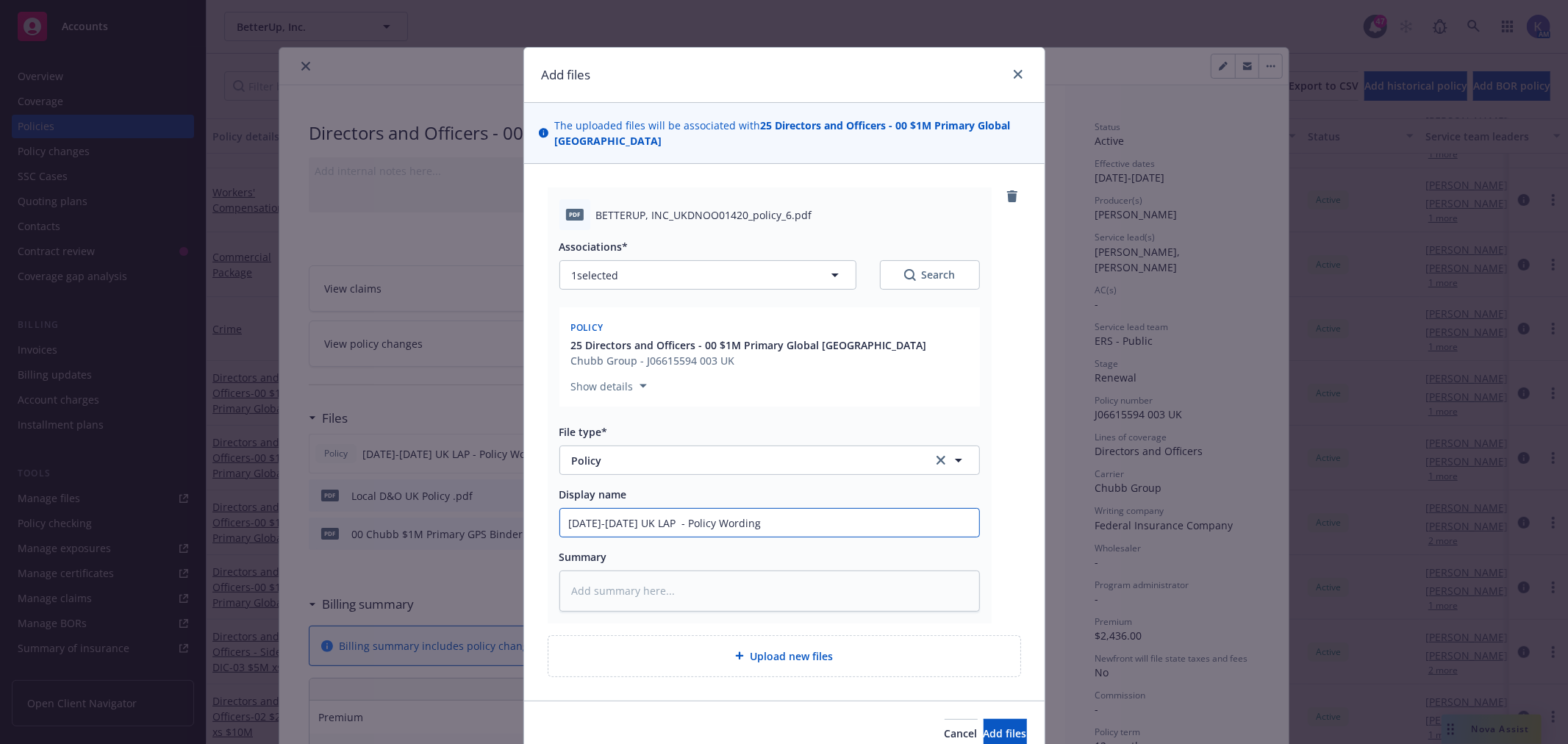
click at [715, 509] on input "[DATE]-[DATE] UK LAP - Policy Wording" at bounding box center [770, 523] width 419 height 28
type textarea "x"
type input "[DATE]-[DATE] UK LAP - Policy D"
type textarea "x"
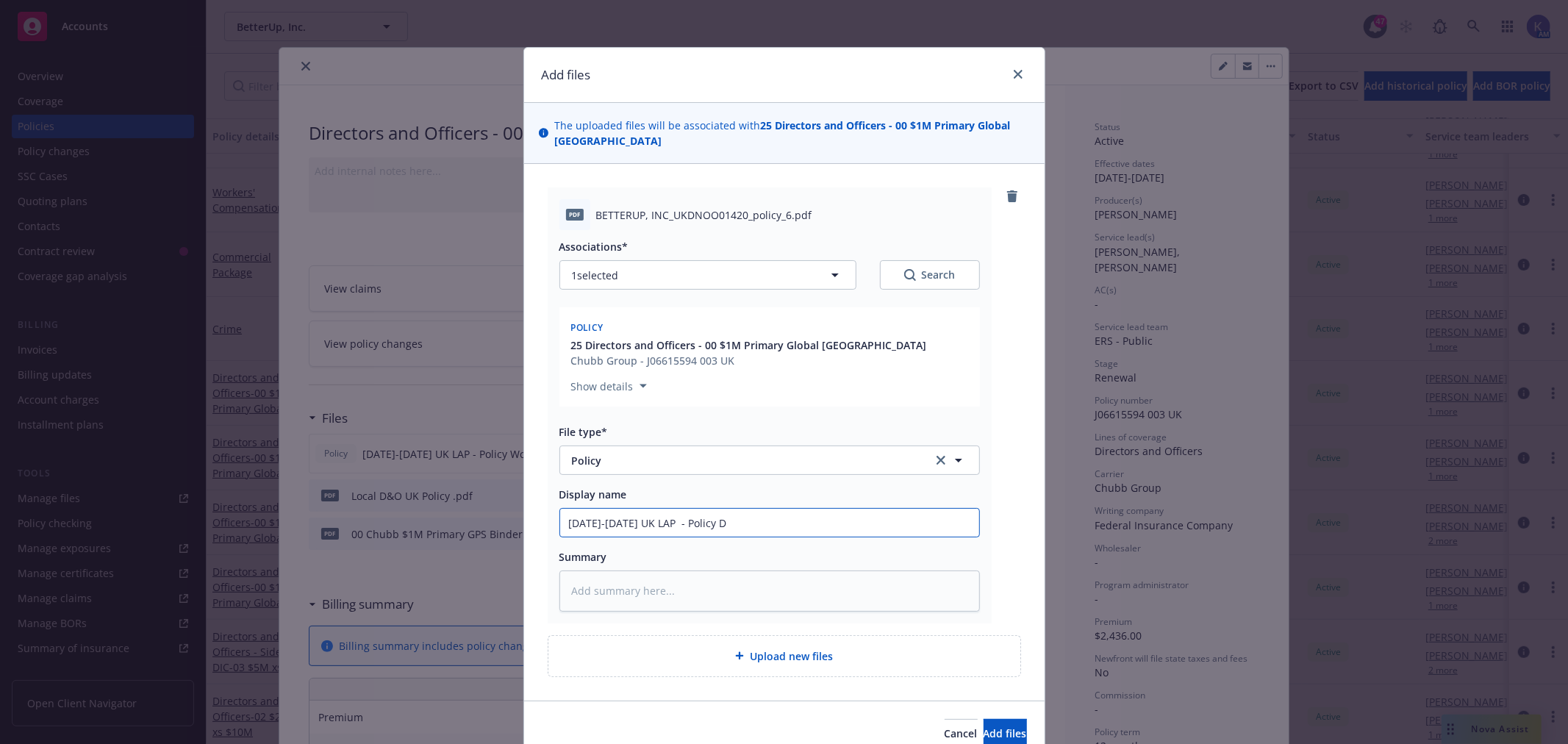
type input "[DATE]-[DATE] UK LAP - Policy De"
type textarea "x"
type input "[DATE]-[DATE] UK LAP - Policy Dec"
type textarea "x"
type input "[DATE]-[DATE] UK LAP - Policy Dec"
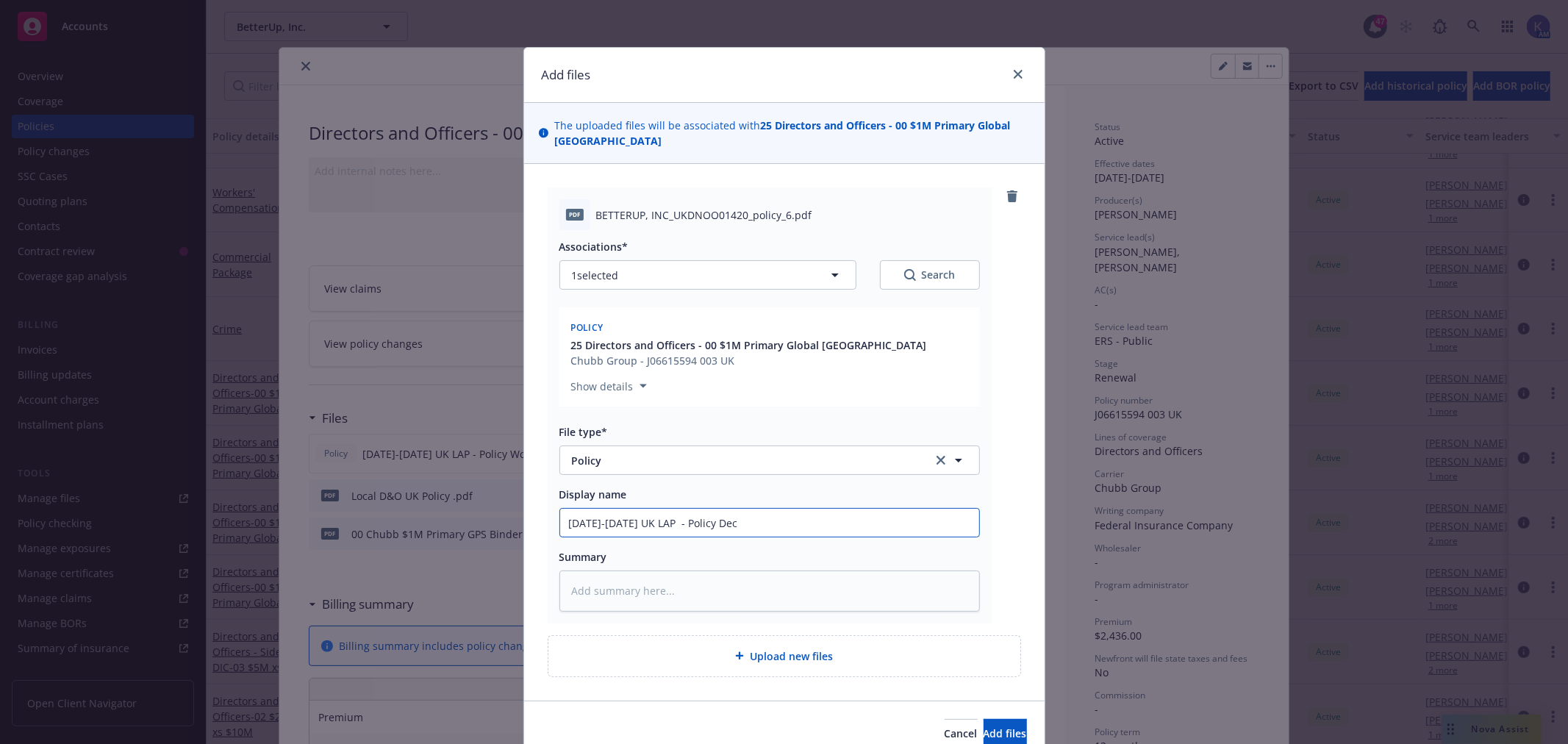
type textarea "x"
type input "[DATE]-[DATE] UK LAP - Policy Dec p"
type textarea "x"
type input "[DATE]-[DATE] UK LAP - Policy Dec pa"
type textarea "x"
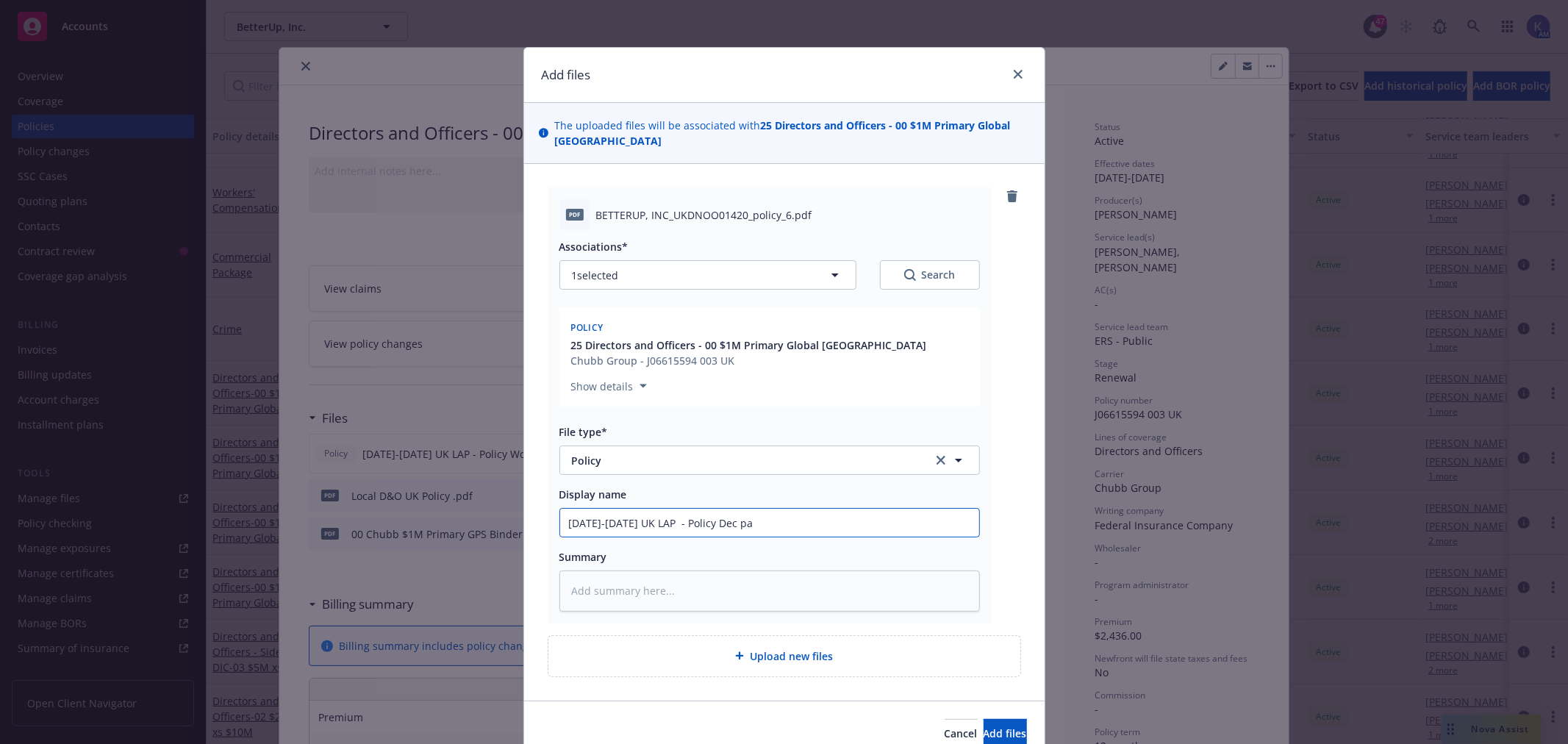
type input "[DATE]-[DATE] UK LAP - Policy Dec pag"
type textarea "x"
type input "[DATE]-[DATE] UK LAP - Policy Dec page"
type textarea "x"
type input "[DATE]-[DATE] UK LAP - Policy Dec pages"
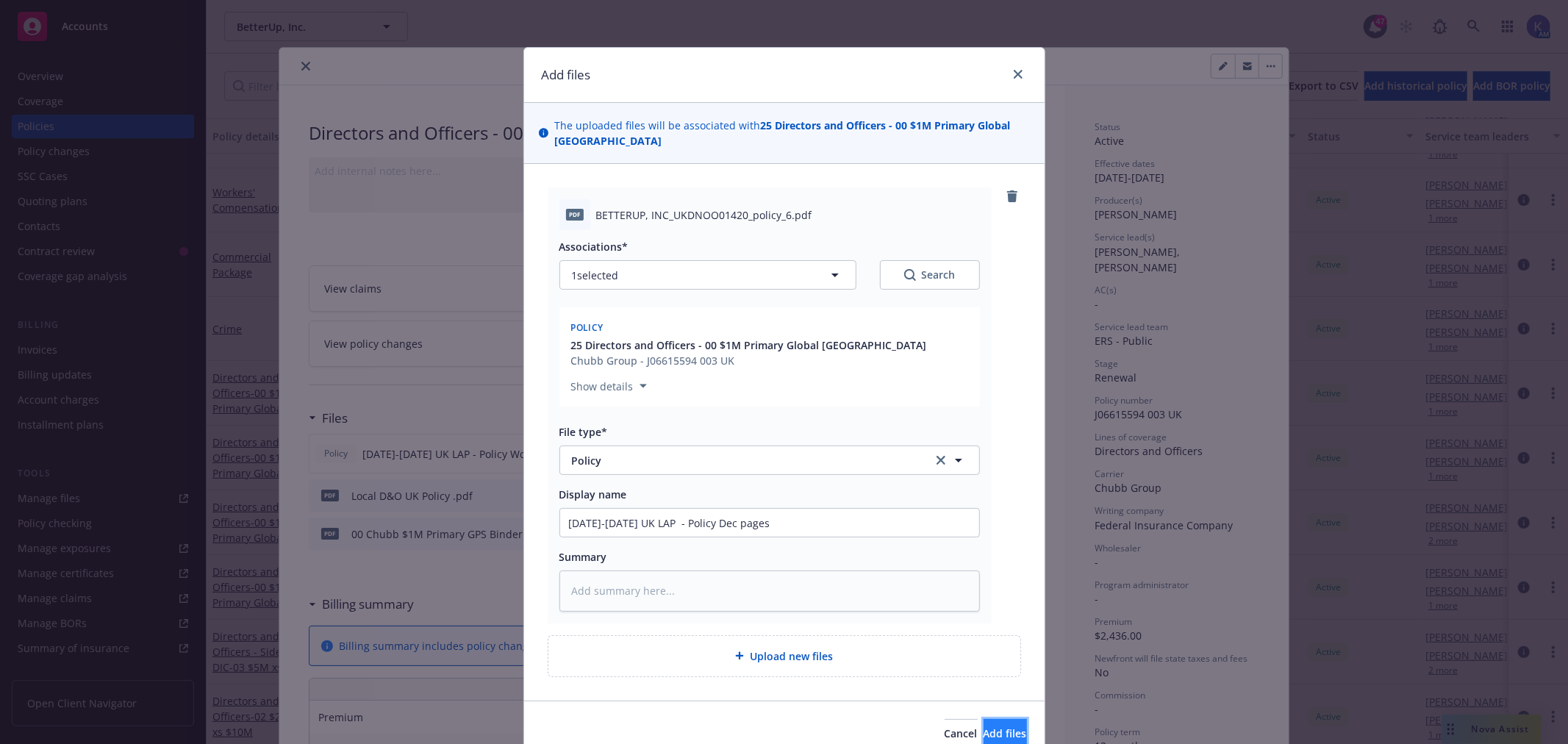
click at [986, 726] on span "Add files" at bounding box center [1005, 733] width 44 height 14
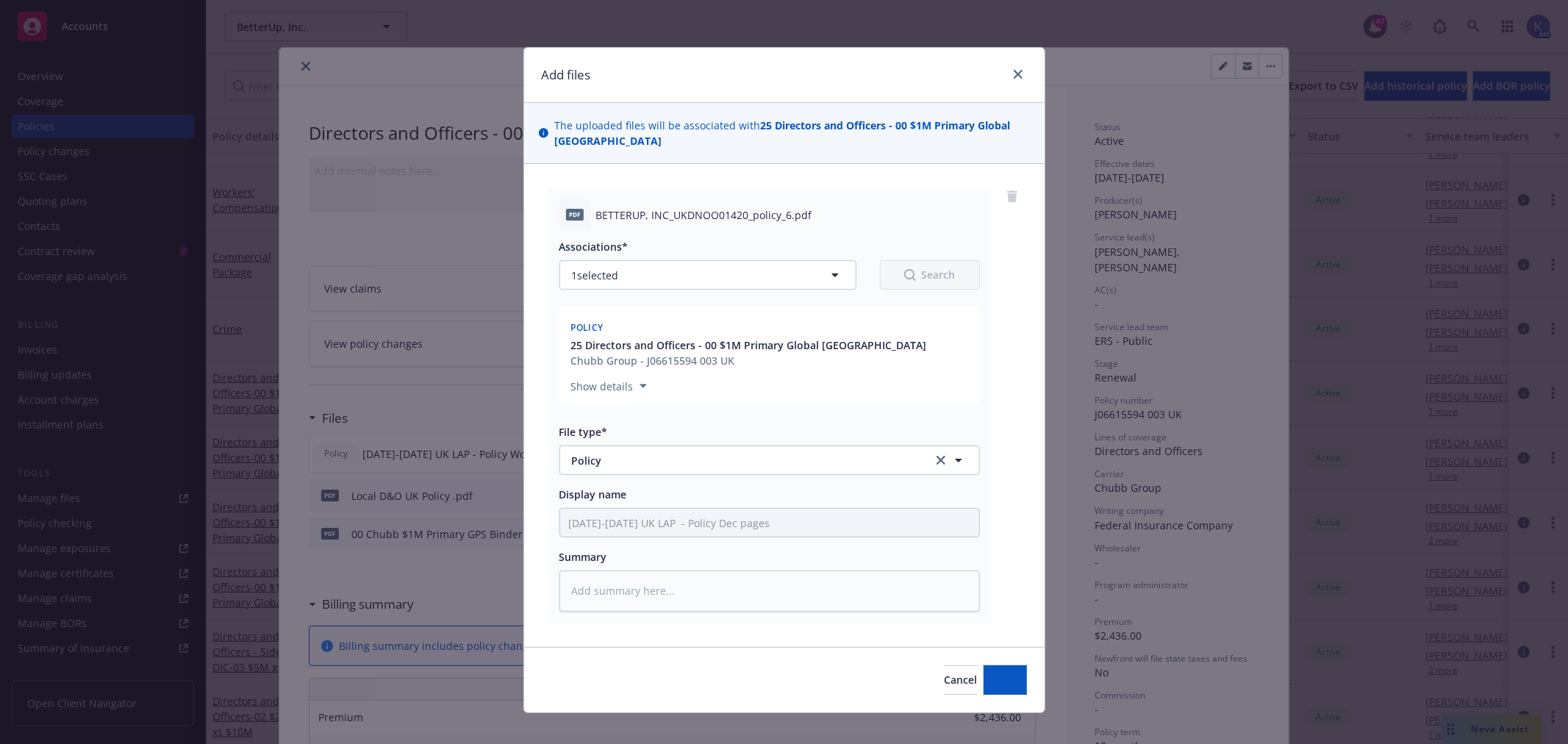
type textarea "x"
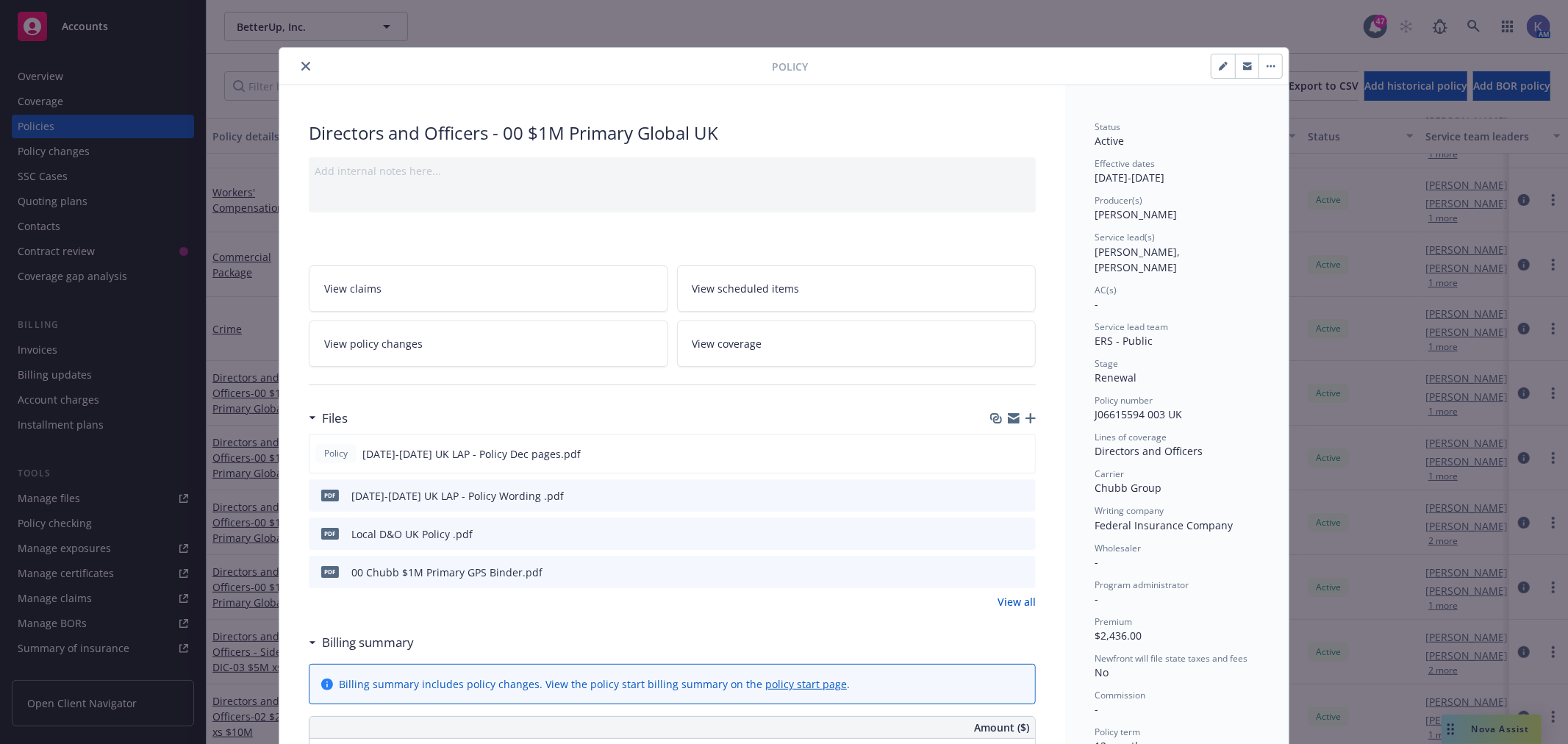
drag, startPoint x: 302, startPoint y: 60, endPoint x: 322, endPoint y: 54, distance: 20.9
click at [302, 60] on button "close" at bounding box center [306, 66] width 18 height 18
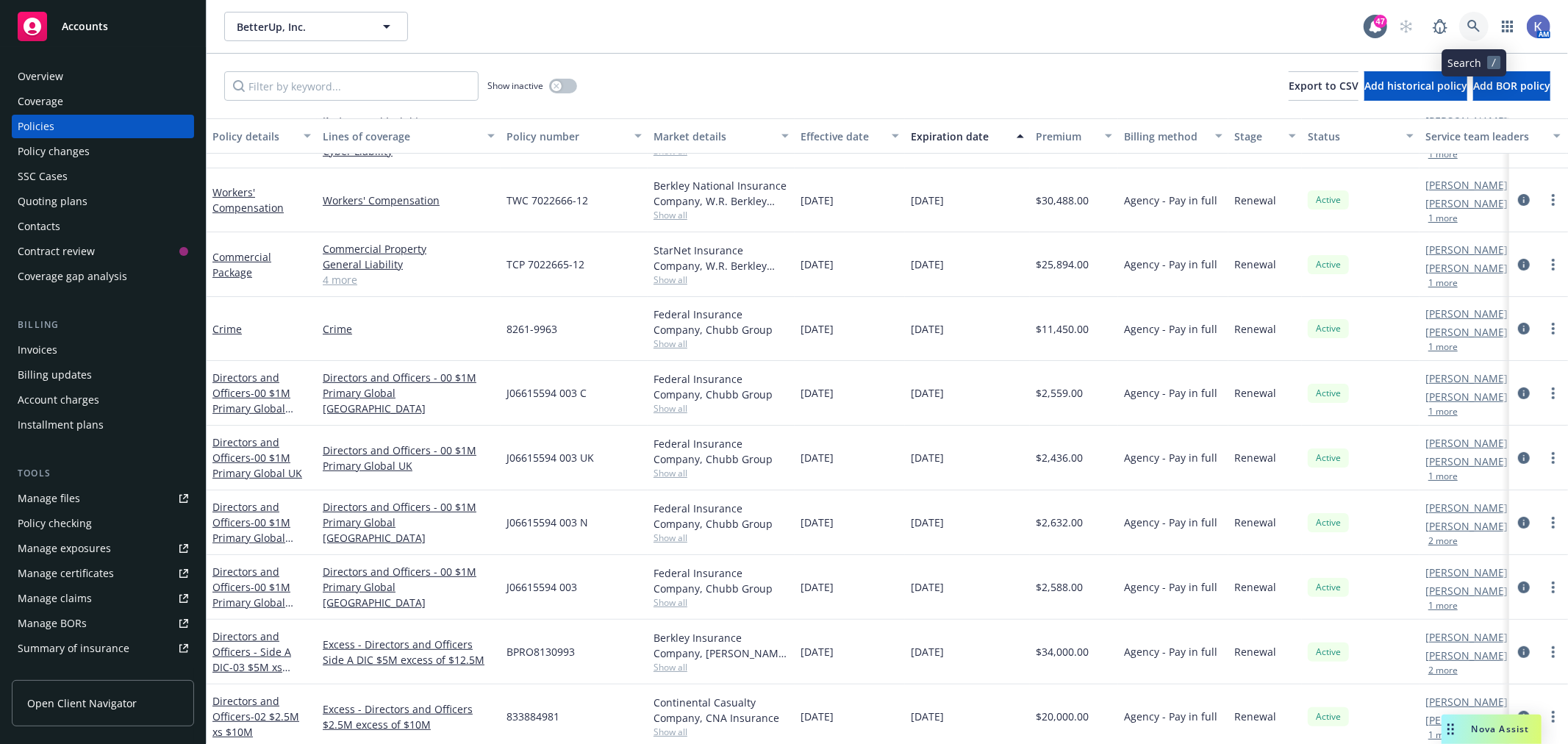
click at [1470, 24] on icon at bounding box center [1474, 27] width 13 height 13
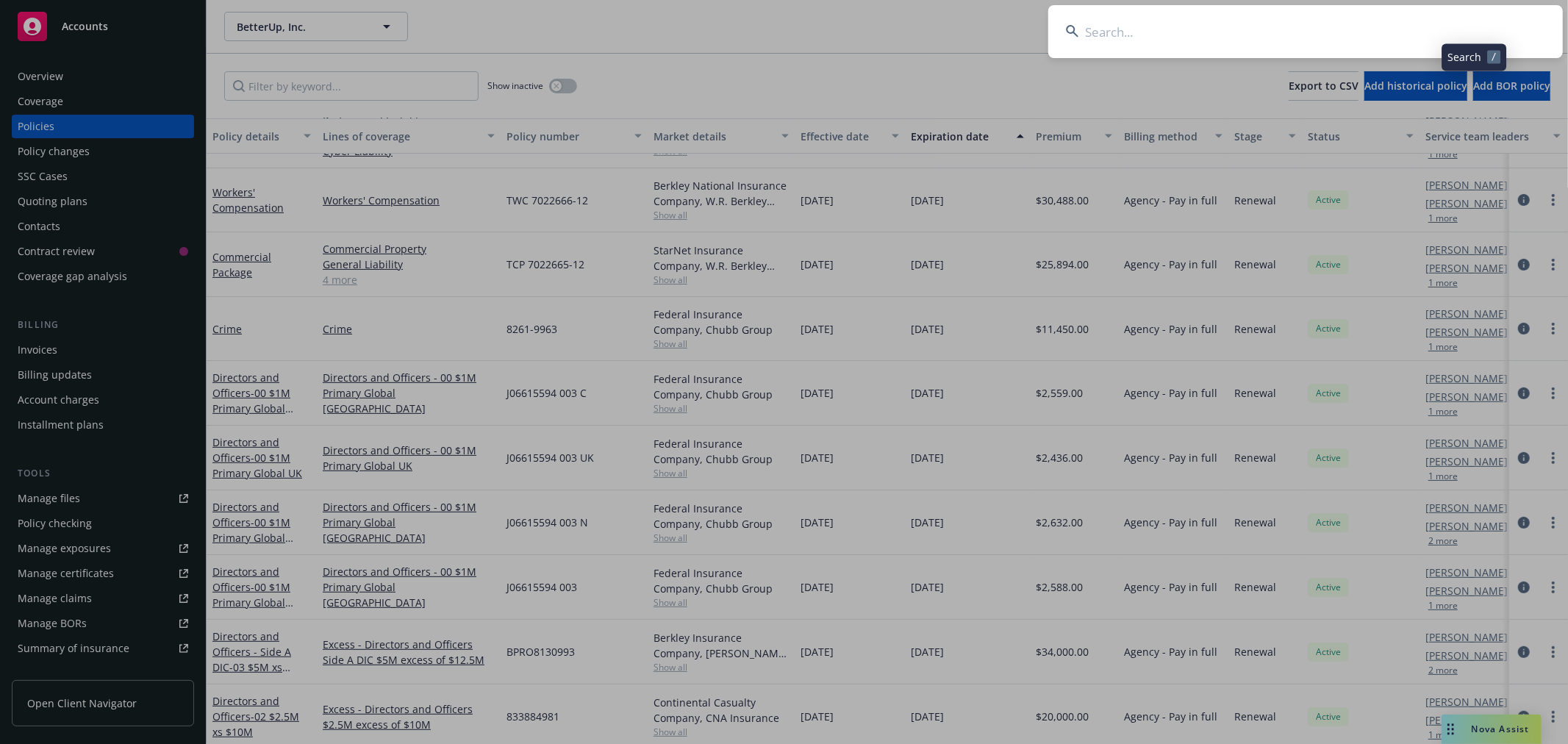
click at [1393, 32] on input at bounding box center [1305, 32] width 515 height 53
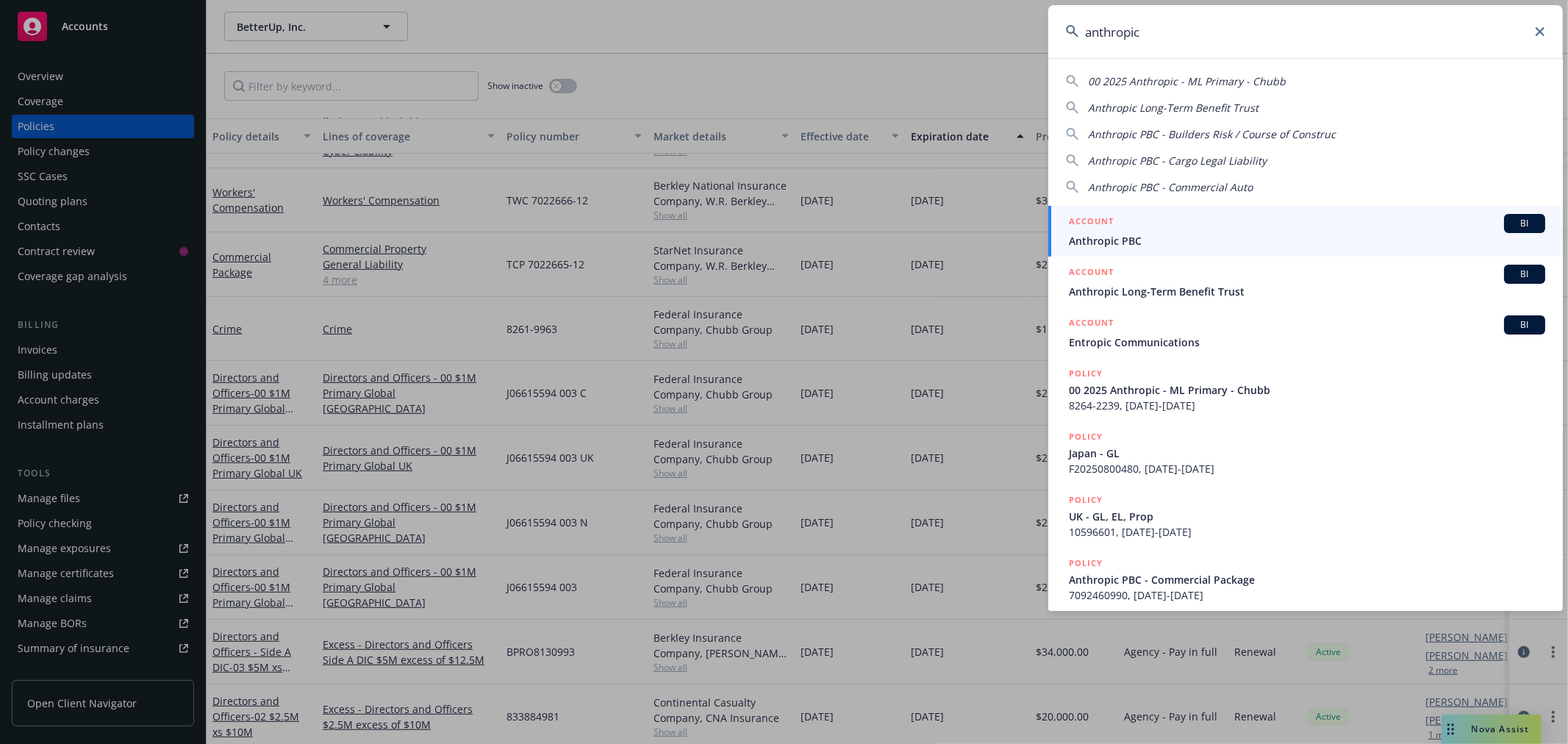
type input "anthropic"
click at [1096, 239] on span "Anthropic PBC" at bounding box center [1307, 241] width 477 height 16
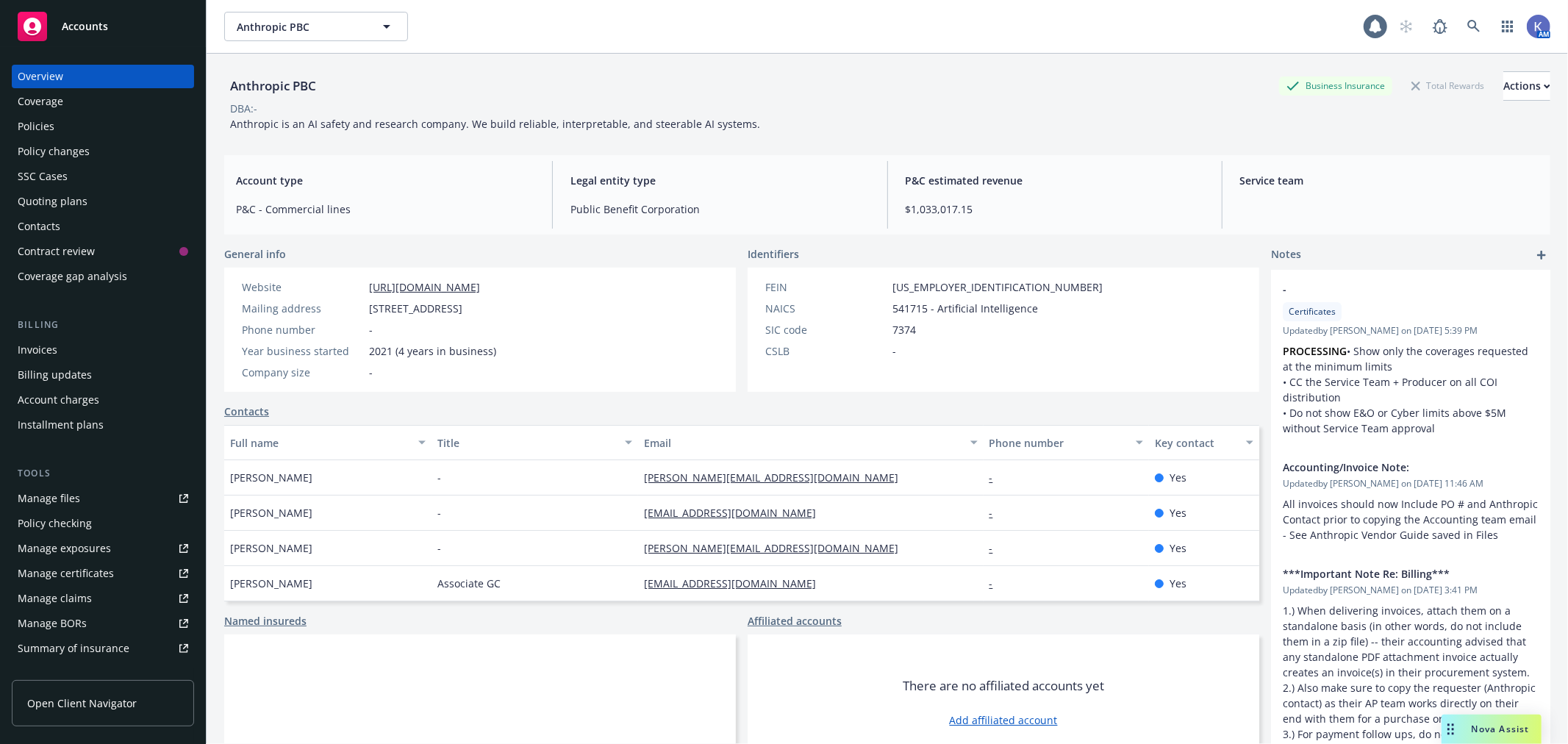
click at [48, 126] on div "Policies" at bounding box center [36, 127] width 37 height 24
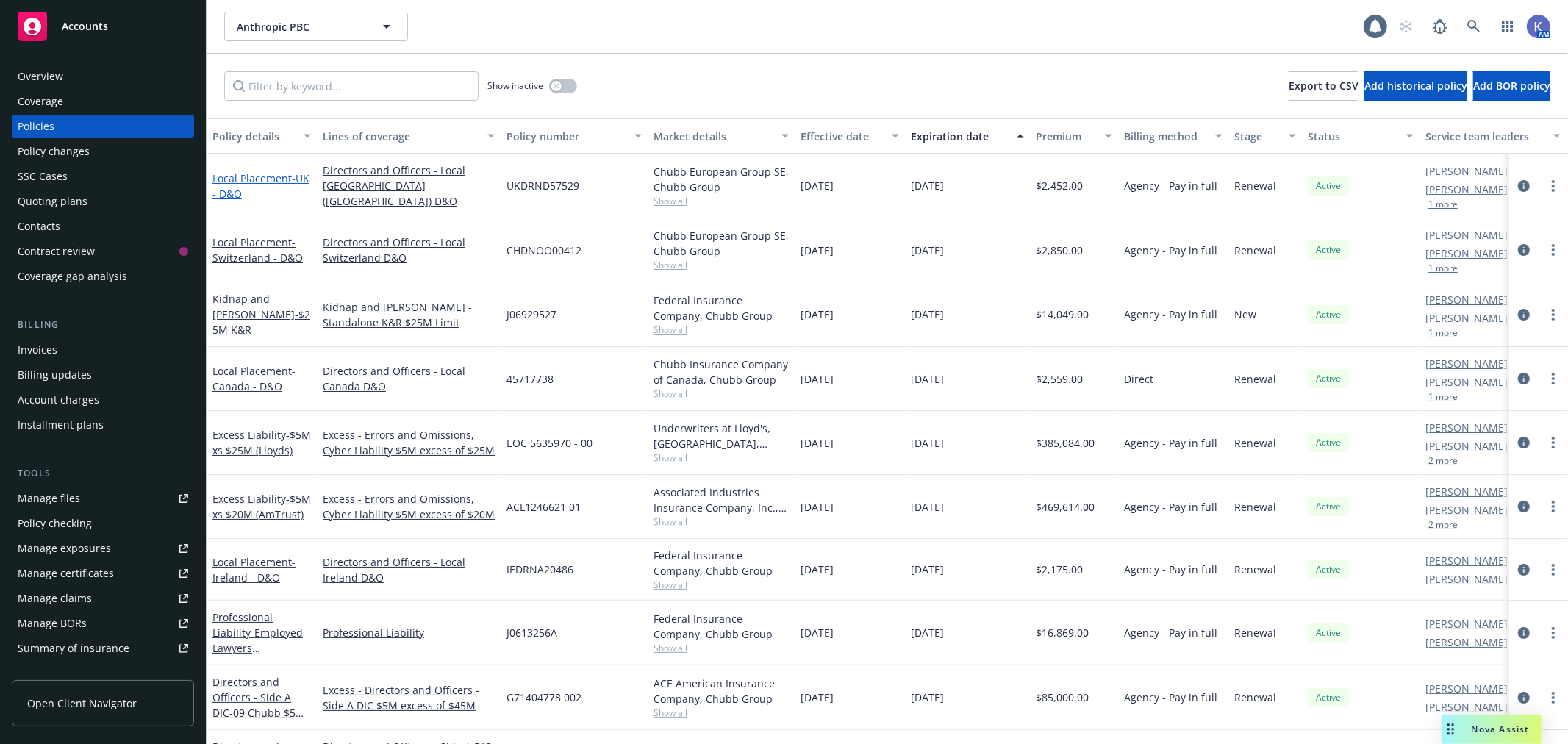
click at [265, 174] on link "Local Placement - [GEOGRAPHIC_DATA] - D&O" at bounding box center [261, 186] width 97 height 30
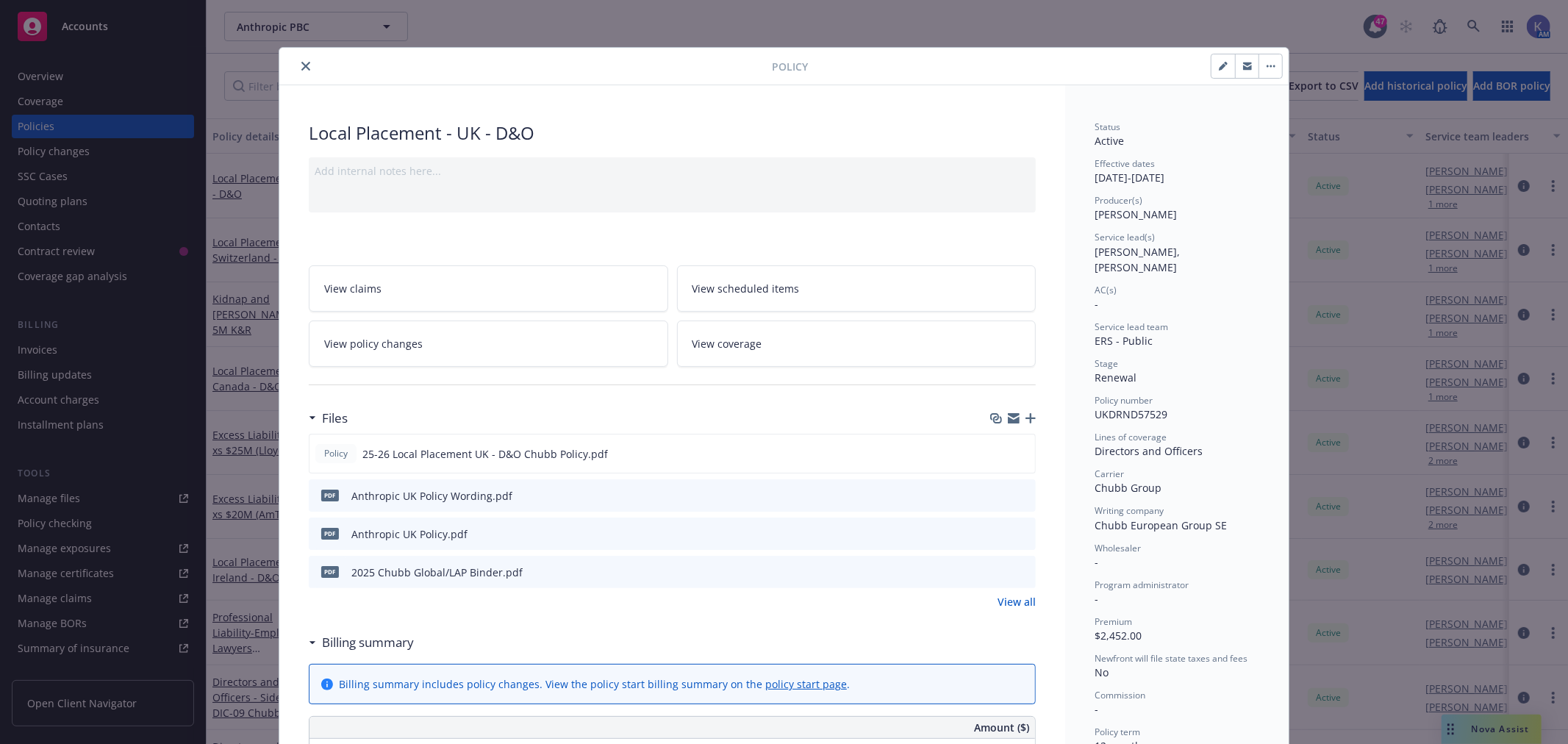
click at [1025, 417] on icon "button" at bounding box center [1031, 418] width 10 height 10
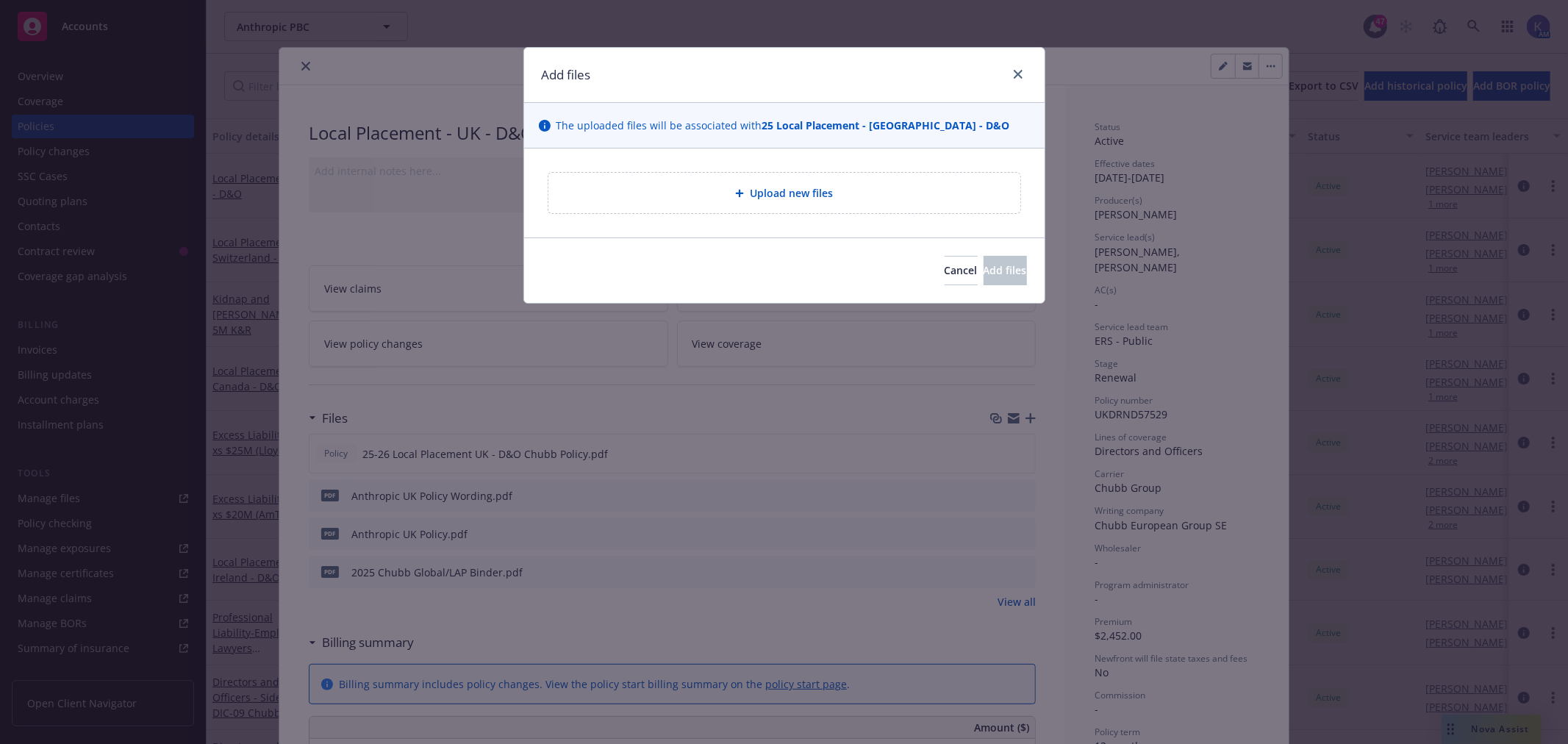
type textarea "x"
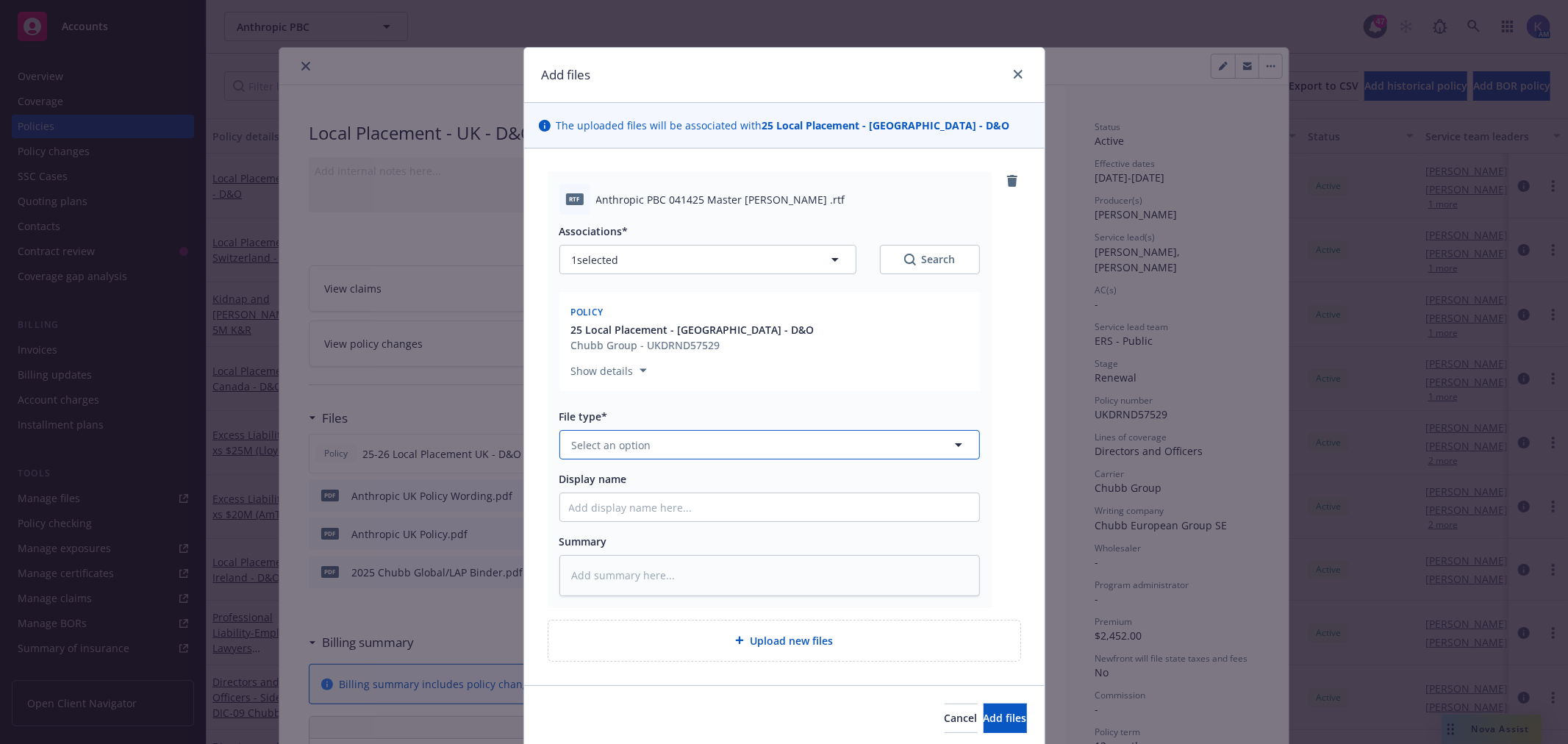
click at [654, 447] on button "Select an option" at bounding box center [770, 445] width 421 height 30
type input "invoice"
click at [647, 531] on span "Invoice - Third Party" at bounding box center [626, 524] width 101 height 16
click at [640, 509] on input "Display name" at bounding box center [770, 507] width 419 height 28
type textarea "x"
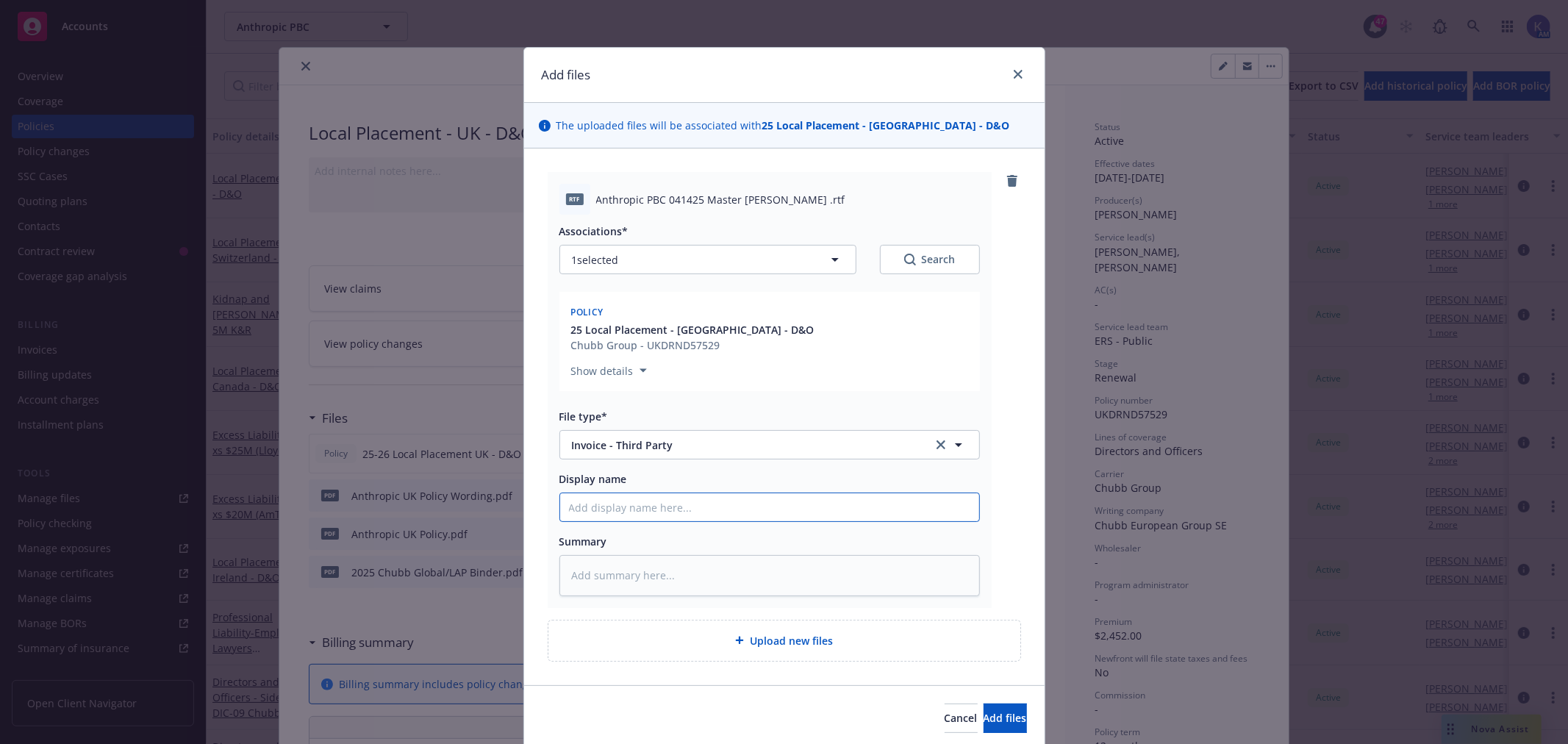
type input "C"
type textarea "x"
type input "Ch"
type textarea "x"
type input "[PERSON_NAME]"
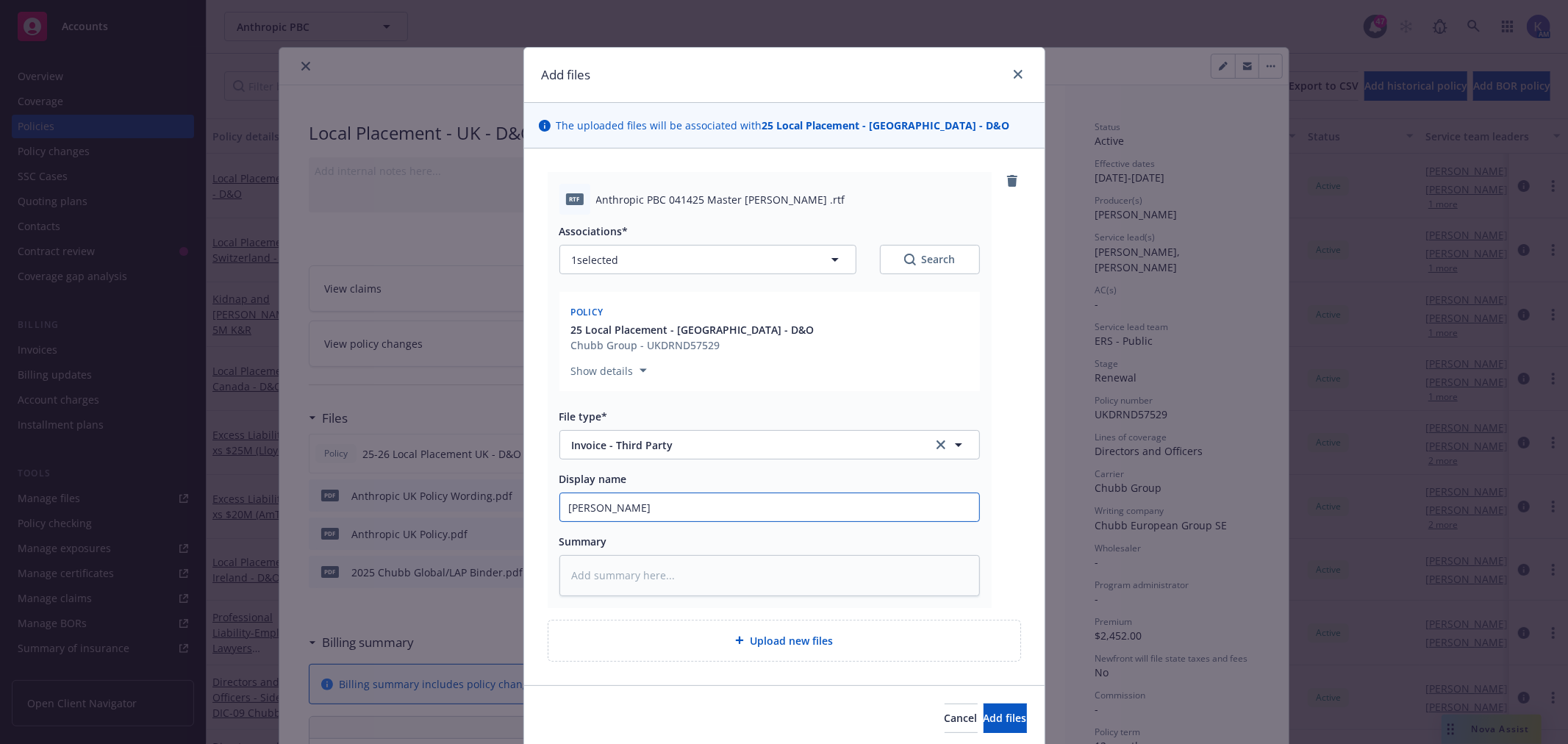
type textarea "x"
type input "Chub"
type textarea "x"
type input "Chubb"
type textarea "x"
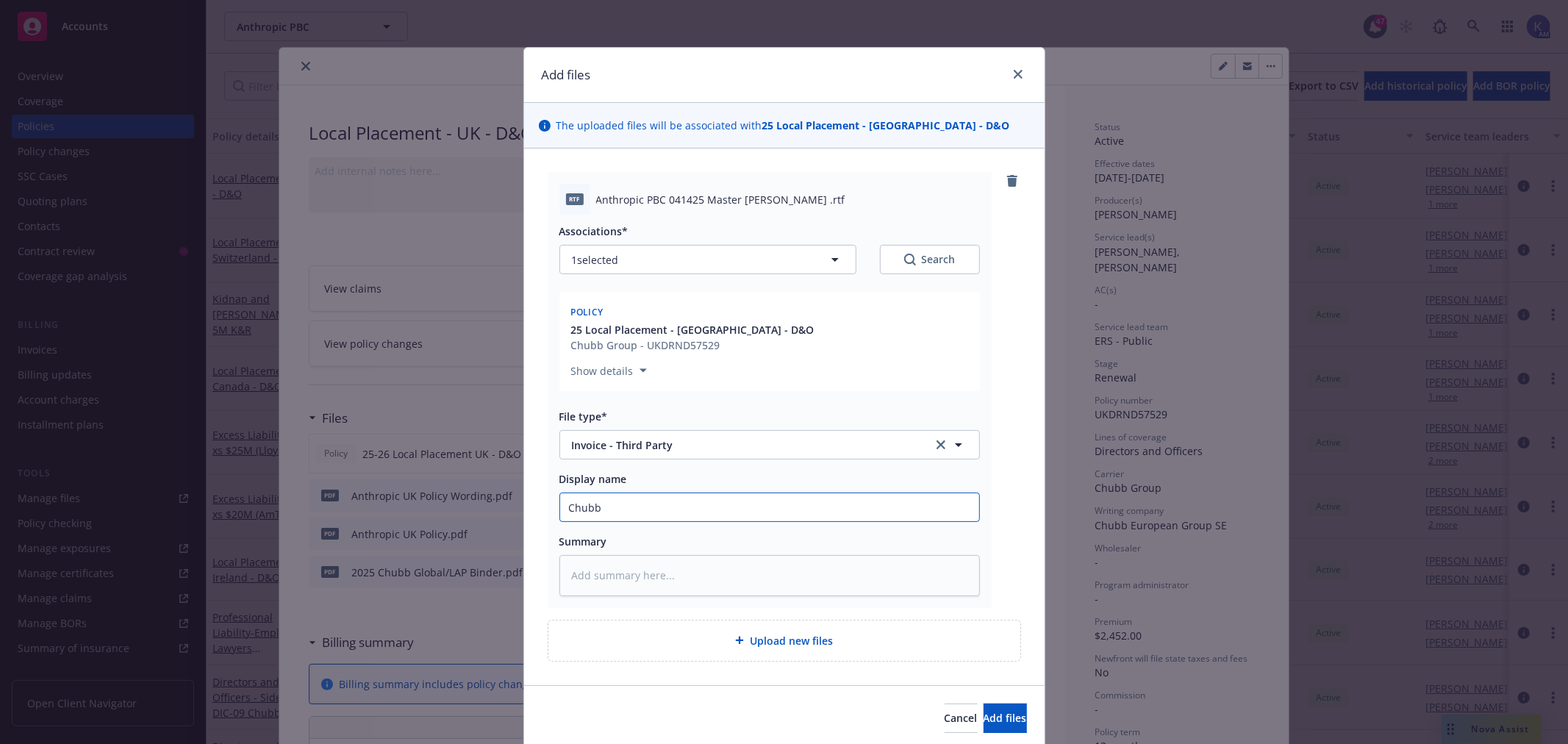
type input "Chubb"
type textarea "x"
type input "Chubb M"
type textarea "x"
type input "Chubb Ma"
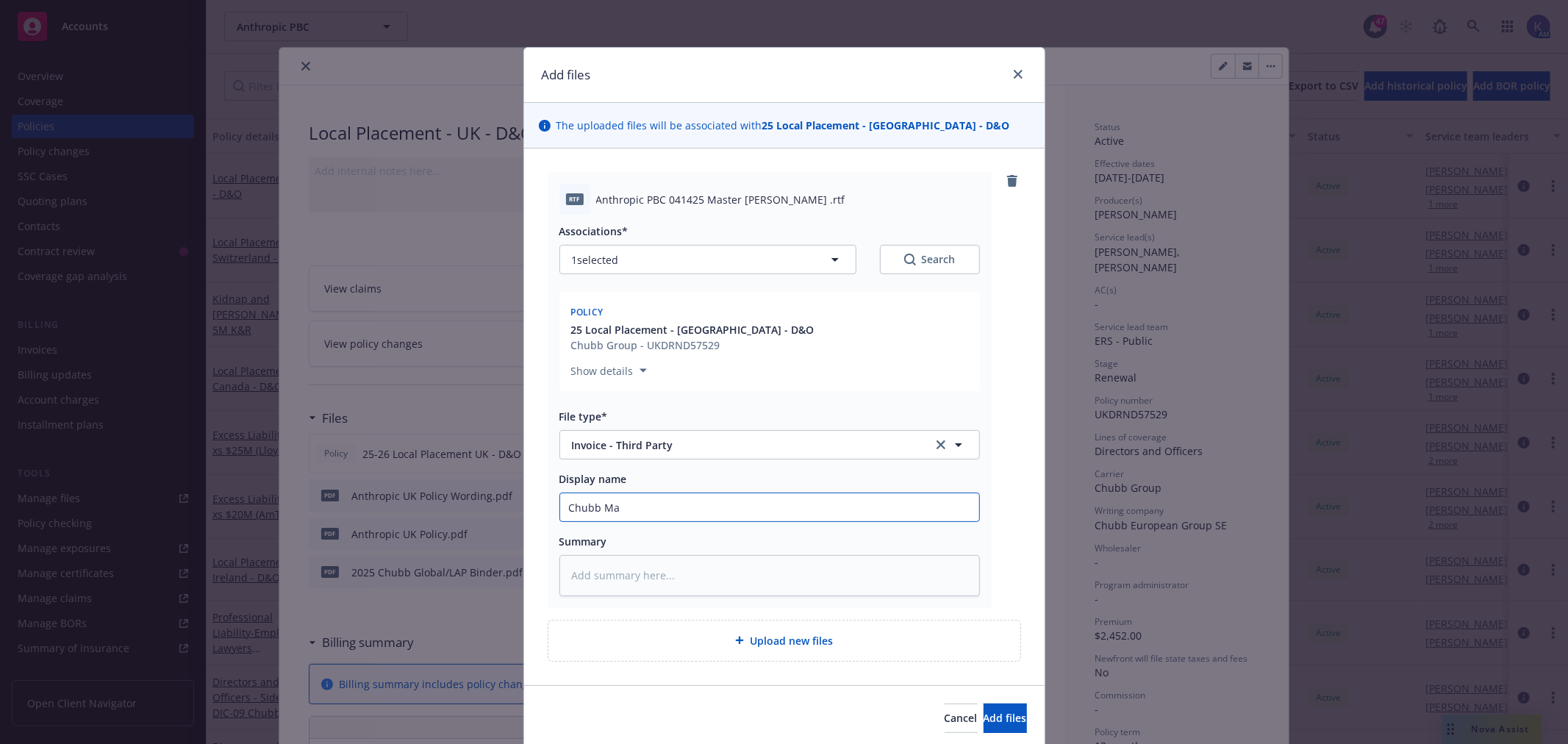
type textarea "x"
type input "Chubb Mas"
type textarea "x"
type input "Chubb Mast"
type textarea "x"
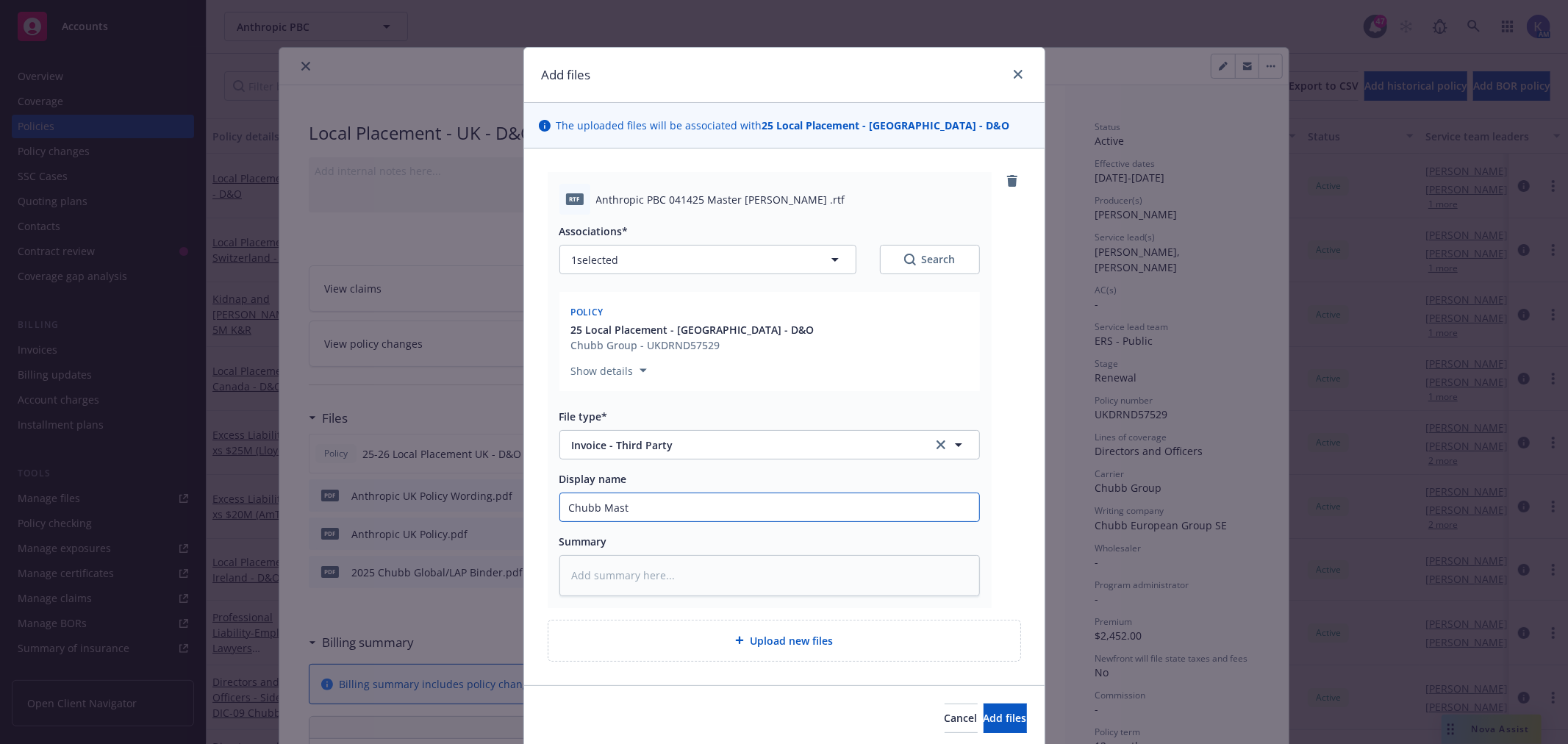
type input "Chubb Maste"
type textarea "x"
type input "Chubb Master"
type textarea "x"
type input "Chubb Master"
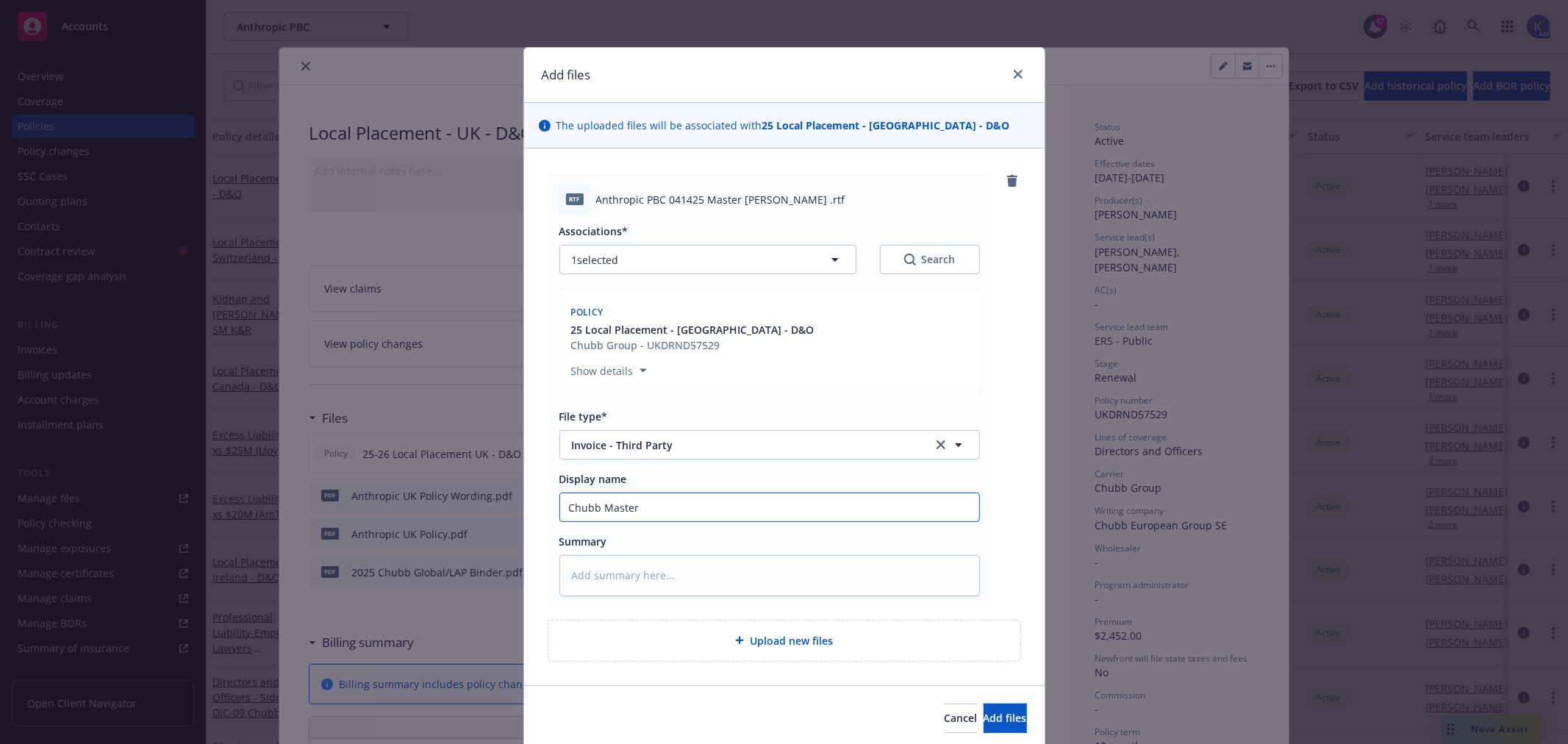
type textarea "x"
type input "Chubb Master B"
type textarea "x"
type input "Chubb Master Bi"
type textarea "x"
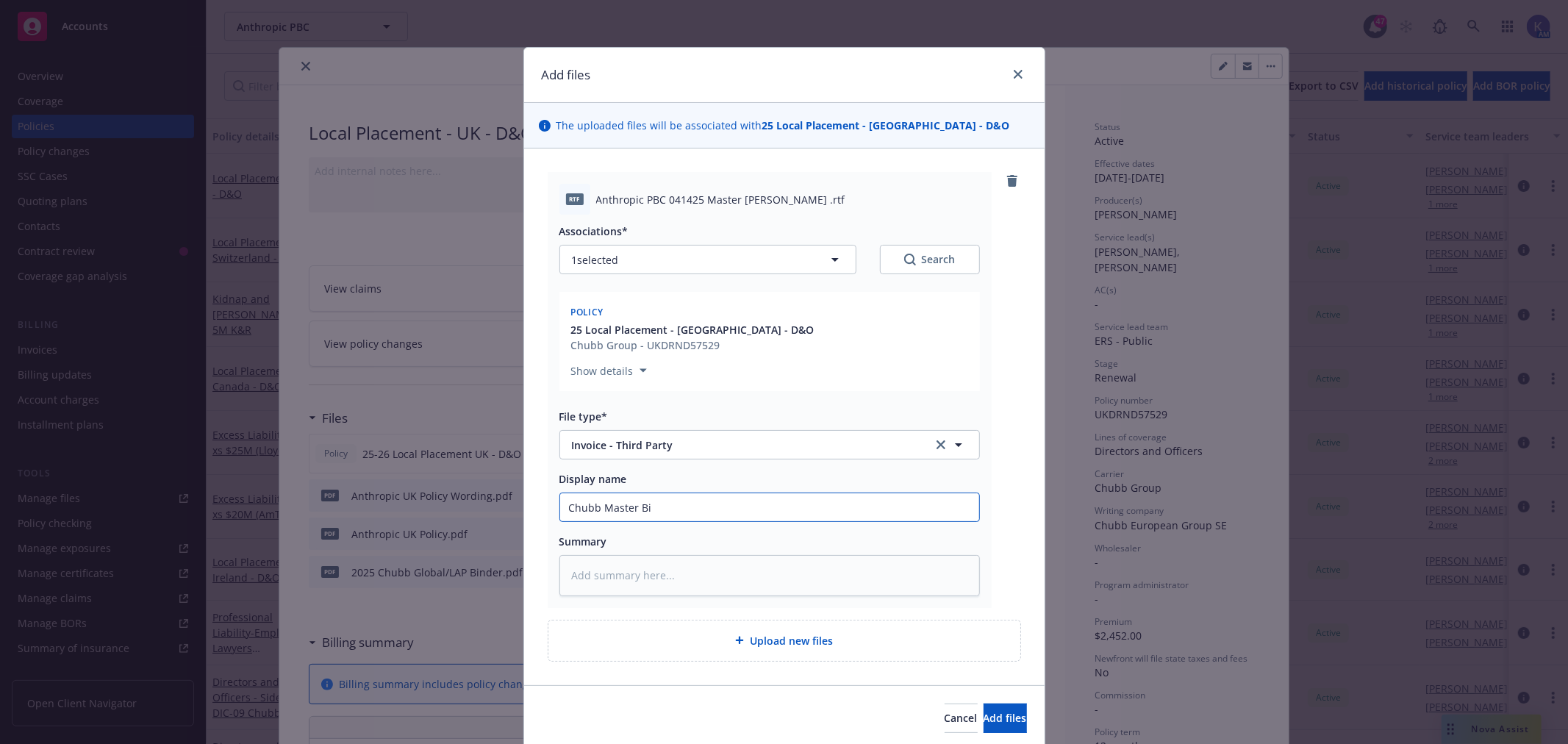
type input "Chubb Master [PERSON_NAME]"
type textarea "x"
type input "Chubb Master [PERSON_NAME]"
type textarea "x"
type input "Chubb Master [PERSON_NAME]"
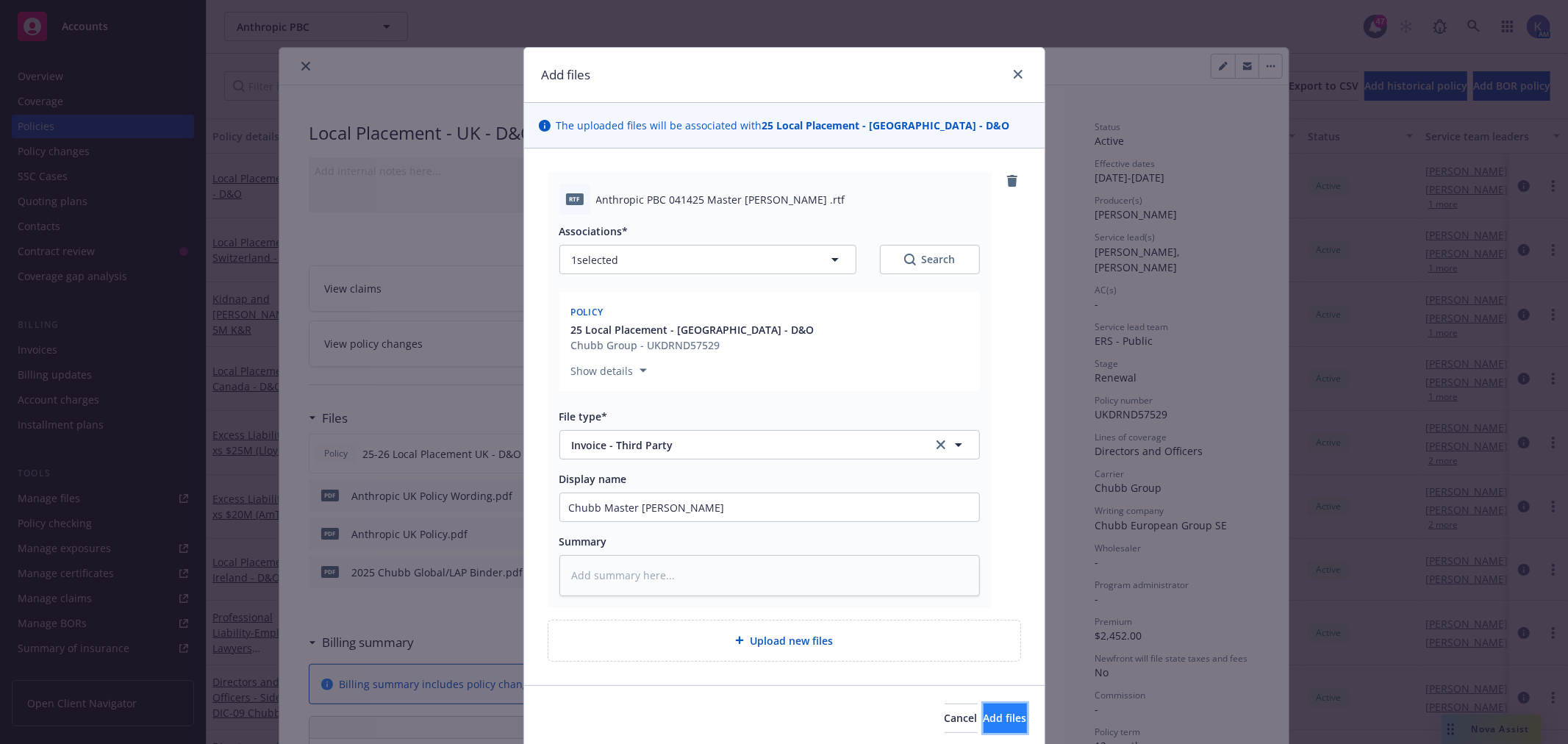
click at [986, 715] on span "Add files" at bounding box center [1005, 717] width 44 height 14
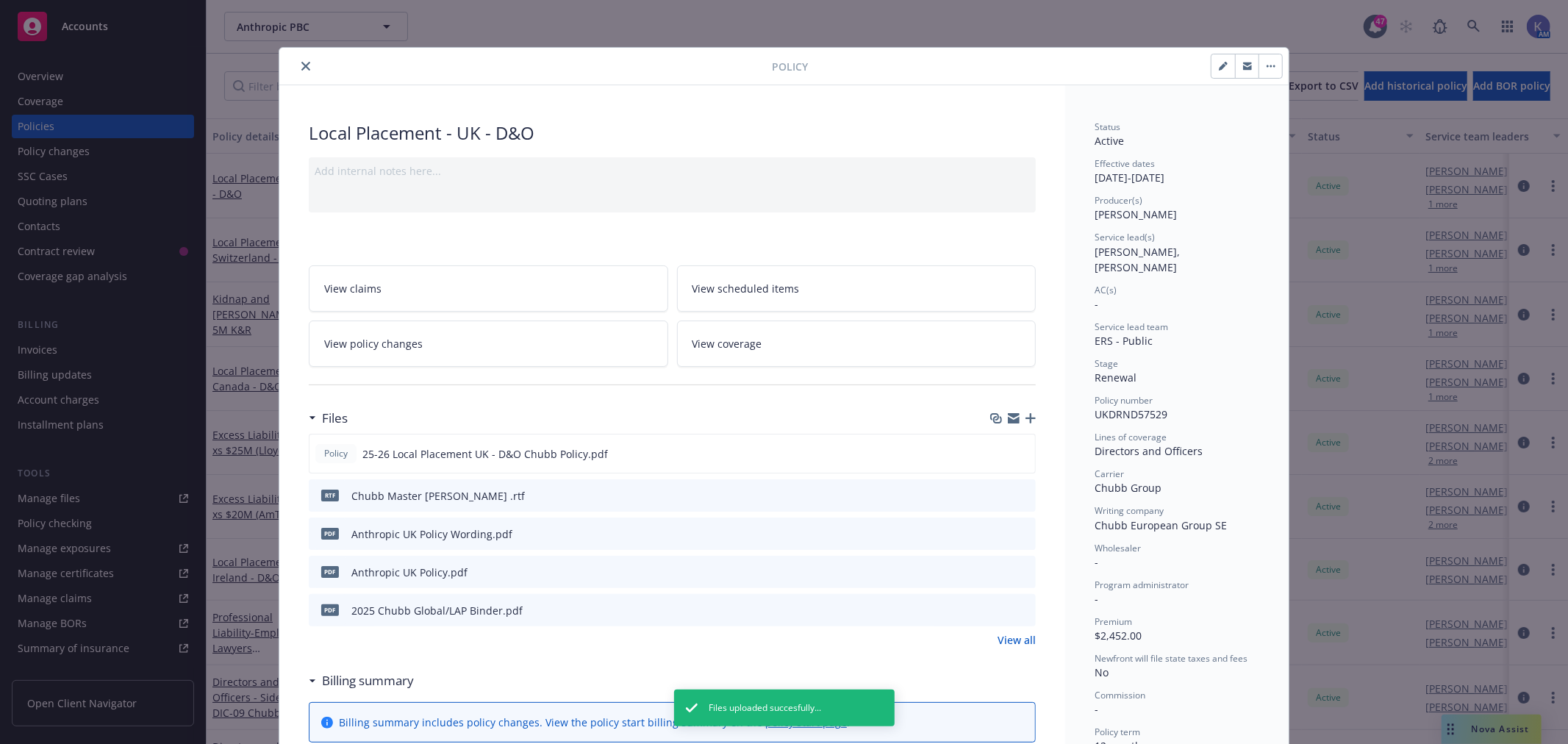
click at [1025, 417] on icon "button" at bounding box center [1031, 418] width 10 height 10
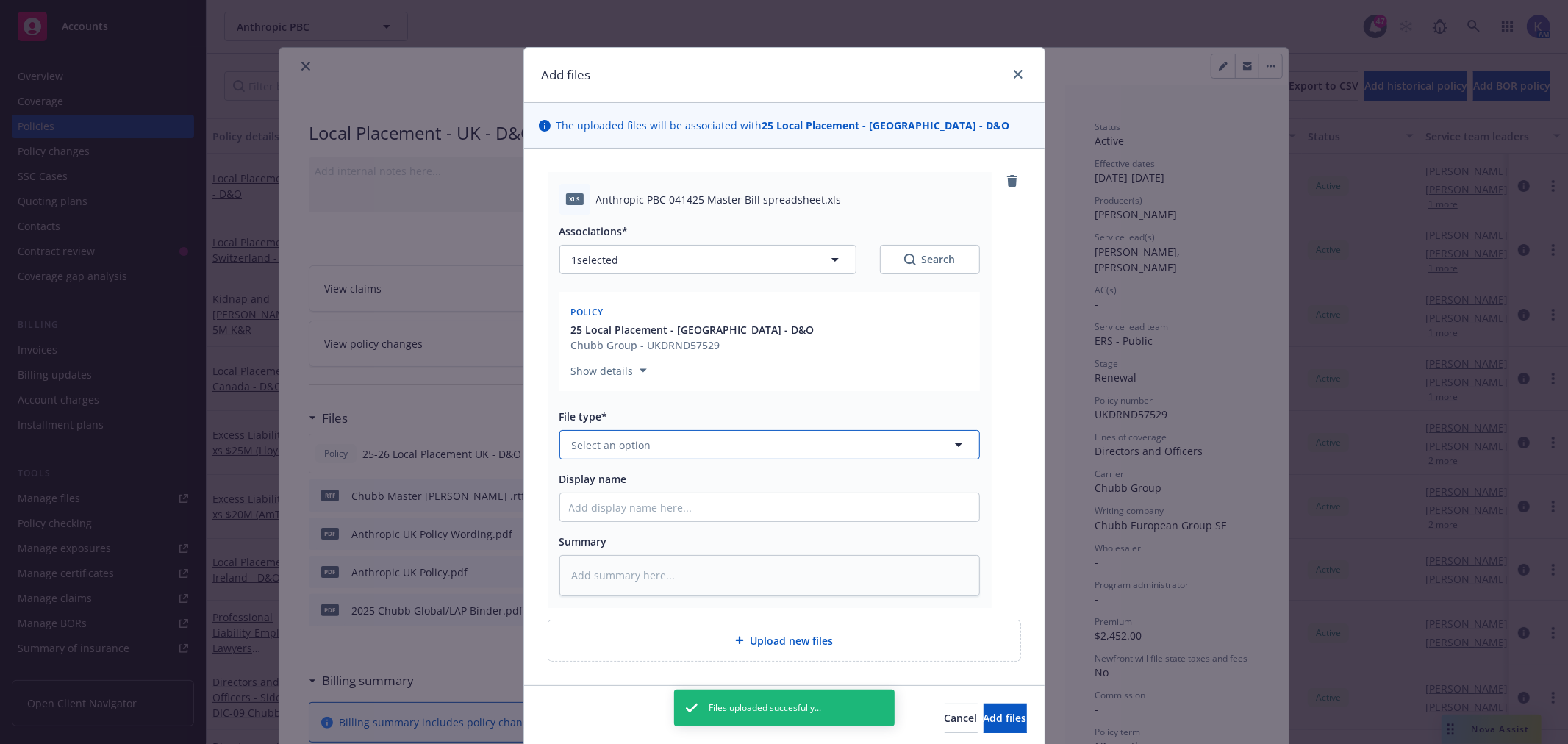
click at [648, 451] on button "Select an option" at bounding box center [770, 445] width 421 height 30
type textarea "x"
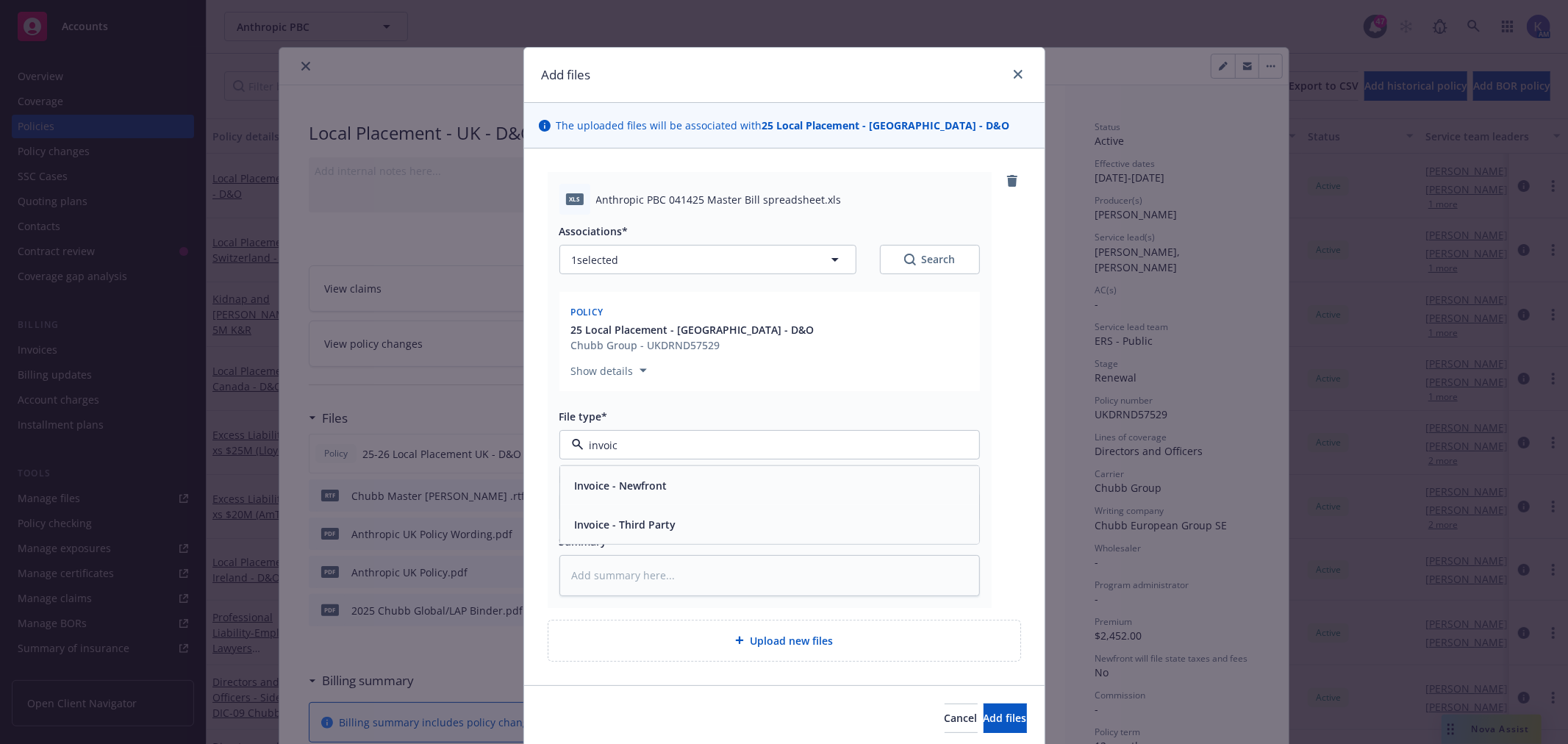
type input "invoice"
click at [689, 526] on div "Invoice - Third Party" at bounding box center [770, 524] width 401 height 21
click at [631, 508] on input "Display name" at bounding box center [770, 507] width 419 height 28
type textarea "x"
type input "C"
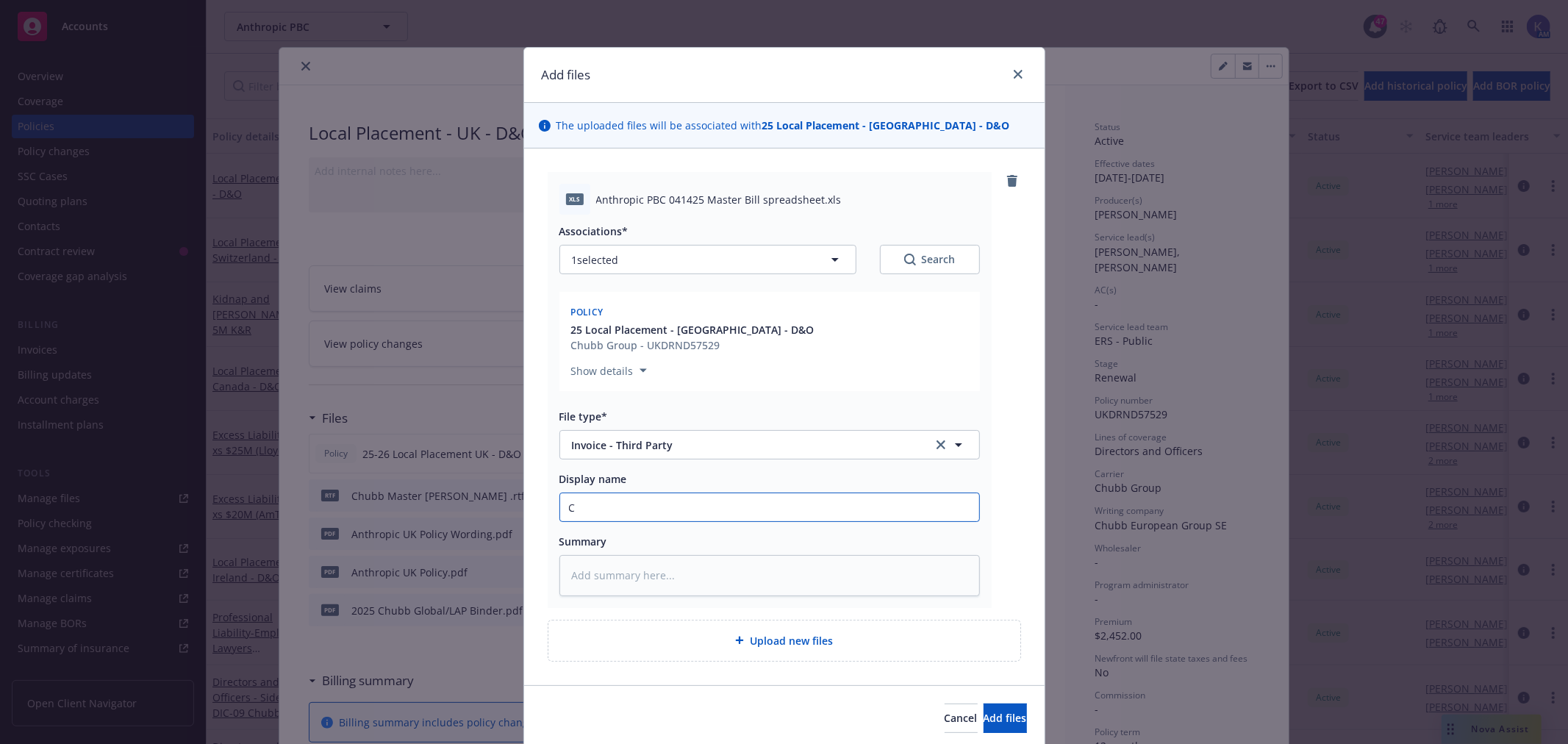
type textarea "x"
type input "Ch"
type textarea "x"
click at [985, 711] on span "Add files" at bounding box center [1005, 717] width 44 height 14
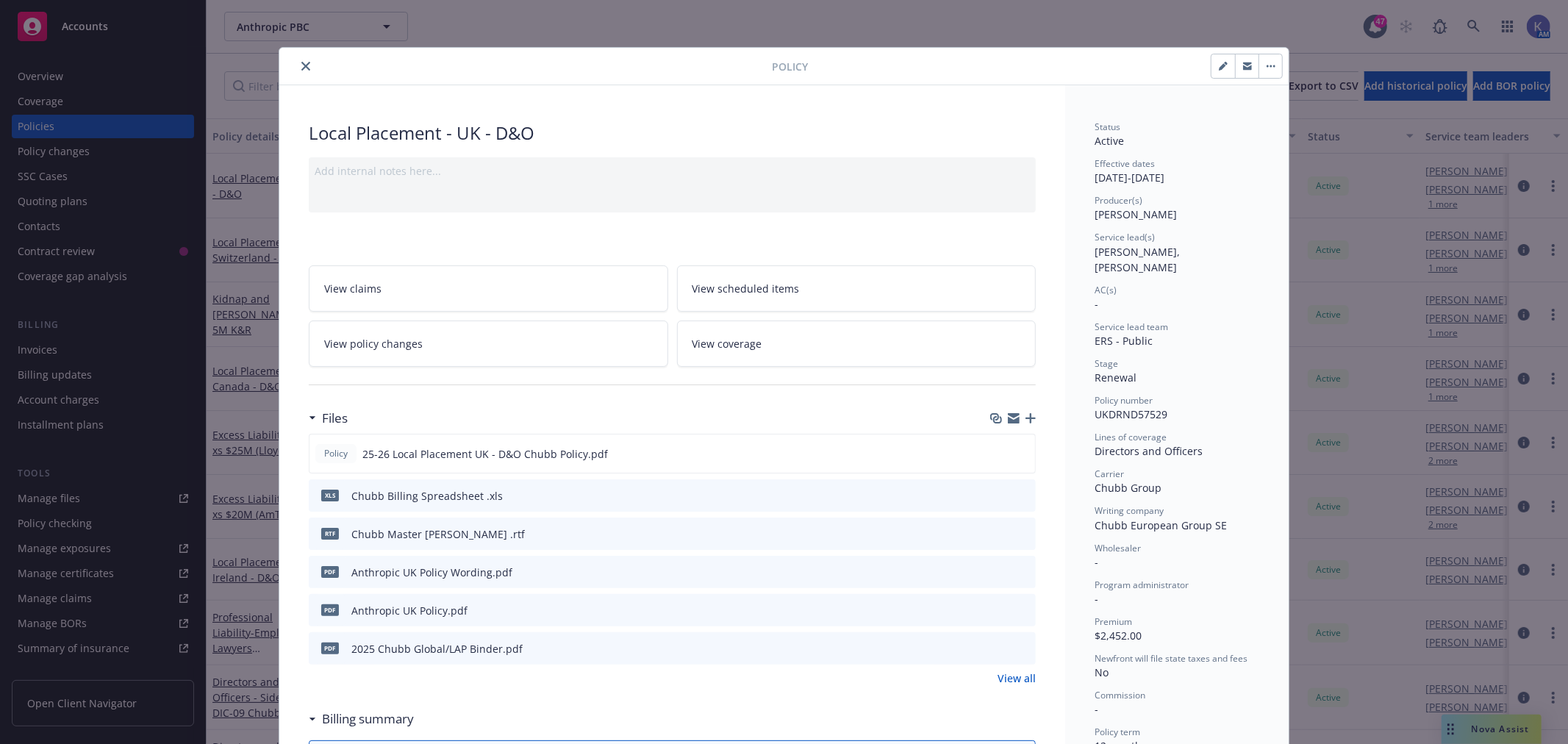
click at [301, 66] on icon "close" at bounding box center [306, 66] width 9 height 9
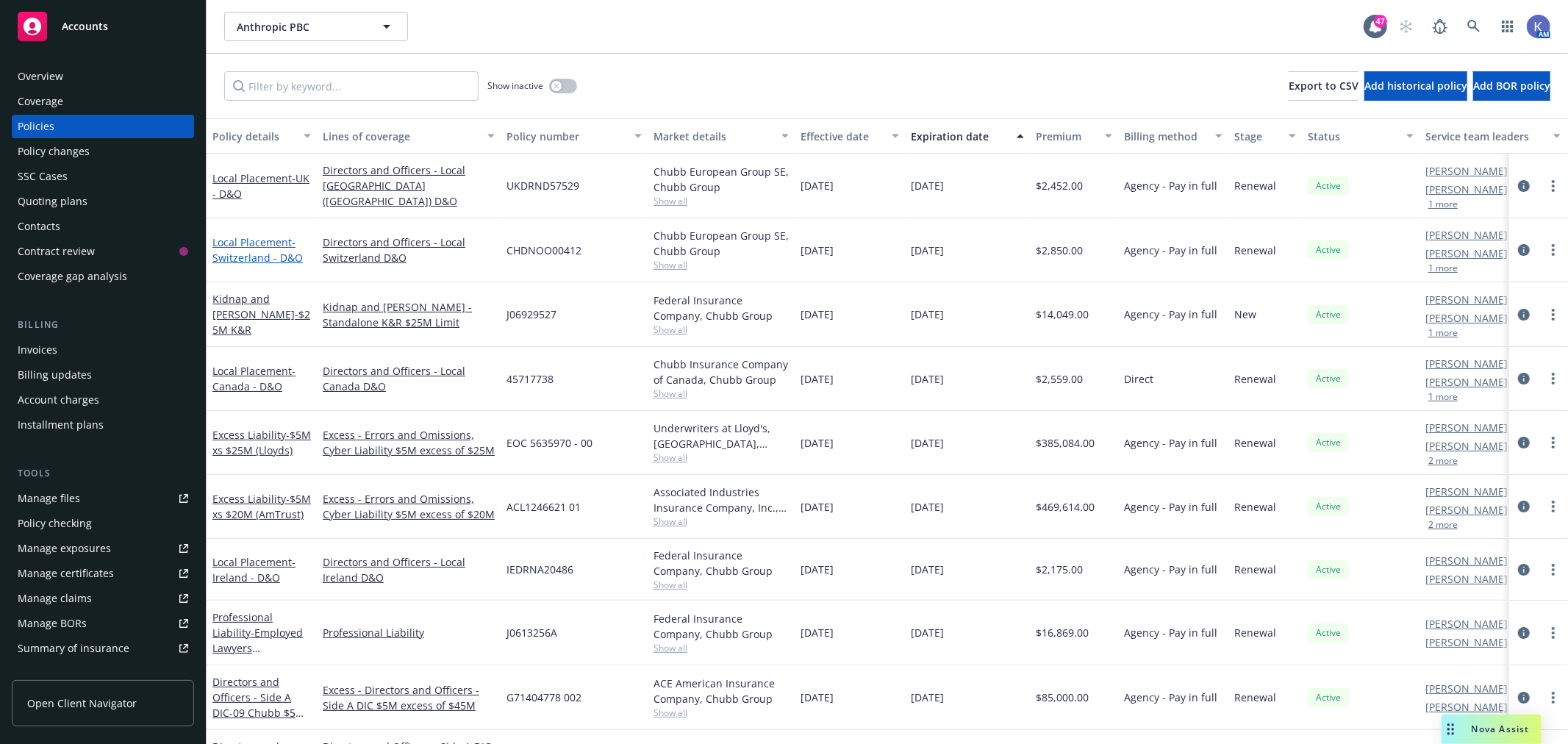
click at [250, 252] on span "- [GEOGRAPHIC_DATA] - D&O" at bounding box center [258, 250] width 90 height 30
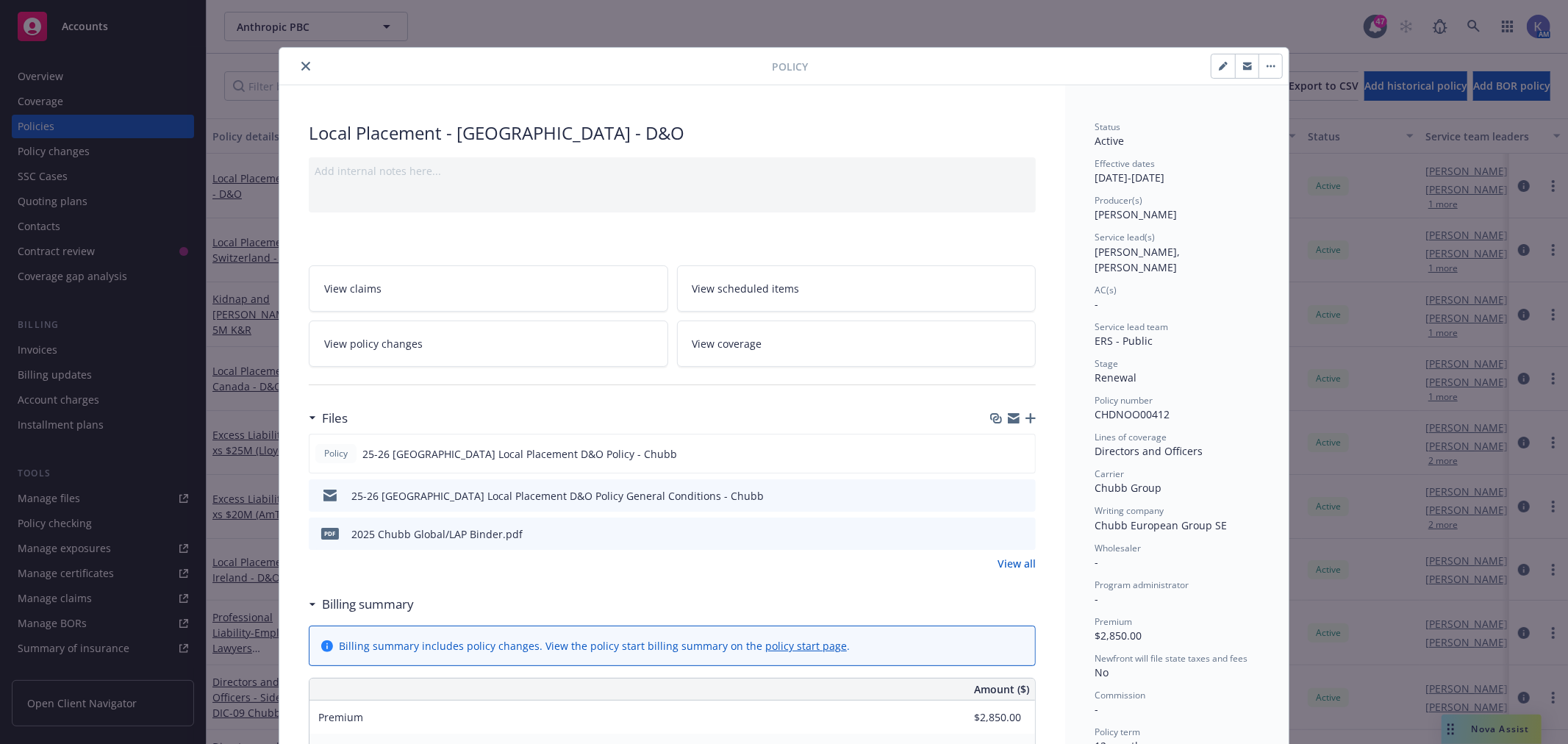
click at [1025, 417] on icon "button" at bounding box center [1031, 418] width 10 height 10
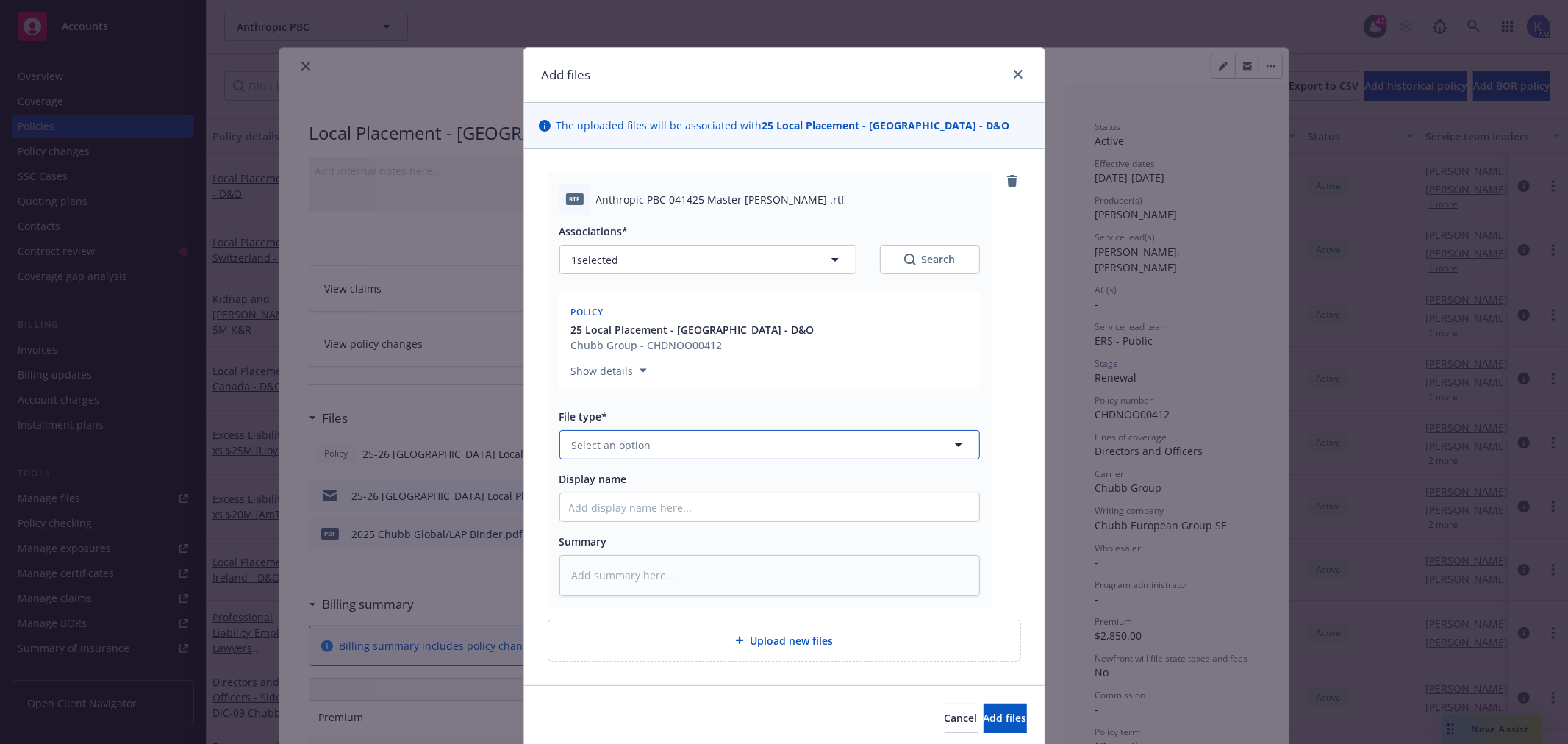
click at [611, 452] on span "Select an option" at bounding box center [612, 445] width 79 height 16
click at [660, 522] on span "Invoice - Third Party" at bounding box center [626, 524] width 101 height 16
click at [663, 508] on input "Display name" at bounding box center [770, 507] width 419 height 28
click at [986, 711] on span "Add files" at bounding box center [1005, 717] width 44 height 14
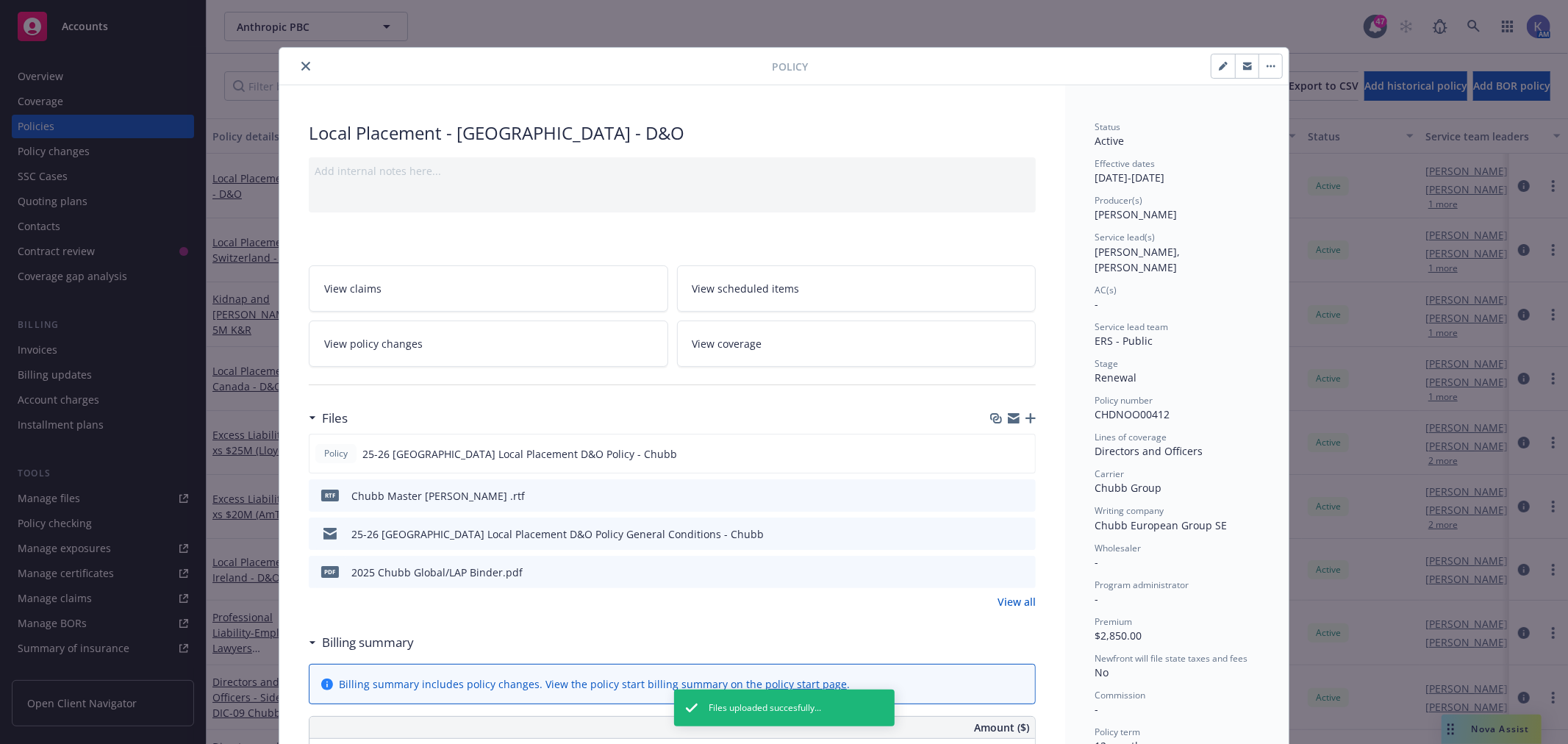
click at [1025, 420] on icon "button" at bounding box center [1031, 418] width 10 height 10
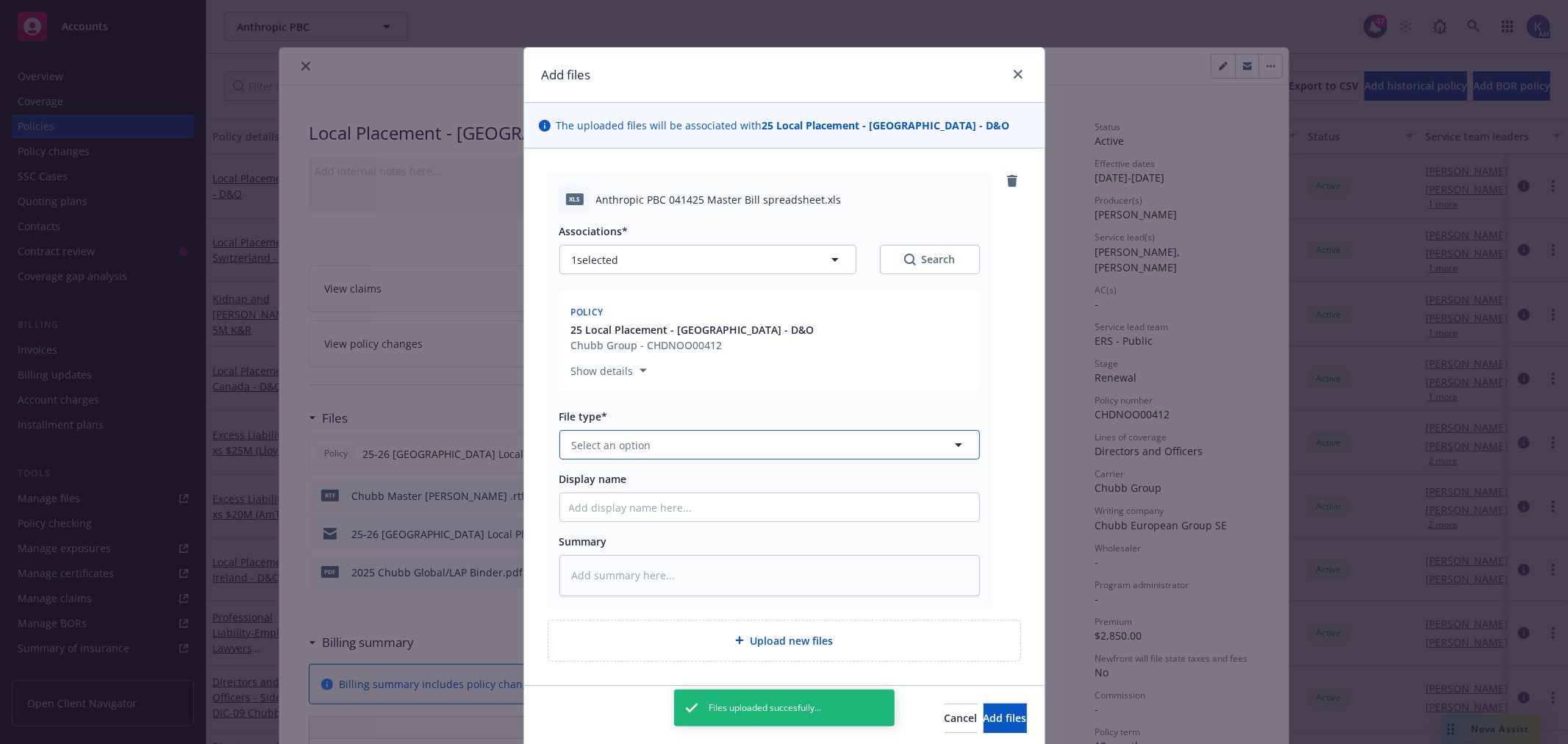
click at [640, 444] on span "Select an option" at bounding box center [612, 445] width 79 height 16
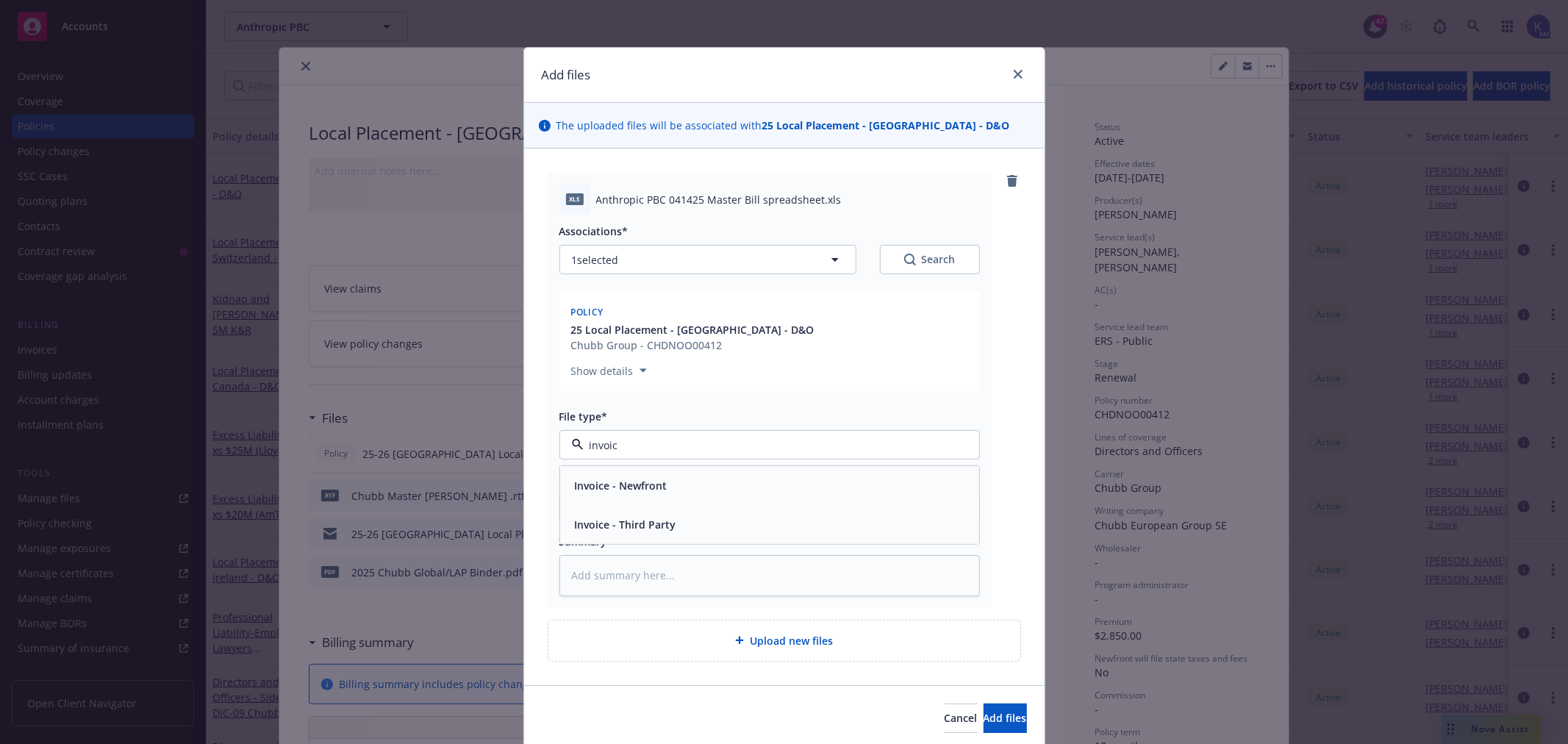
click at [702, 520] on div "Invoice - Third Party" at bounding box center [770, 524] width 401 height 21
click at [630, 489] on div "Display name" at bounding box center [770, 497] width 421 height 51
click at [660, 512] on input "Display name" at bounding box center [770, 507] width 419 height 28
click at [984, 708] on button "Add files" at bounding box center [1005, 718] width 44 height 30
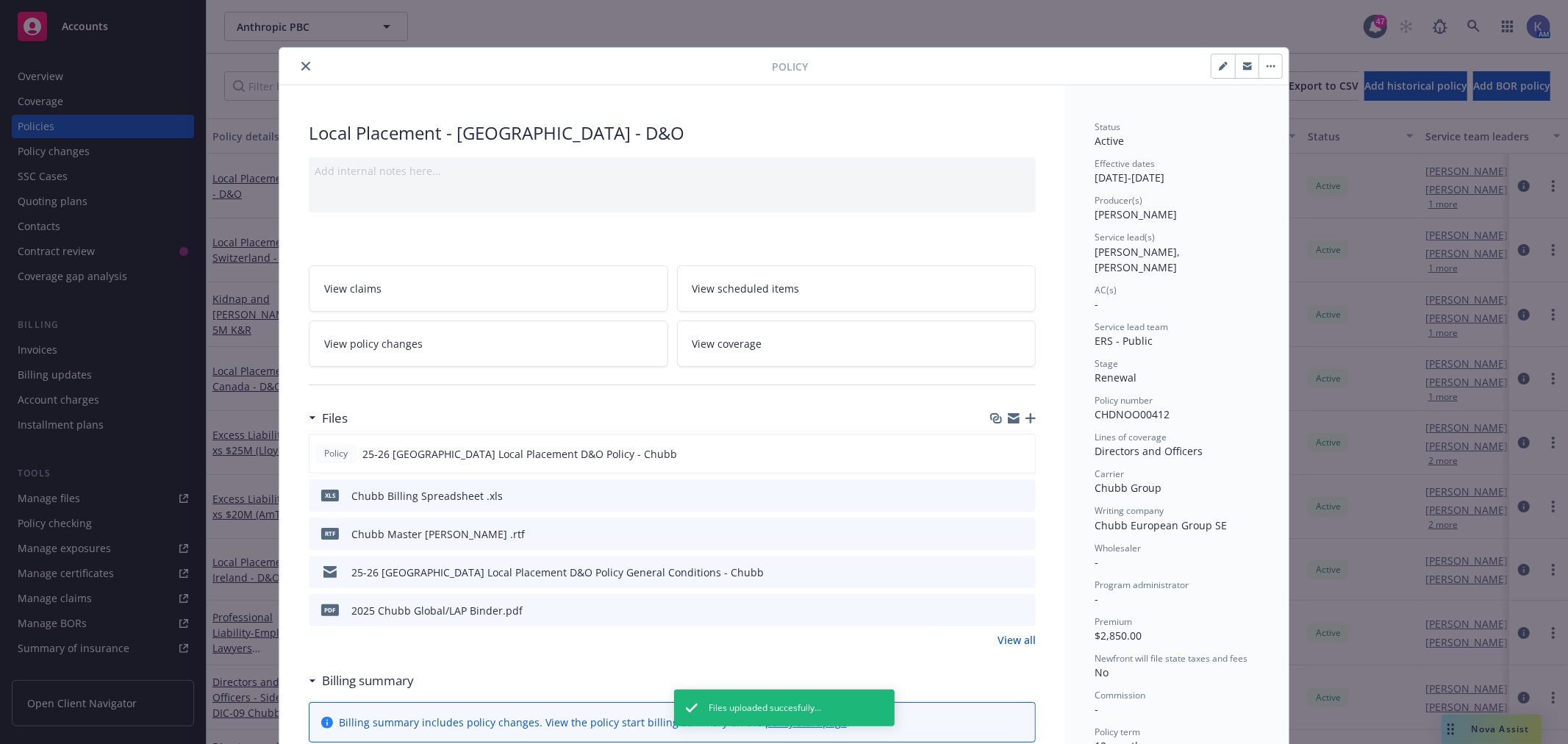
click at [301, 63] on icon "close" at bounding box center [306, 66] width 9 height 9
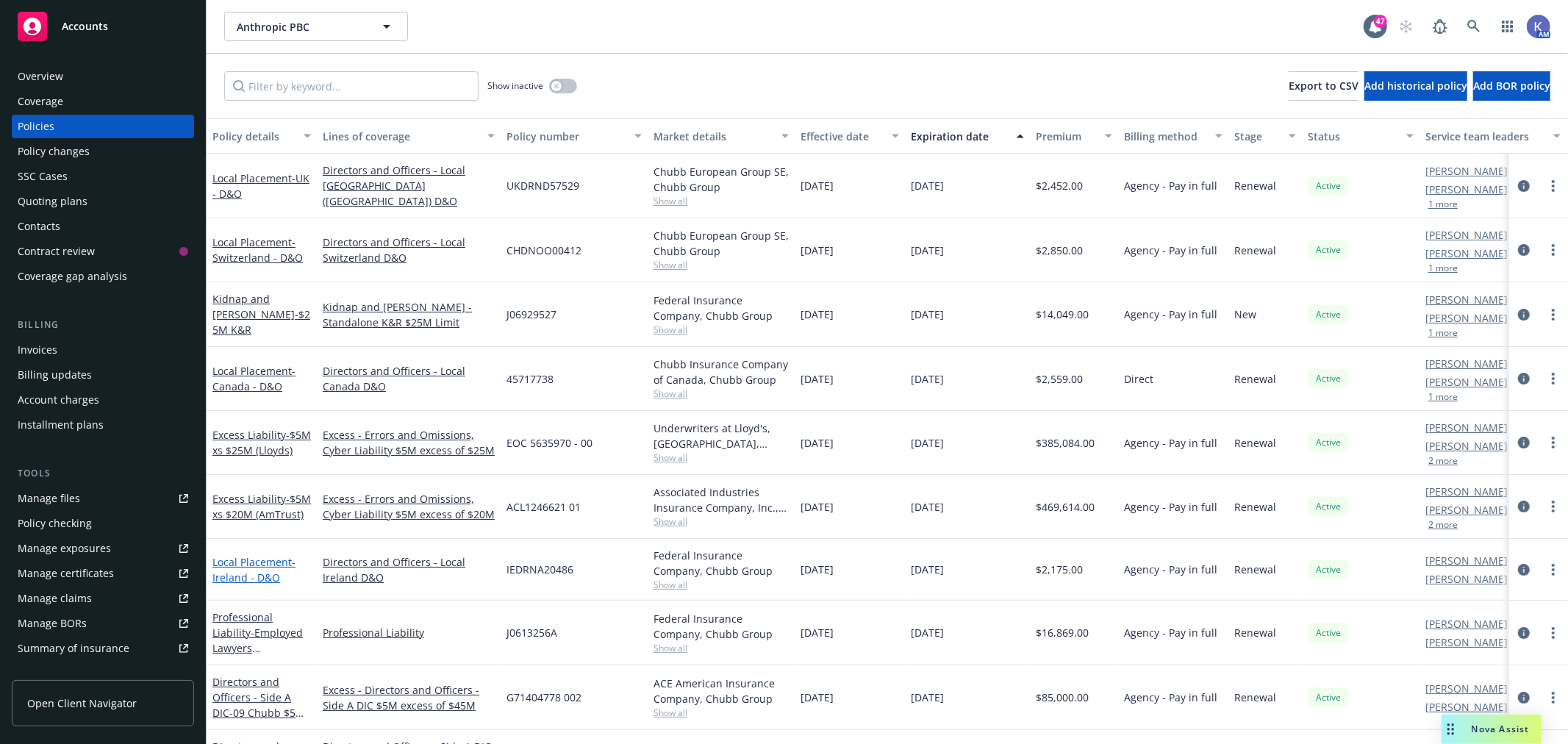
click at [248, 574] on span "- Ireland - D&O" at bounding box center [254, 570] width 83 height 30
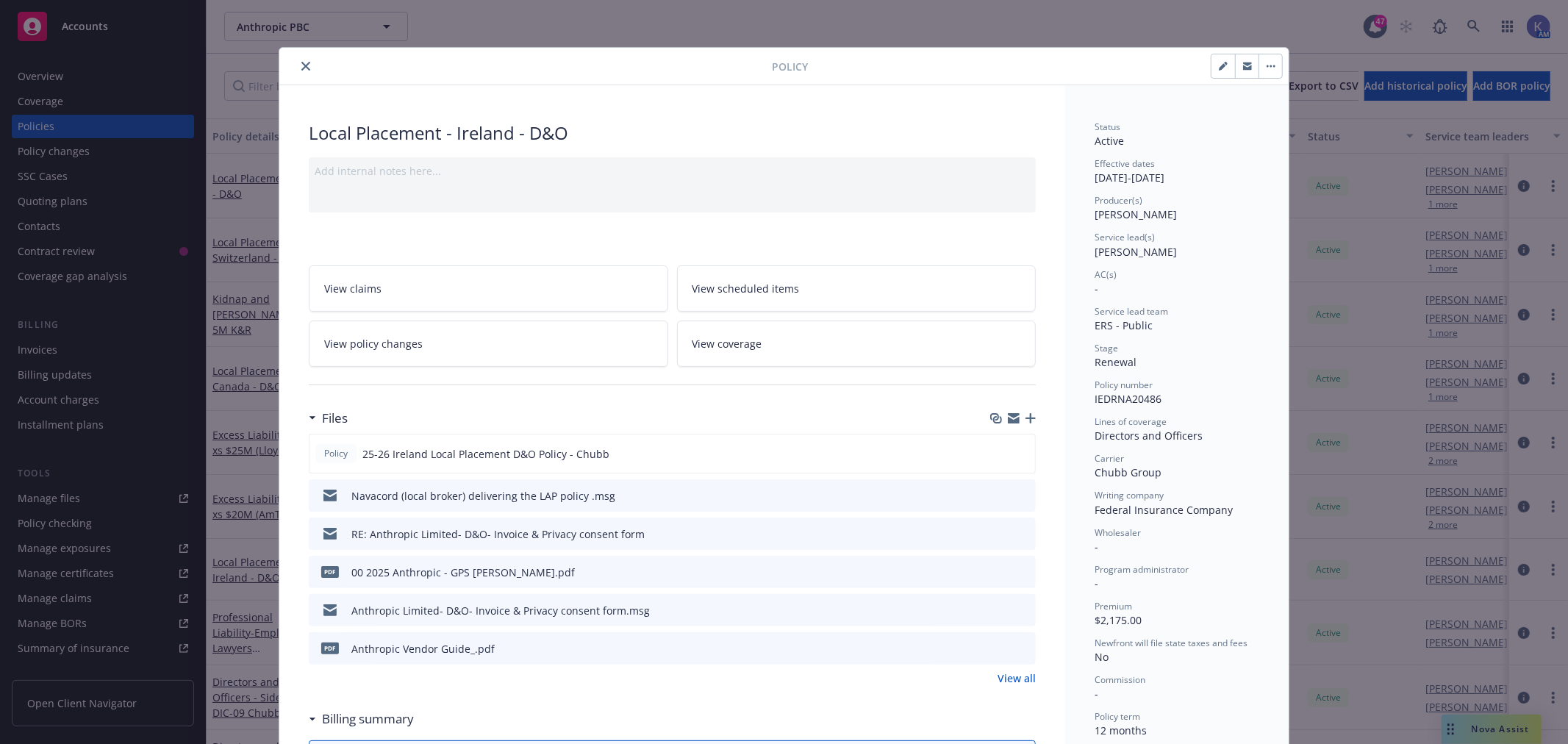
click at [1027, 416] on icon "button" at bounding box center [1031, 418] width 10 height 10
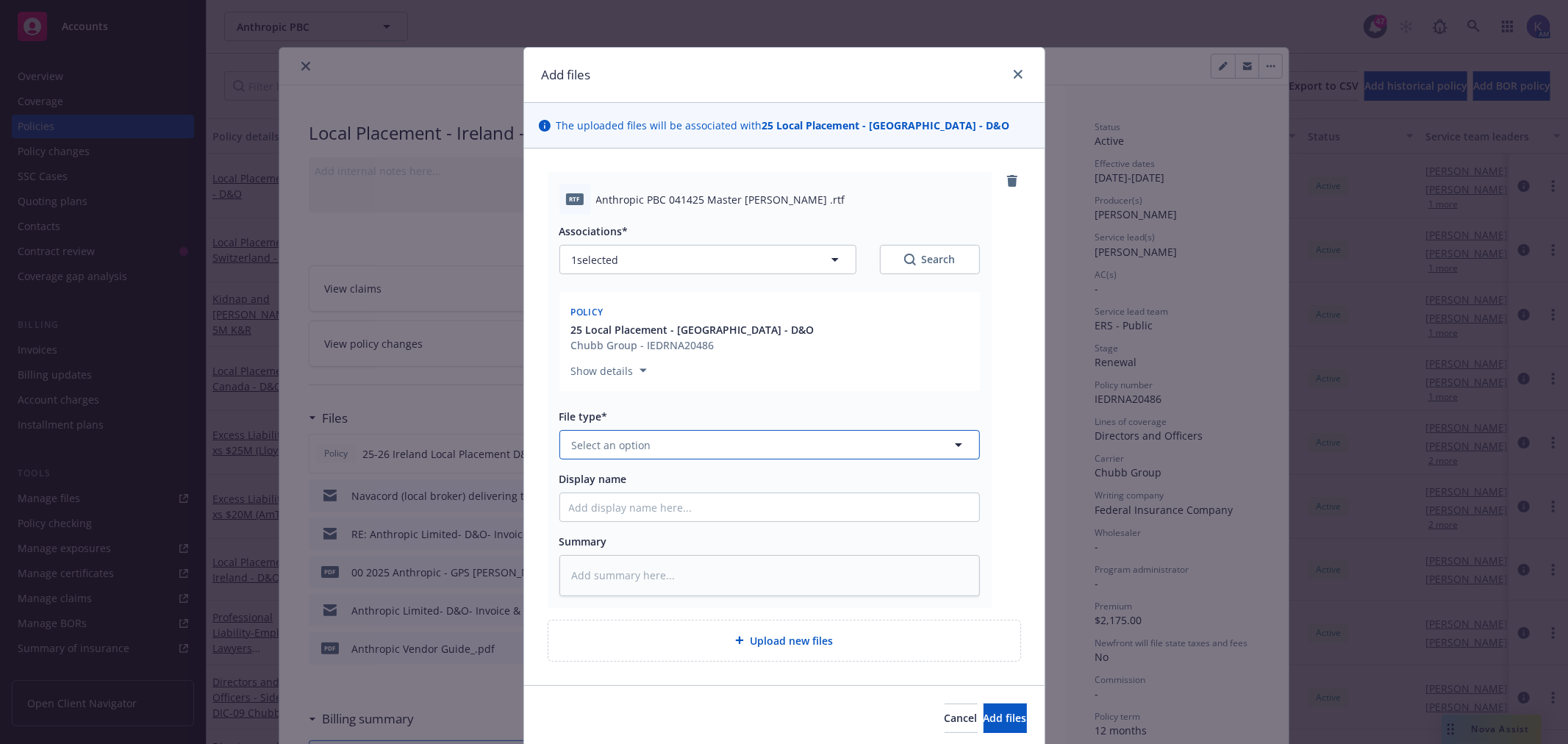
click at [640, 446] on span "Select an option" at bounding box center [612, 445] width 79 height 16
click at [640, 523] on span "Invoice - Third Party" at bounding box center [626, 524] width 101 height 16
click at [634, 507] on input "Display name" at bounding box center [770, 507] width 419 height 28
click at [984, 715] on span "Add files" at bounding box center [1005, 717] width 44 height 14
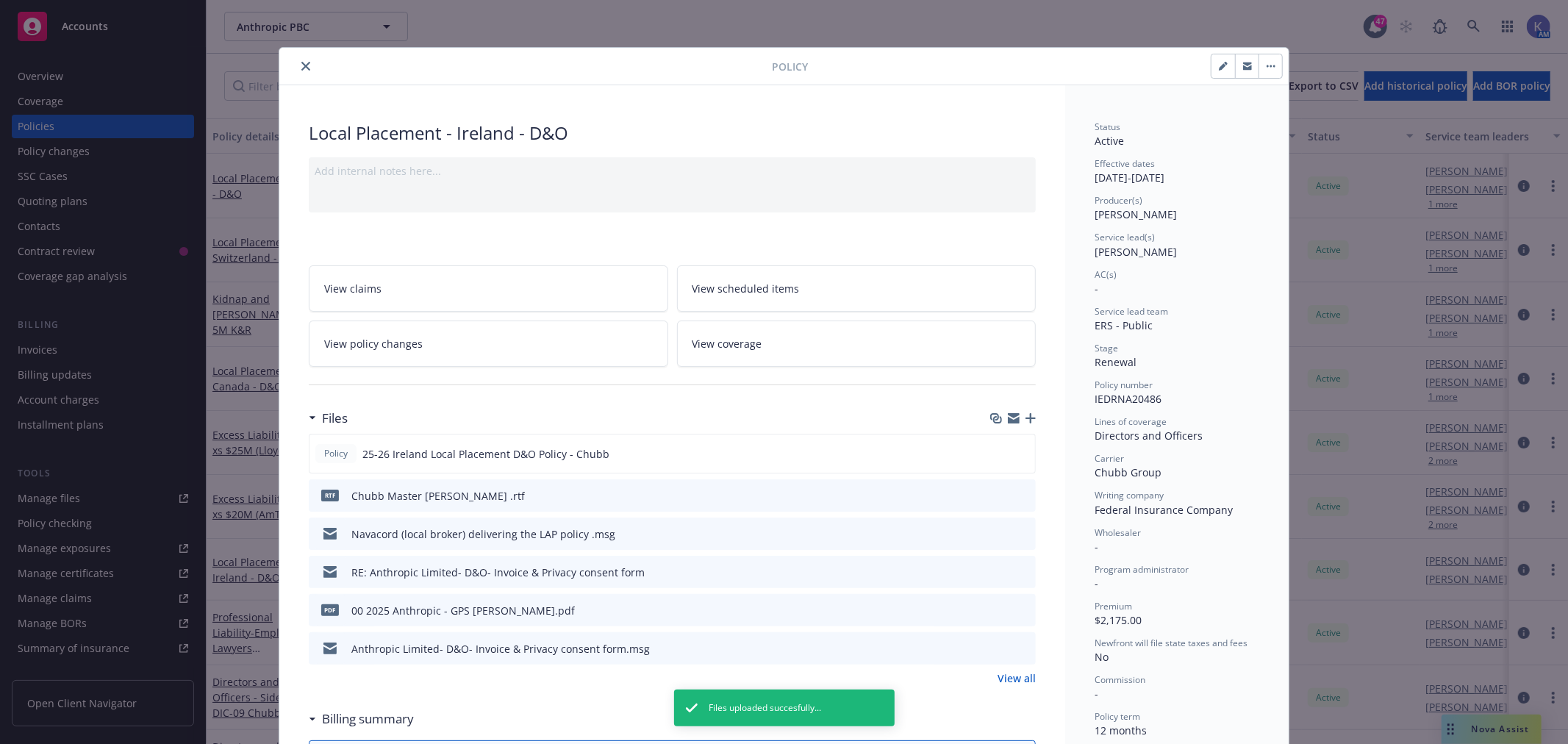
click at [1028, 416] on icon "button" at bounding box center [1031, 418] width 10 height 10
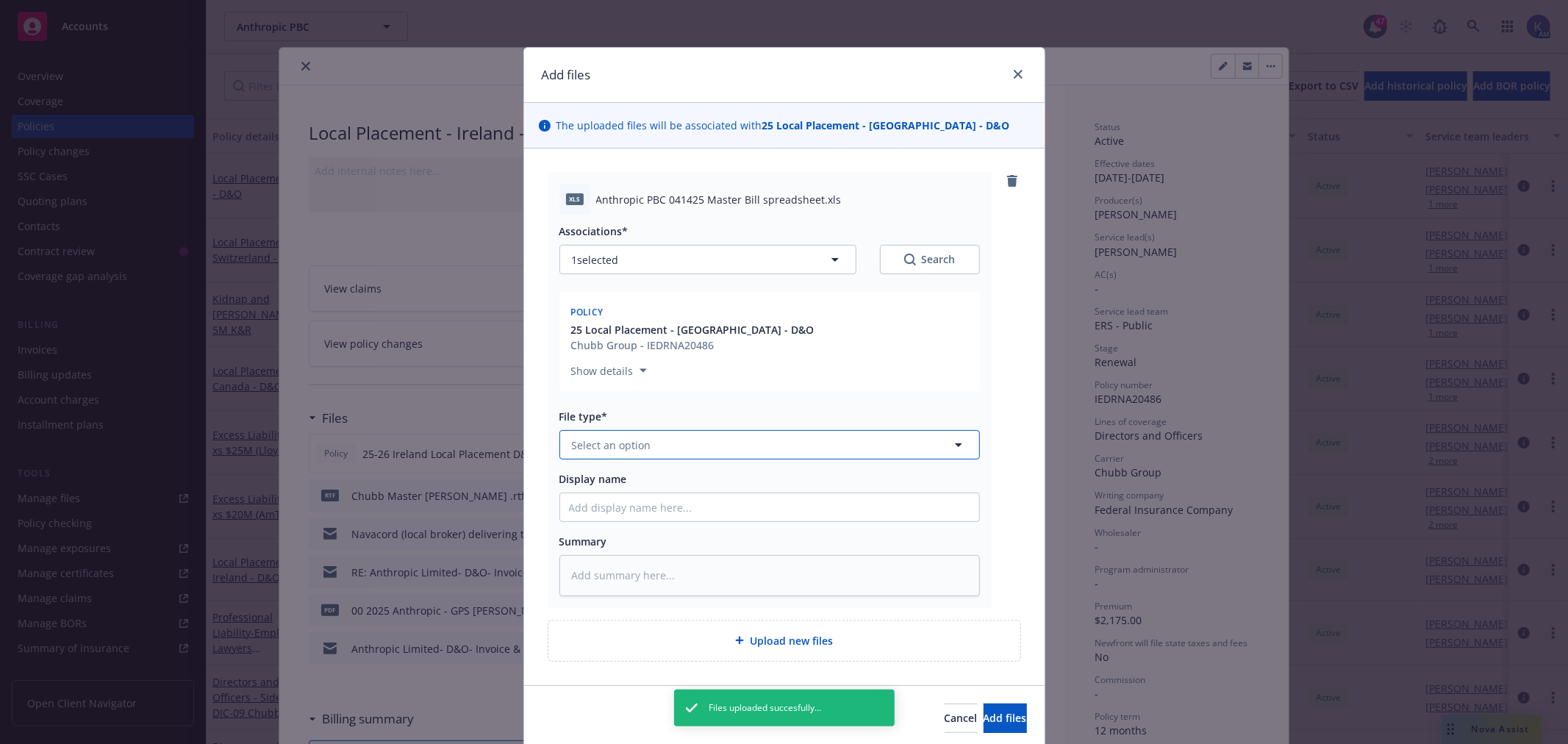
click at [640, 439] on span "Select an option" at bounding box center [612, 445] width 79 height 16
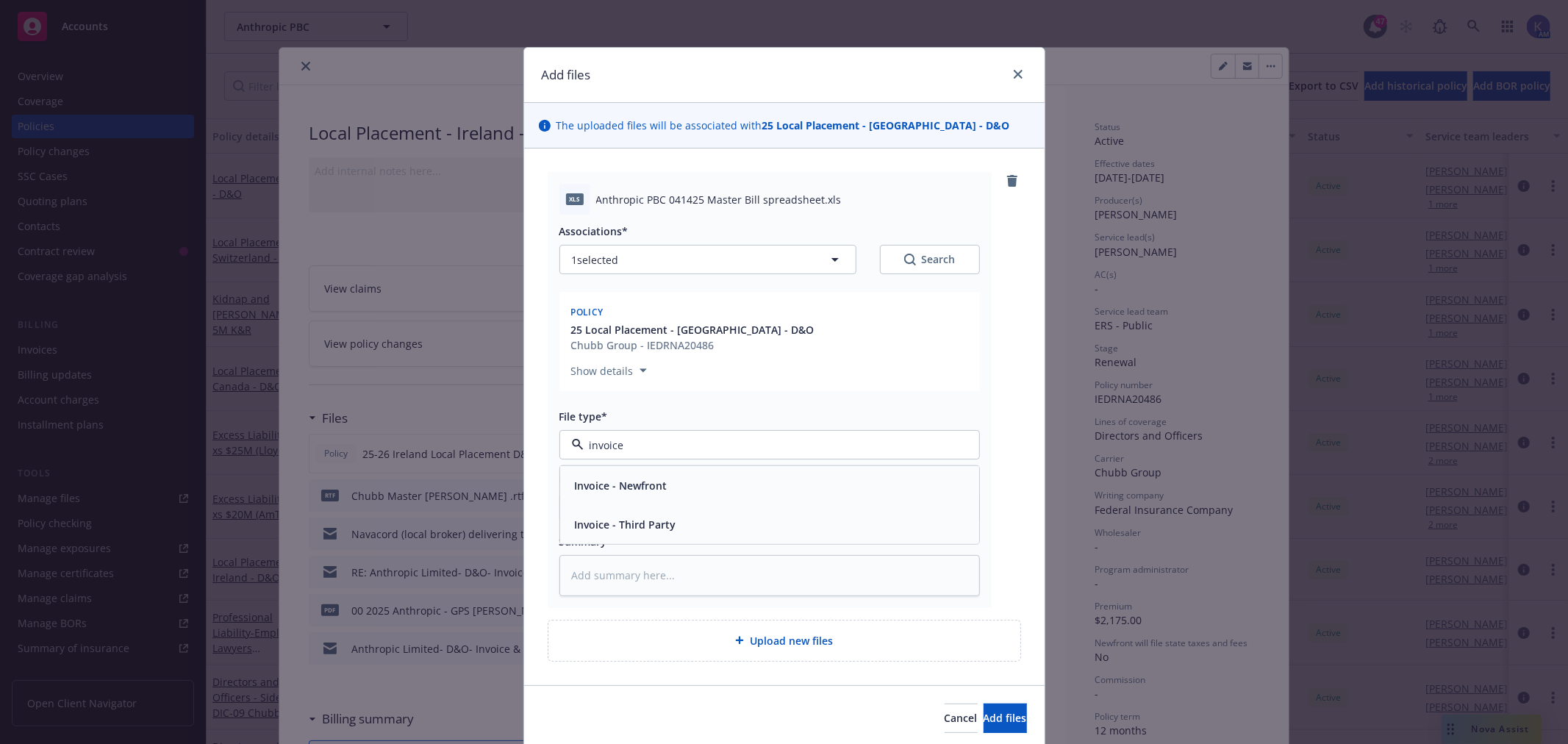
click at [629, 520] on span "Invoice - Third Party" at bounding box center [626, 524] width 101 height 16
click at [620, 503] on input "Display name" at bounding box center [770, 507] width 419 height 28
click at [994, 717] on span "Add files" at bounding box center [1005, 717] width 44 height 14
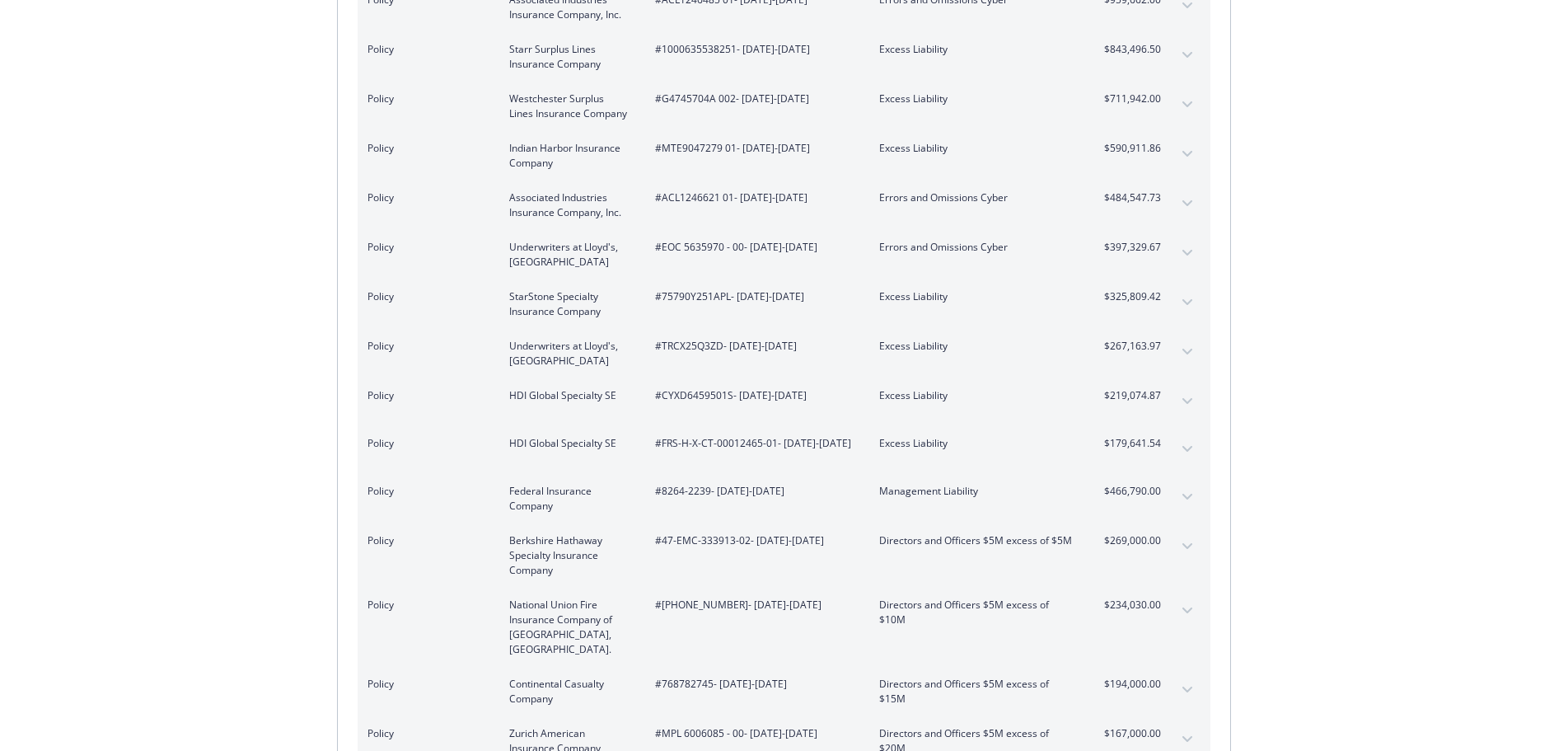
scroll to position [412, 0]
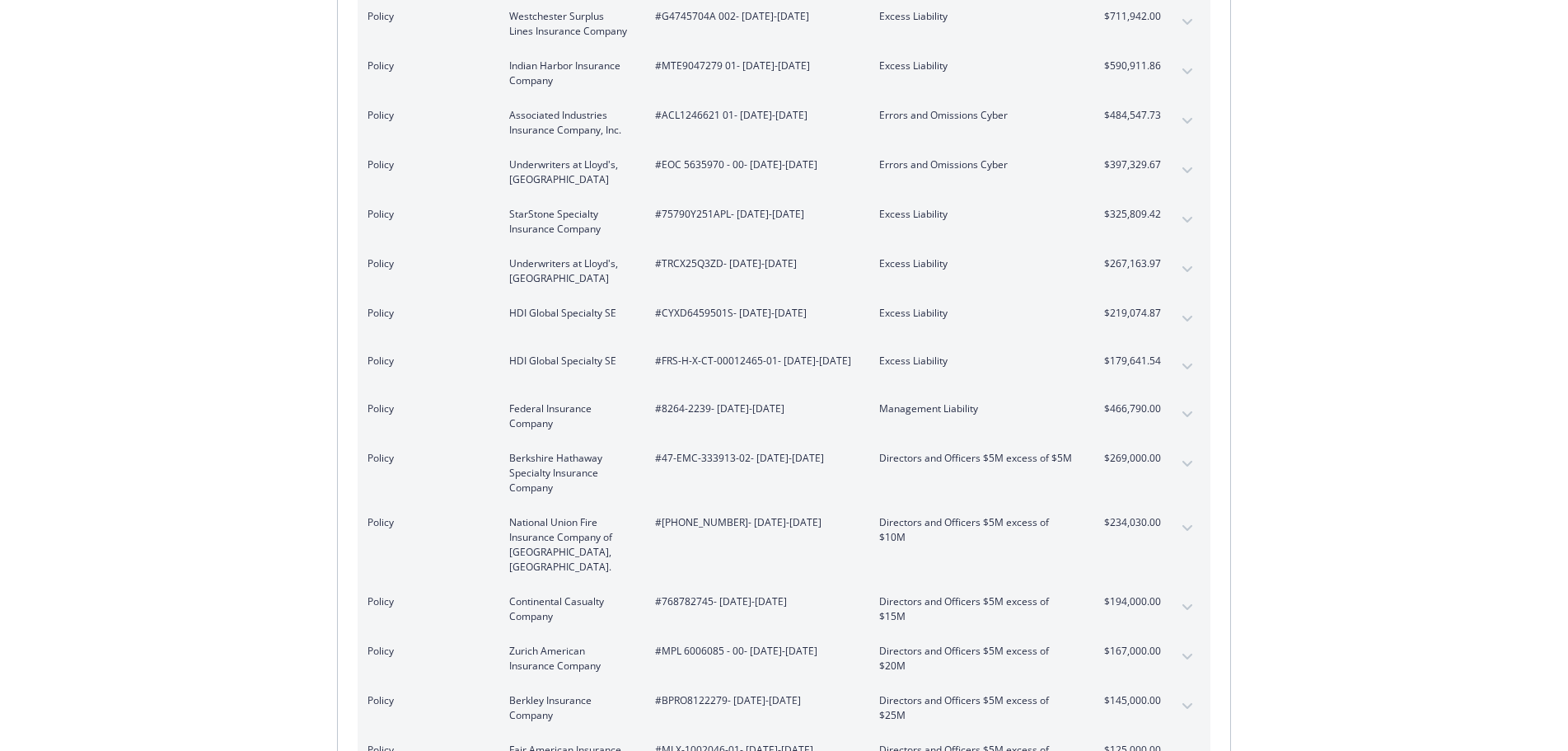
click at [1191, 413] on icon "expand content" at bounding box center [1187, 415] width 10 height 7
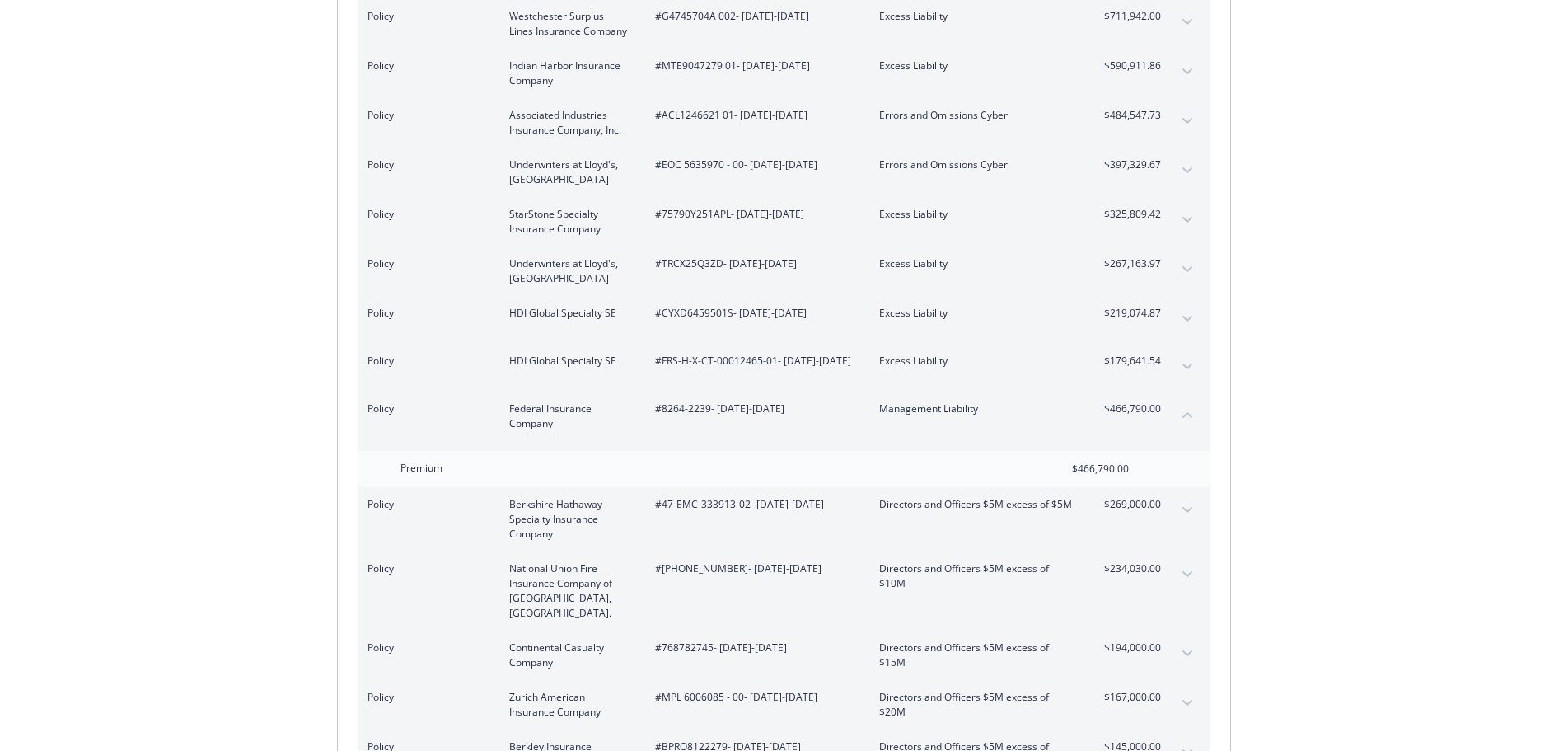
click at [1191, 413] on icon "collapse content" at bounding box center [1187, 415] width 10 height 7
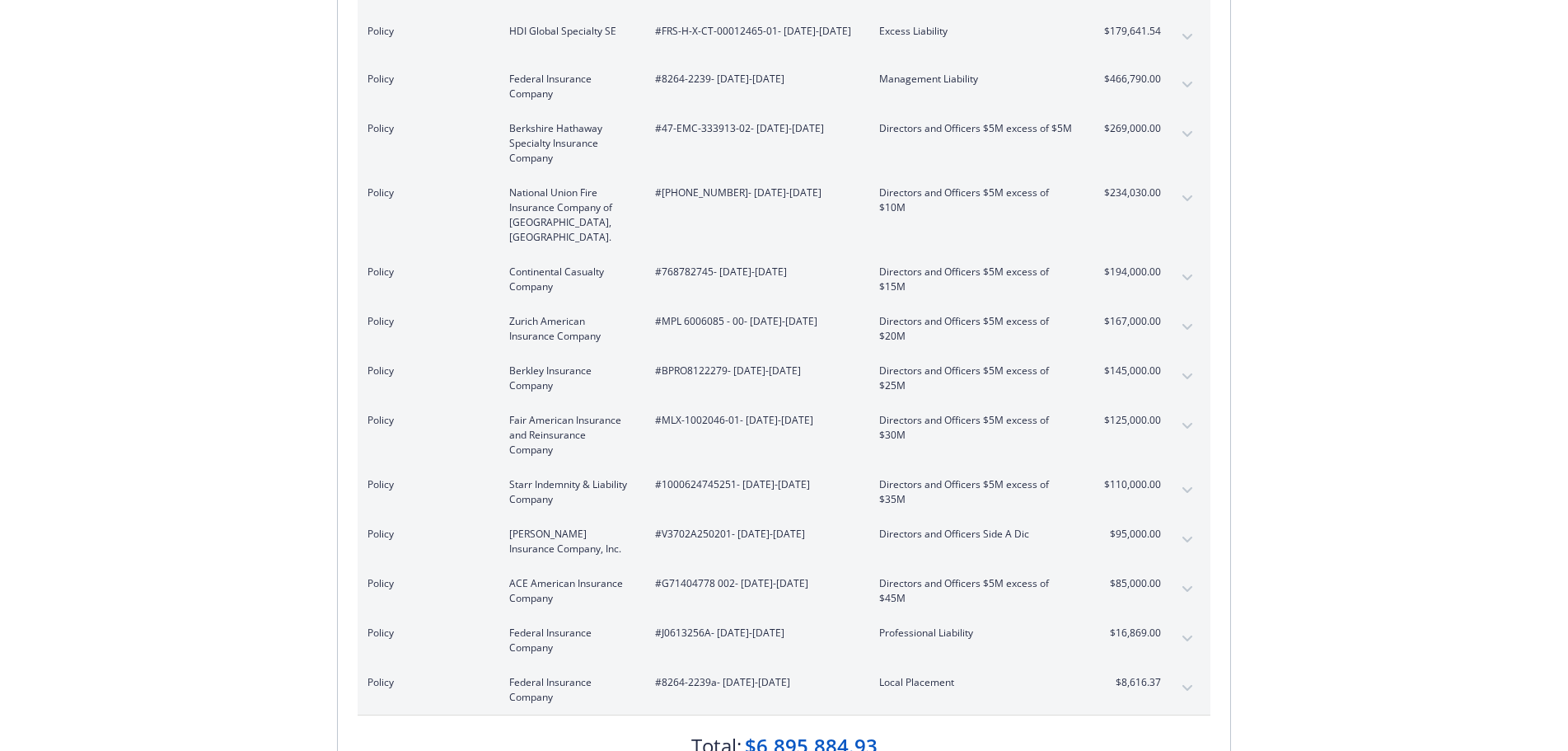
scroll to position [824, 0]
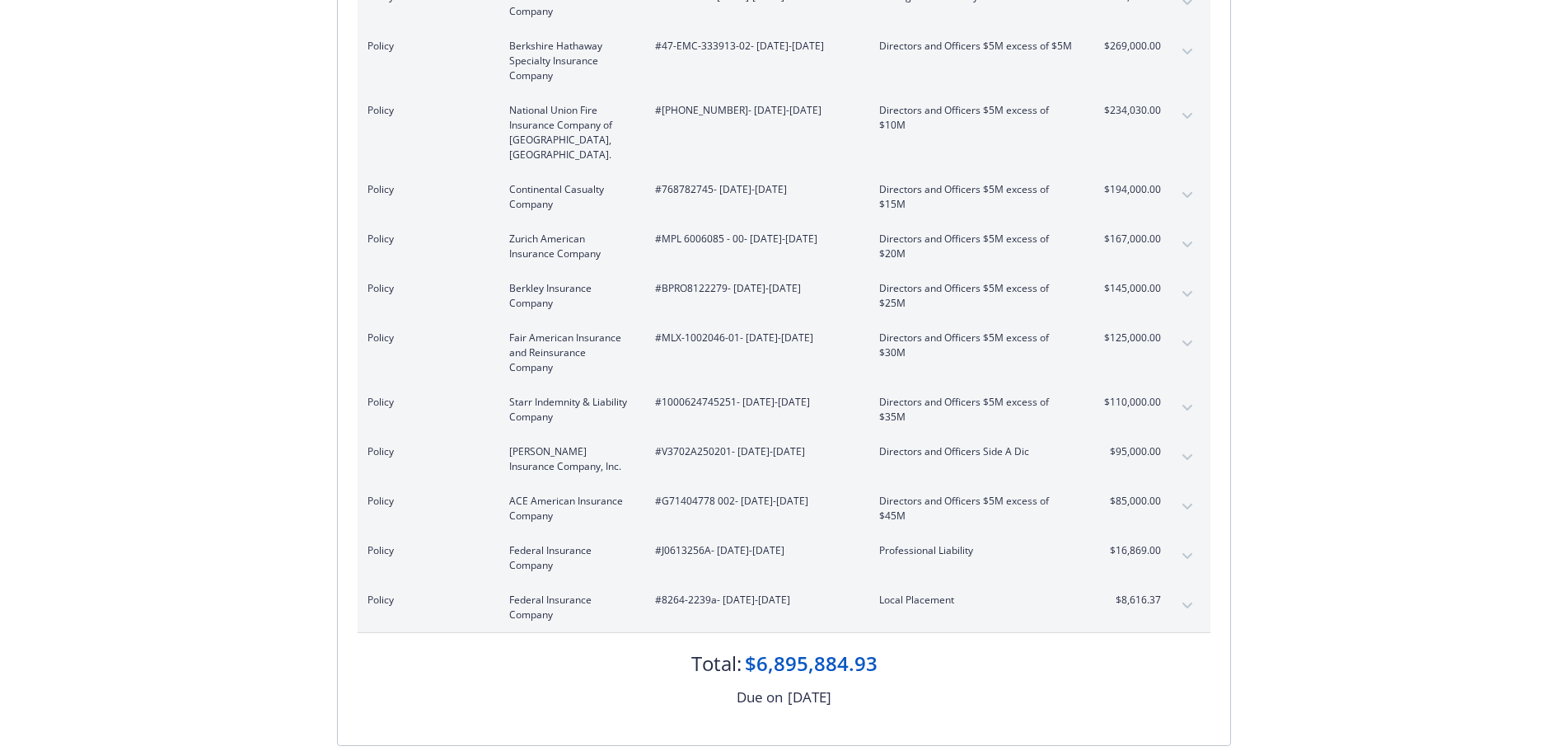
click at [1181, 593] on button "expand content" at bounding box center [1187, 606] width 27 height 27
